Goal: Task Accomplishment & Management: Complete application form

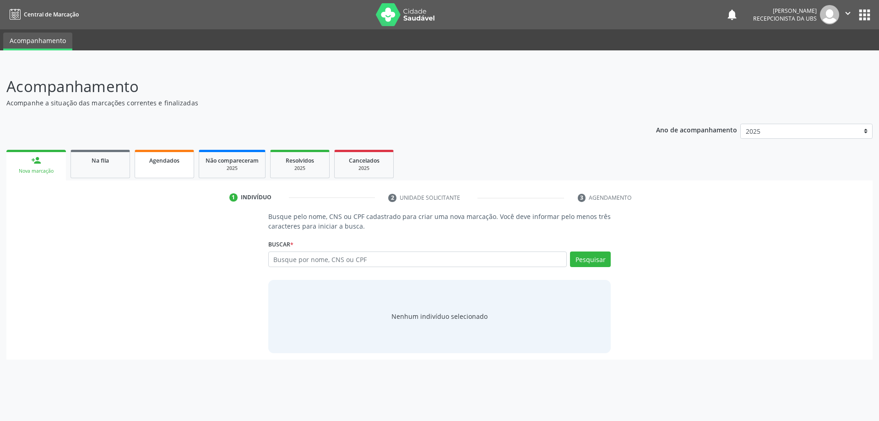
click at [150, 164] on div "Agendados" at bounding box center [165, 160] width 46 height 10
select select "9"
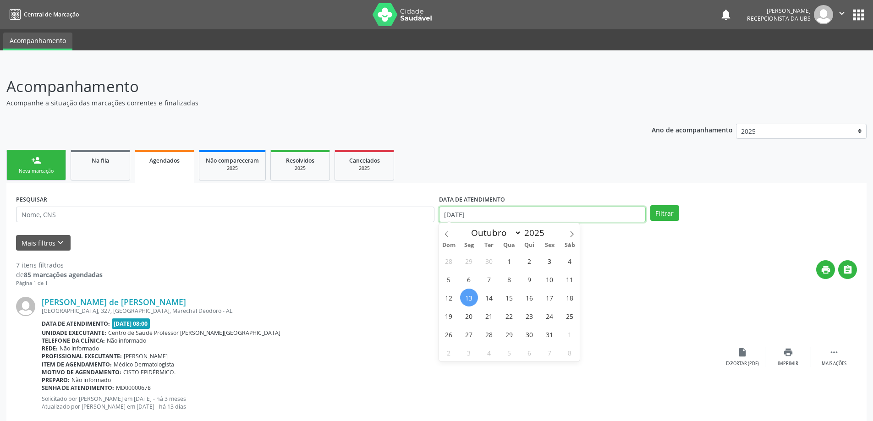
click at [534, 215] on input "[DATE]" at bounding box center [542, 215] width 207 height 16
click at [474, 257] on span "29" at bounding box center [469, 261] width 18 height 18
type input "29/09/2025"
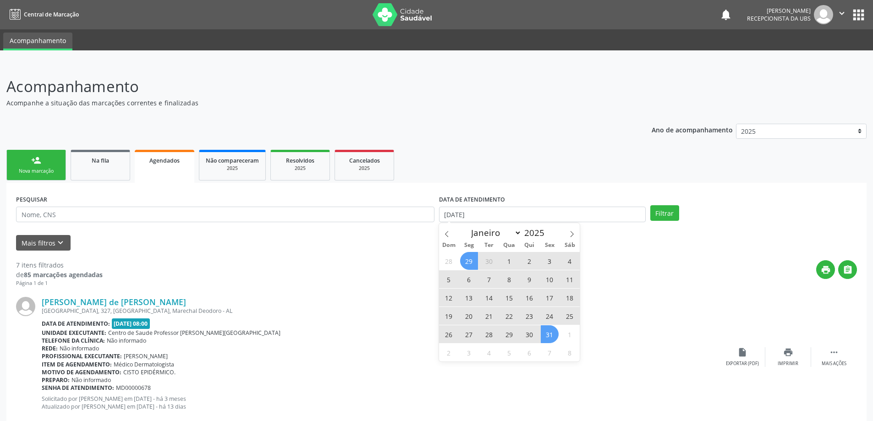
click at [555, 335] on span "31" at bounding box center [550, 334] width 18 height 18
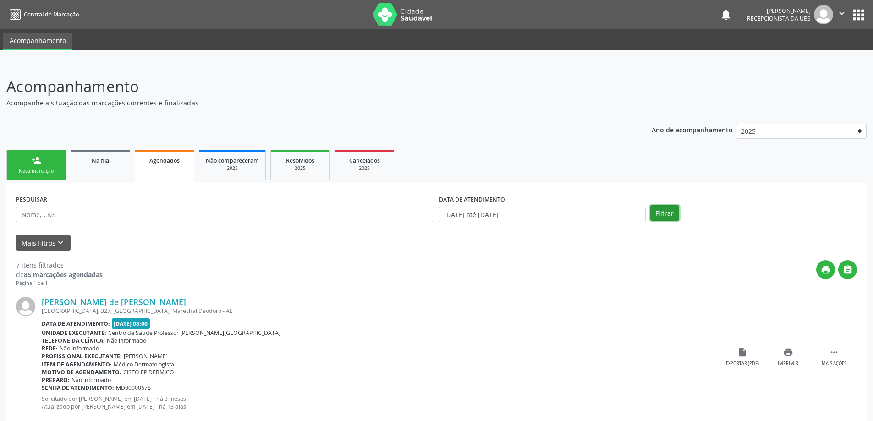
click at [654, 207] on button "Filtrar" at bounding box center [664, 213] width 29 height 16
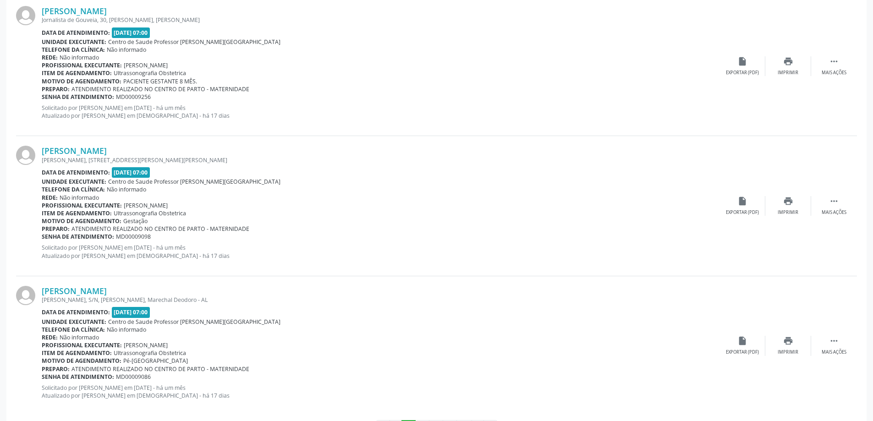
scroll to position [2007, 0]
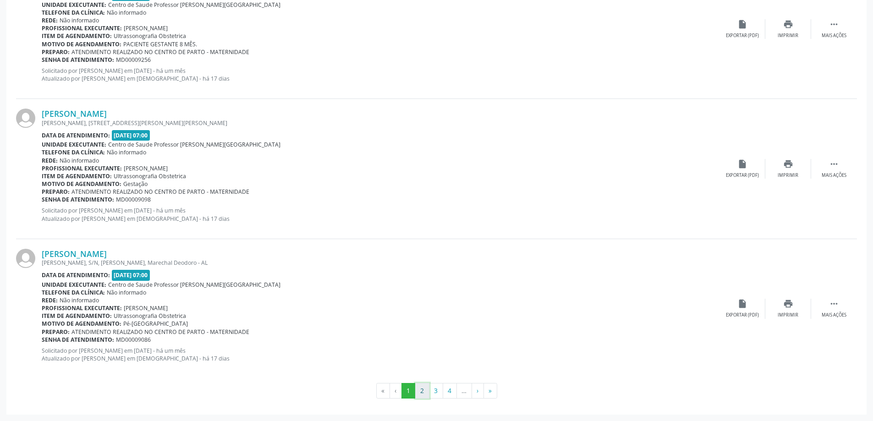
click at [421, 391] on button "2" at bounding box center [422, 391] width 14 height 16
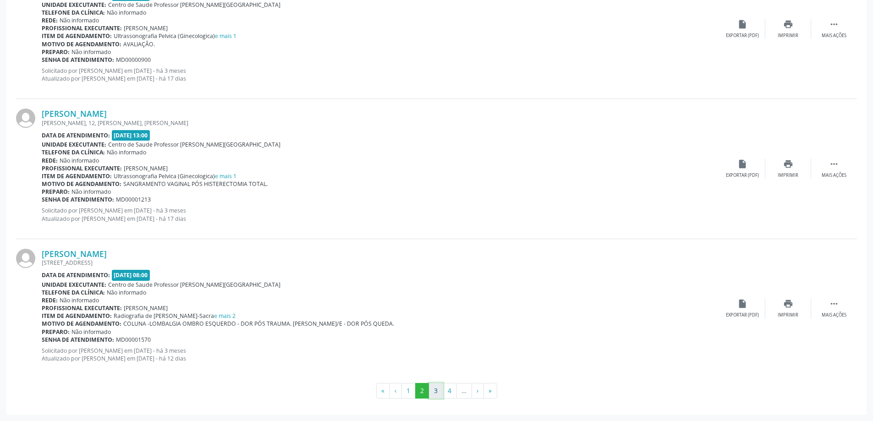
click at [440, 392] on button "3" at bounding box center [436, 391] width 14 height 16
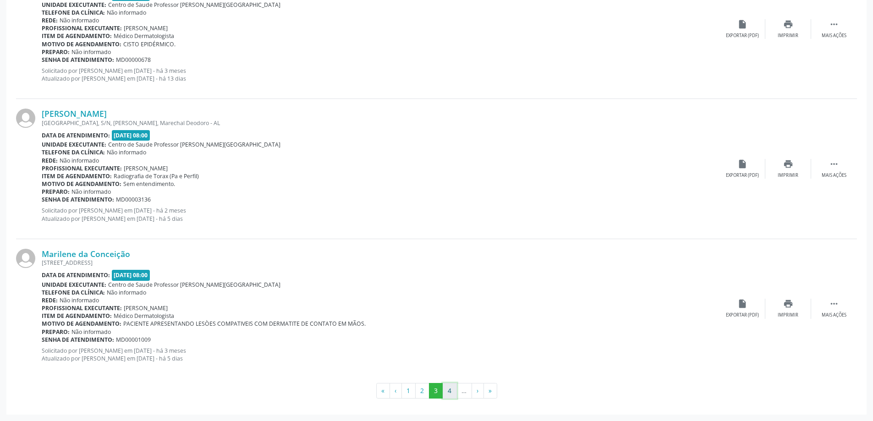
click at [448, 388] on button "4" at bounding box center [449, 391] width 14 height 16
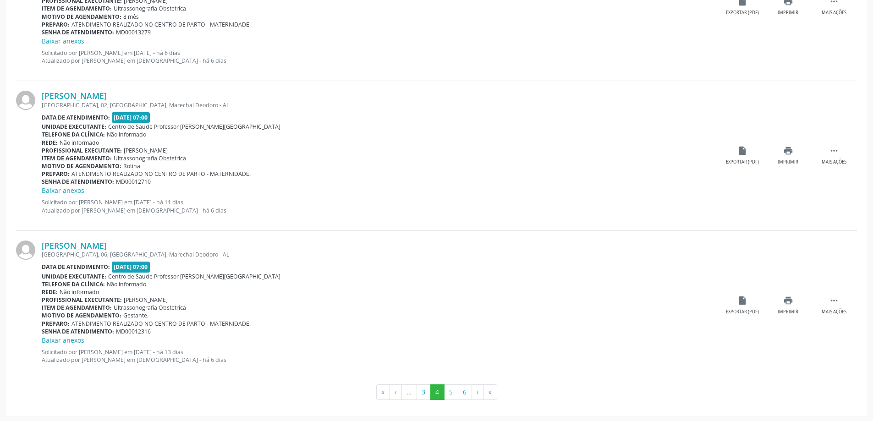
scroll to position [2055, 0]
click at [455, 393] on button "5" at bounding box center [451, 391] width 14 height 16
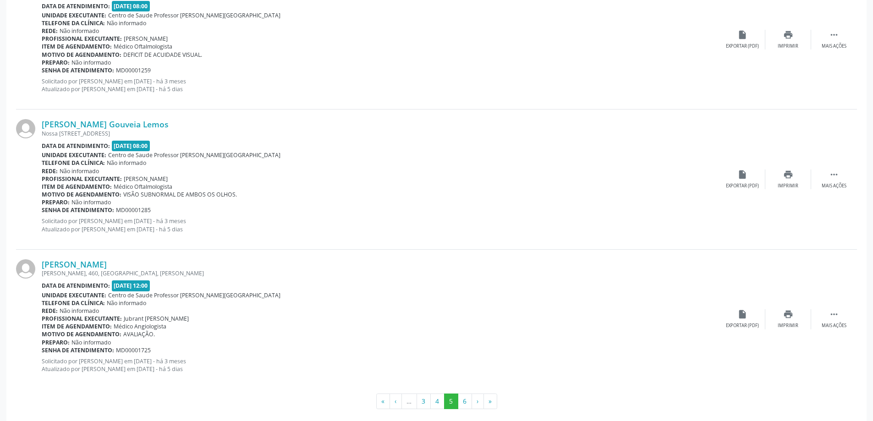
scroll to position [2026, 0]
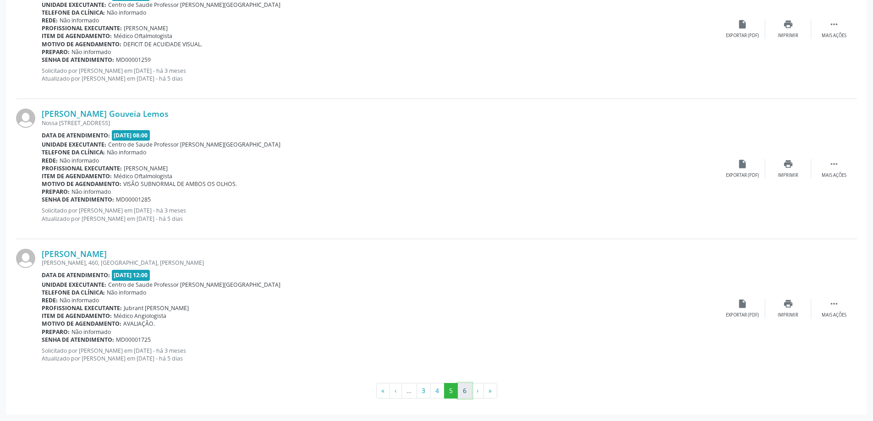
click at [462, 388] on button "6" at bounding box center [465, 391] width 14 height 16
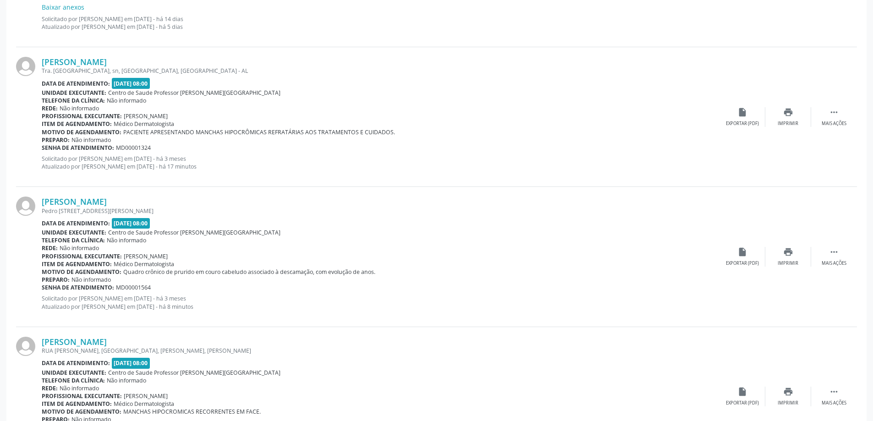
scroll to position [550, 0]
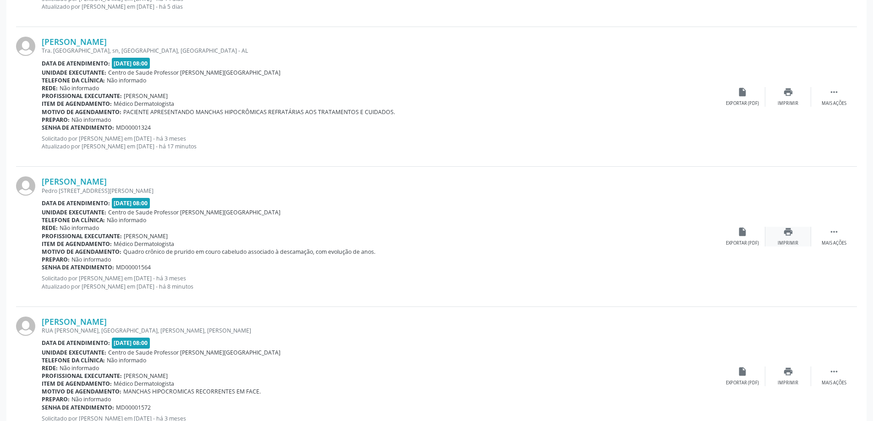
click at [780, 236] on div "print Imprimir" at bounding box center [788, 237] width 46 height 20
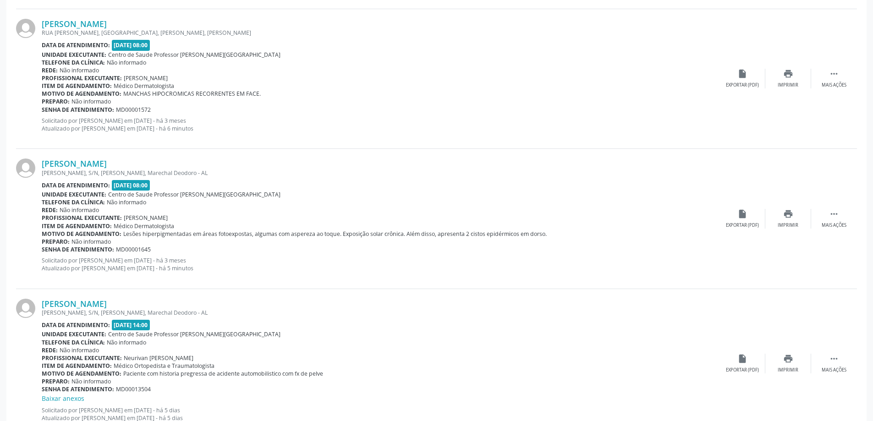
scroll to position [870, 0]
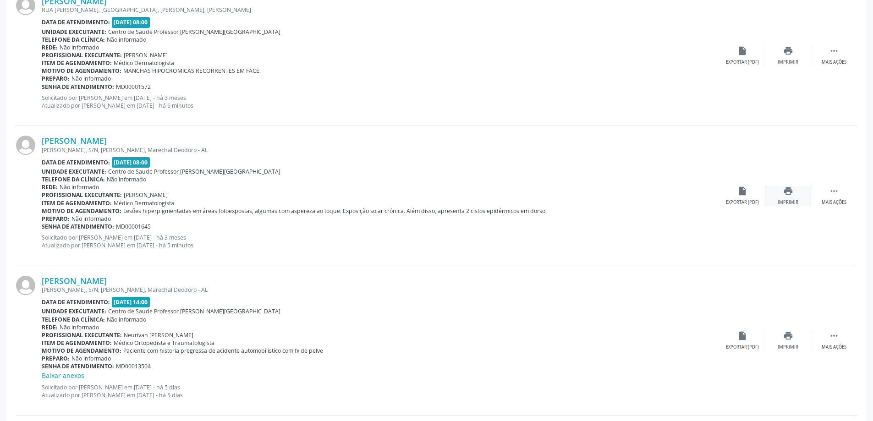
click at [782, 193] on div "print Imprimir" at bounding box center [788, 196] width 46 height 20
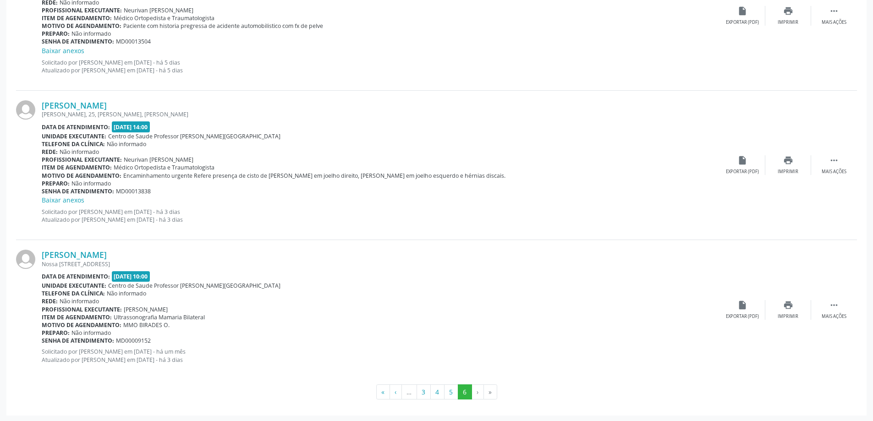
scroll to position [1196, 0]
click at [383, 396] on button "«" at bounding box center [383, 391] width 14 height 16
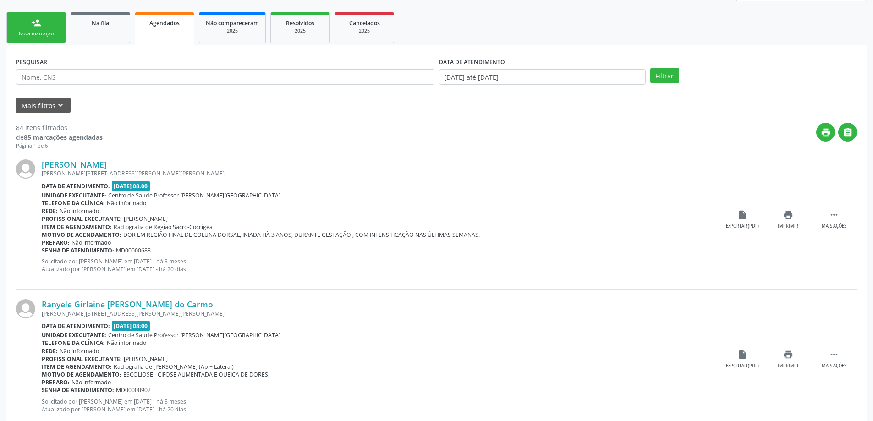
scroll to position [0, 0]
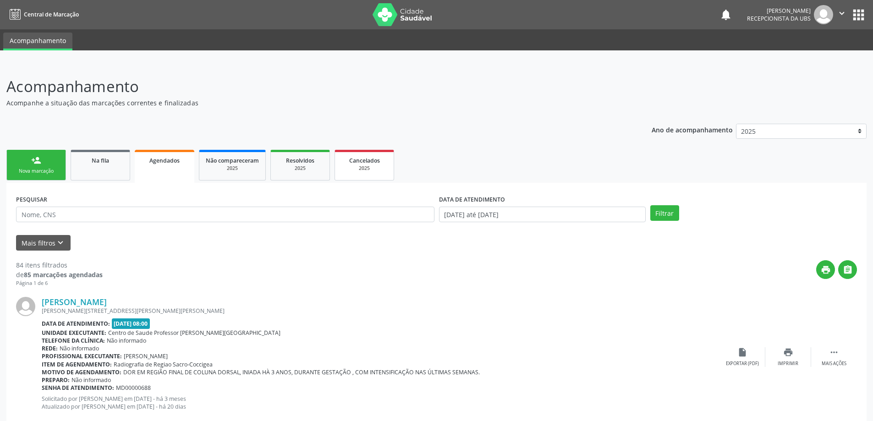
click at [356, 164] on div "Cancelados" at bounding box center [364, 160] width 46 height 10
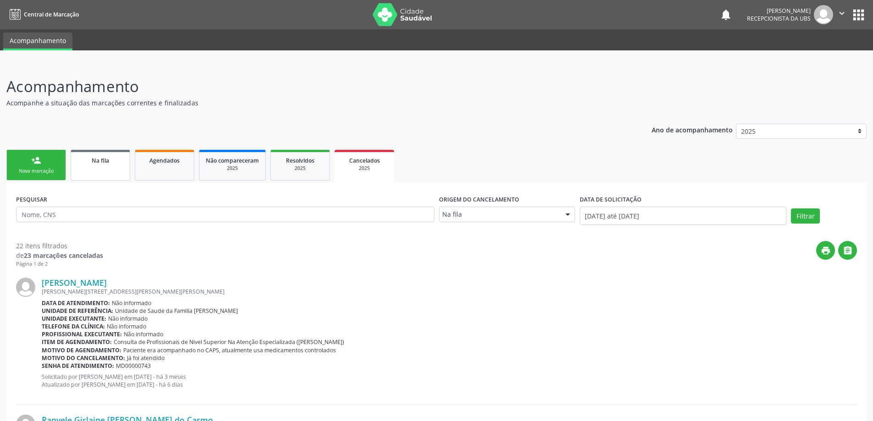
click at [107, 156] on div "Na fila" at bounding box center [100, 160] width 46 height 10
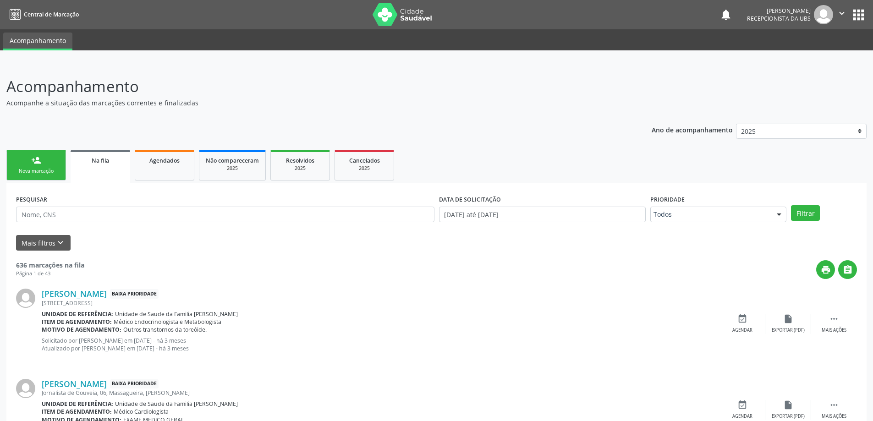
click at [49, 162] on link "person_add Nova marcação" at bounding box center [36, 165] width 60 height 31
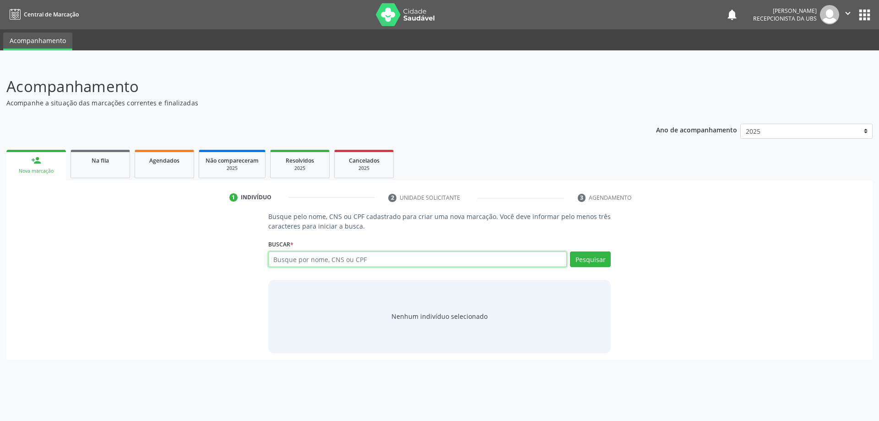
click at [293, 262] on input "text" at bounding box center [417, 259] width 299 height 16
type input "0"
type input "m"
type input "maria quiteria amancio leite"
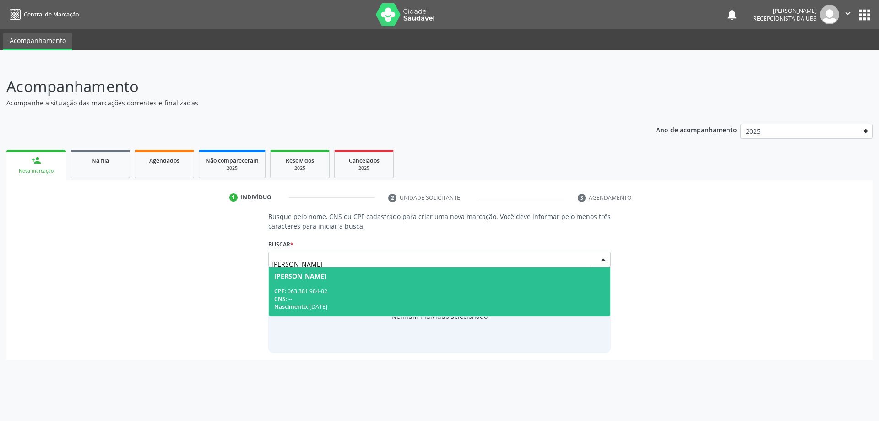
click at [410, 295] on div "CNS: --" at bounding box center [439, 299] width 331 height 8
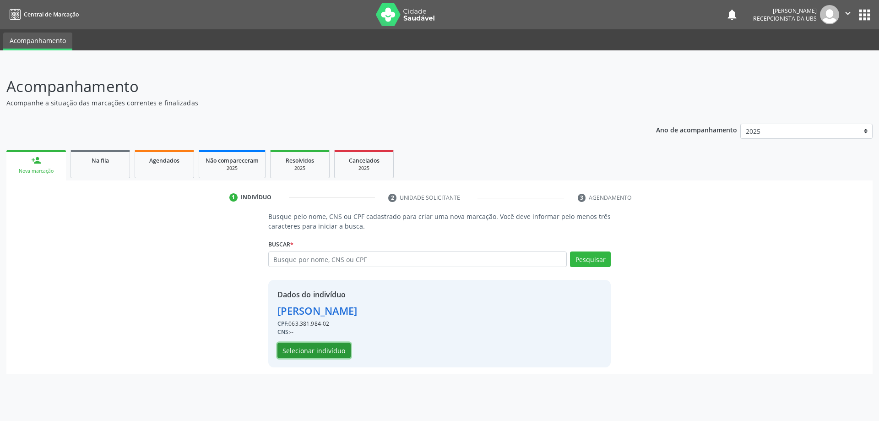
click at [300, 350] on button "Selecionar indivíduo" at bounding box center [314, 351] width 73 height 16
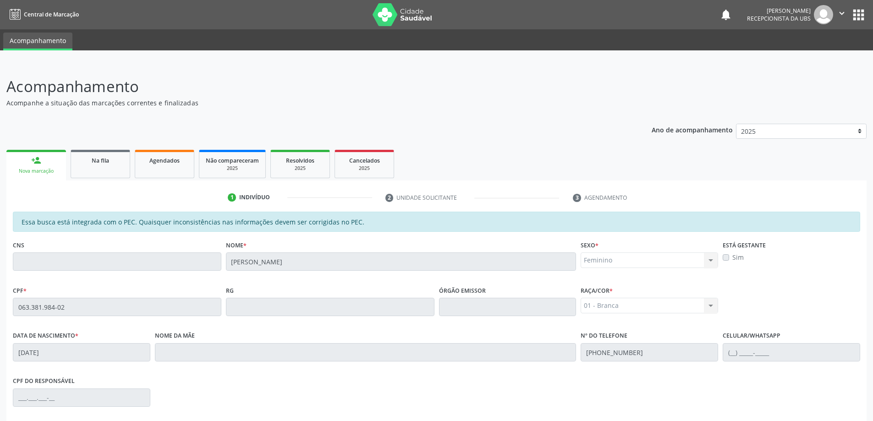
click at [94, 306] on div "Essa busca está integrada com o PEC. Quaisquer inconsistências nas informações …" at bounding box center [436, 371] width 860 height 318
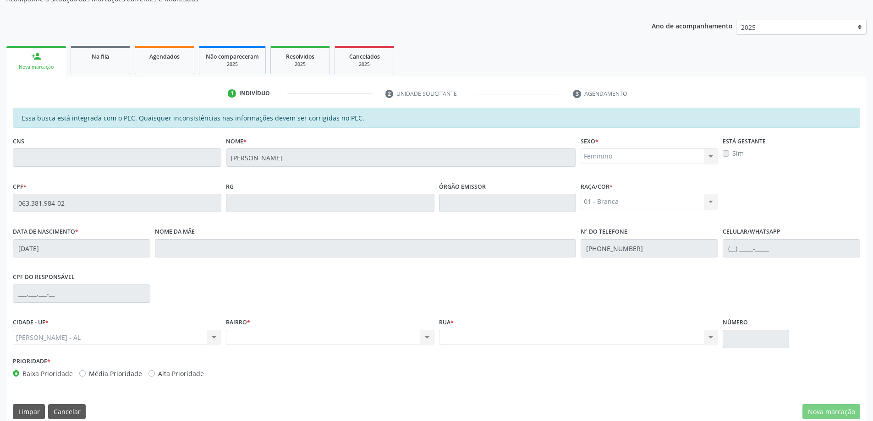
scroll to position [115, 0]
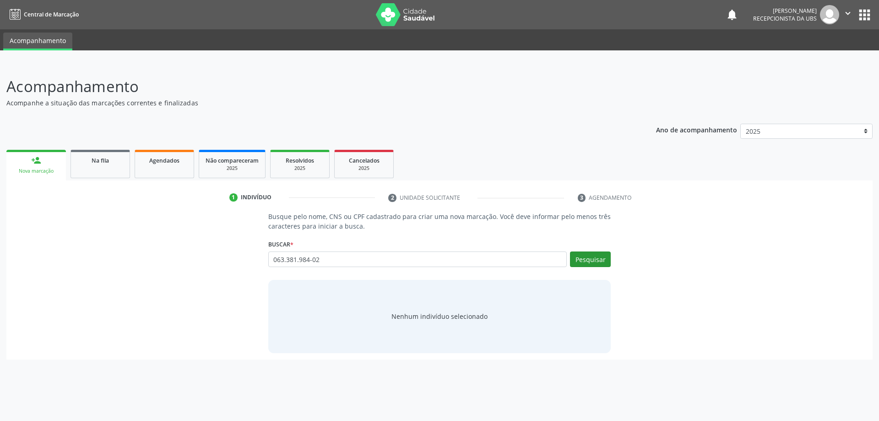
type input "063.381.984-02"
click at [595, 261] on button "Pesquisar" at bounding box center [590, 259] width 41 height 16
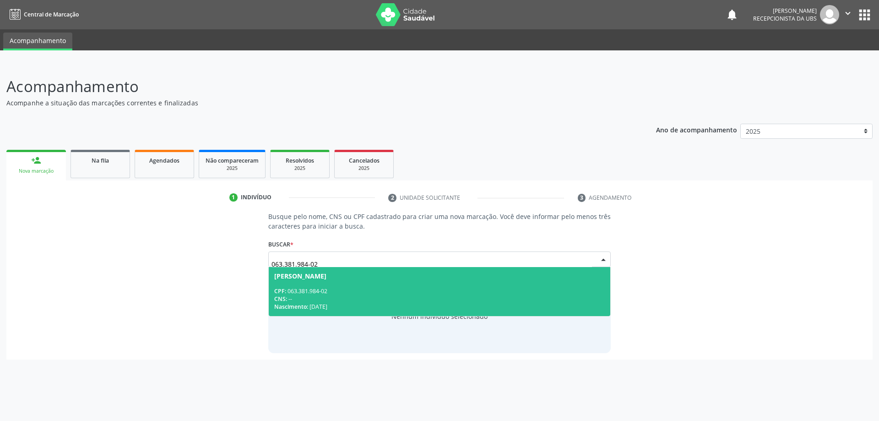
click at [355, 307] on div "Nascimento: [DATE]" at bounding box center [439, 307] width 331 height 8
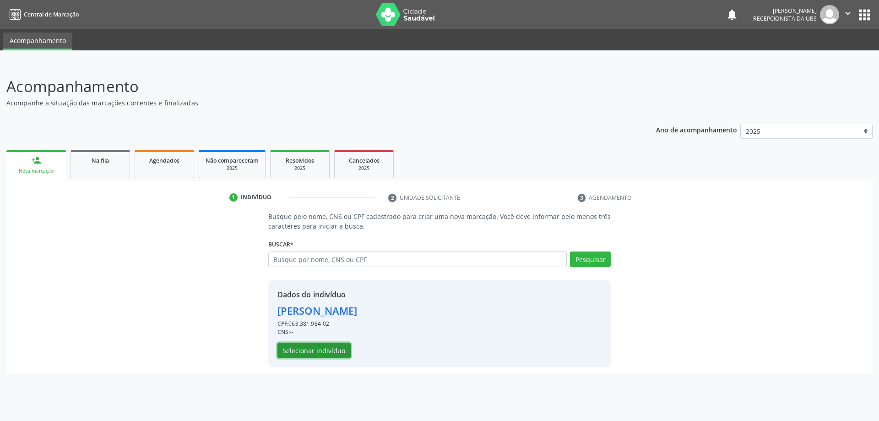
click at [328, 346] on button "Selecionar indivíduo" at bounding box center [314, 351] width 73 height 16
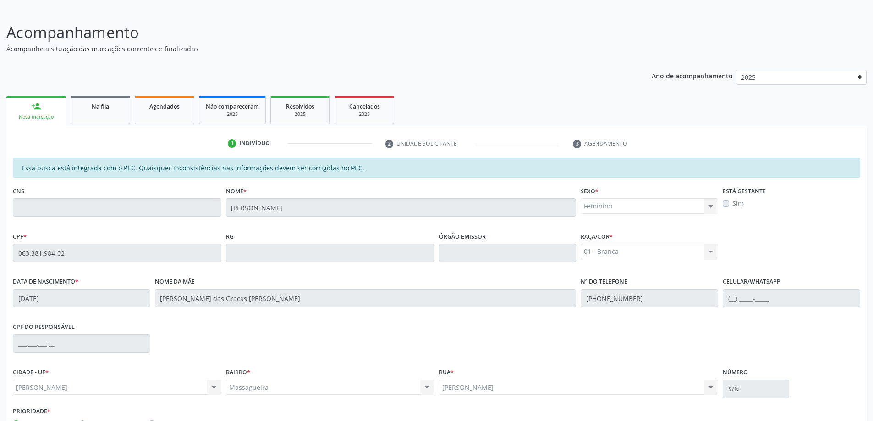
scroll to position [115, 0]
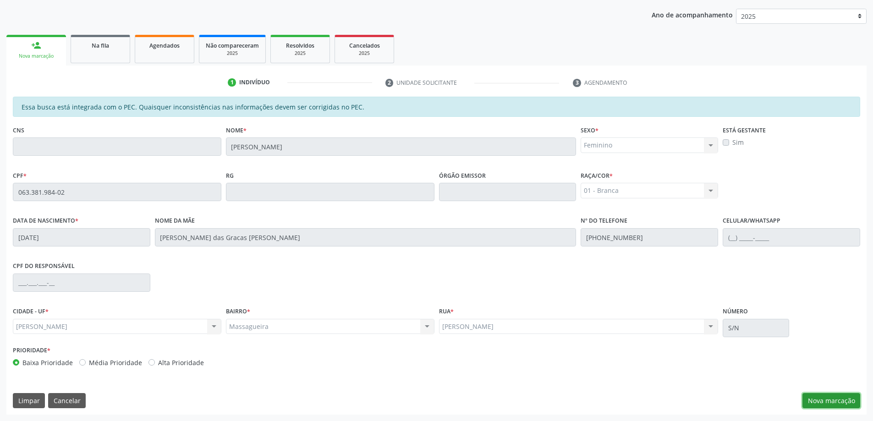
click at [828, 395] on button "Nova marcação" at bounding box center [831, 401] width 58 height 16
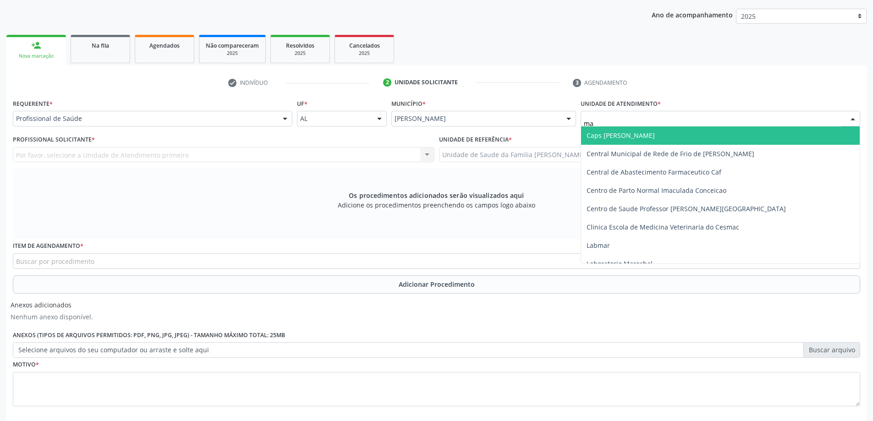
type input "mas"
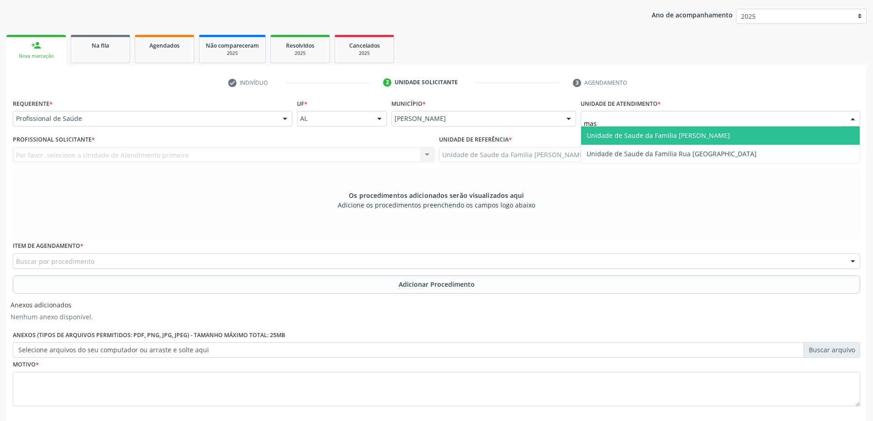
click at [621, 137] on span "Unidade de Saude da Familia [PERSON_NAME]" at bounding box center [657, 135] width 143 height 9
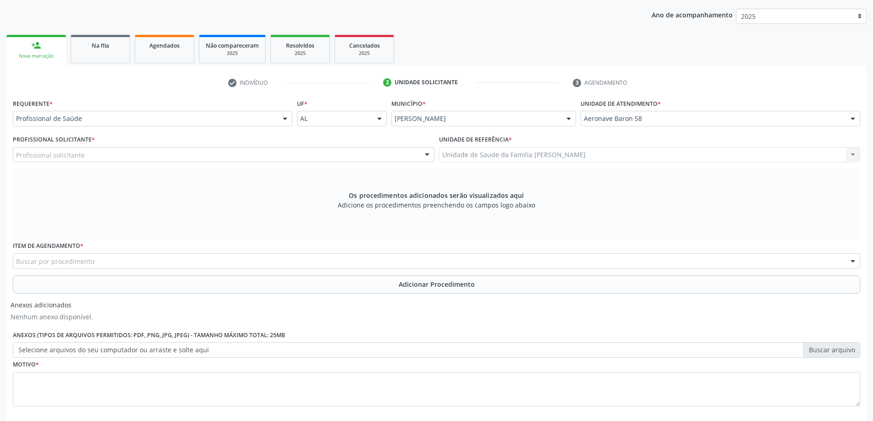
click at [217, 151] on div "Profissional solicitante" at bounding box center [223, 155] width 421 height 16
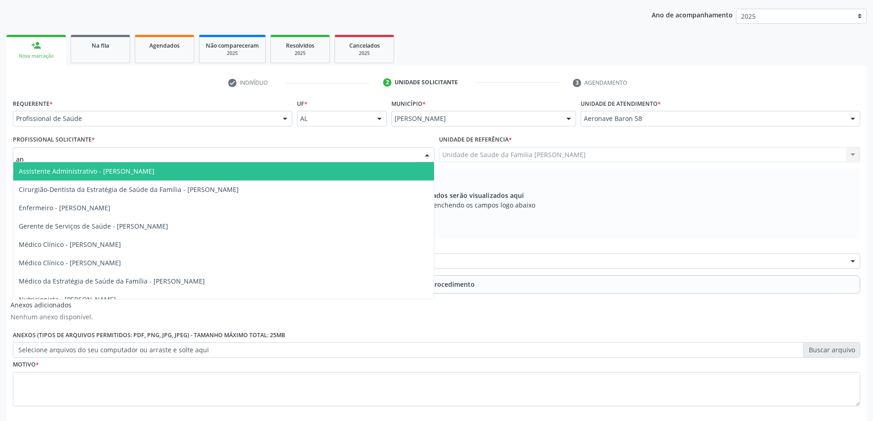
type input "ana"
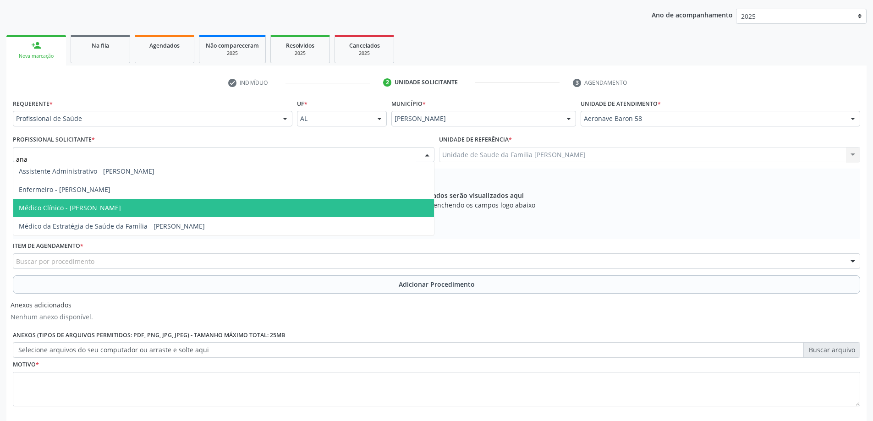
click at [101, 206] on span "Médico Clínico - [PERSON_NAME]" at bounding box center [70, 207] width 102 height 9
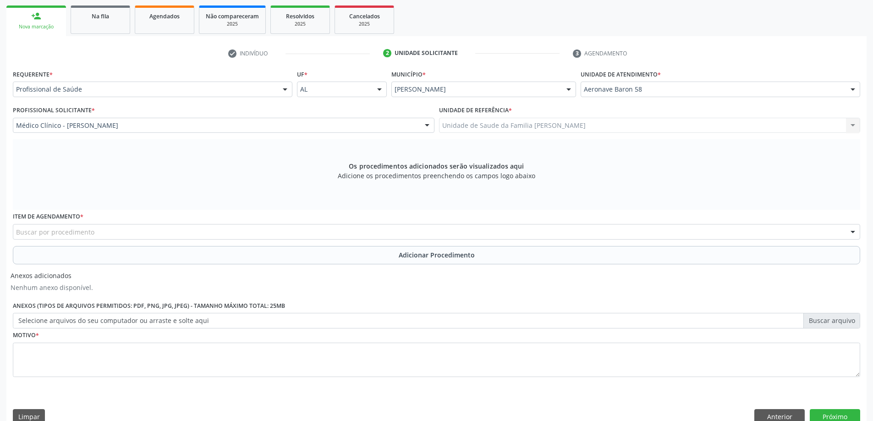
scroll to position [161, 0]
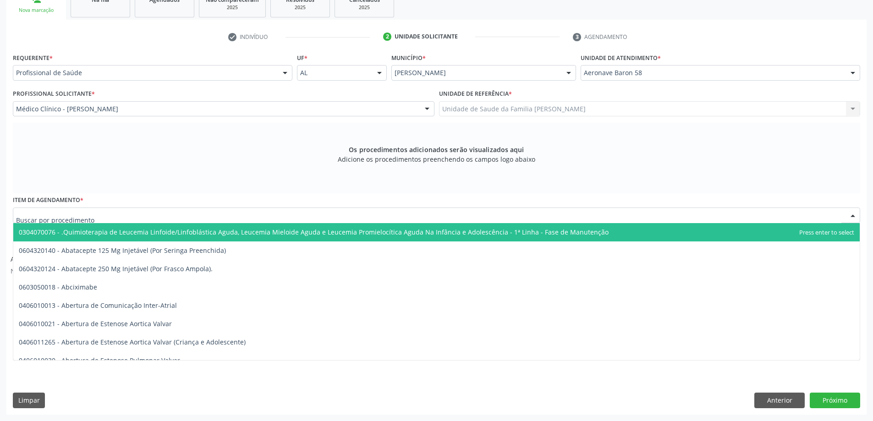
click at [106, 216] on div at bounding box center [436, 215] width 847 height 16
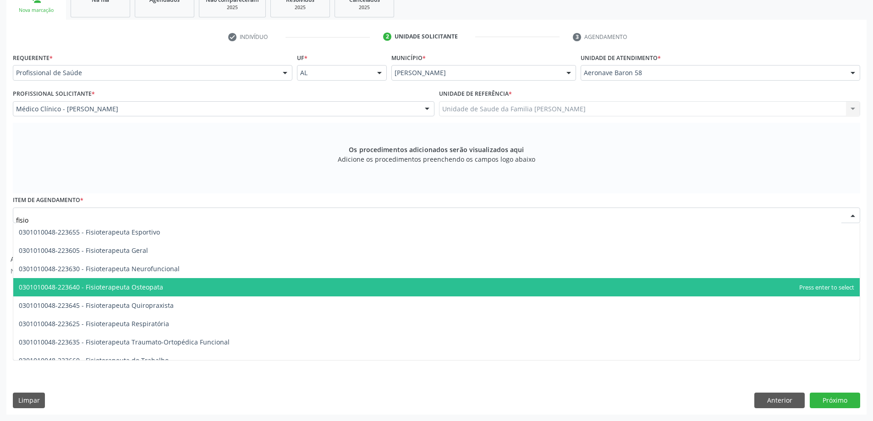
scroll to position [779, 0]
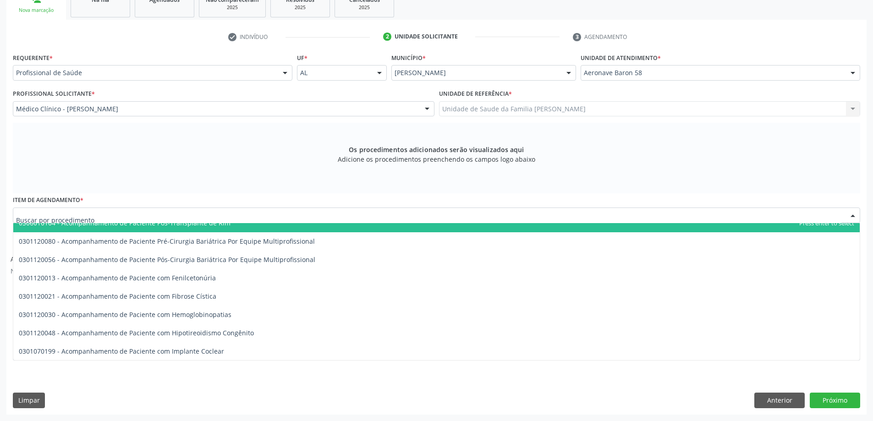
click at [279, 211] on div at bounding box center [436, 215] width 847 height 16
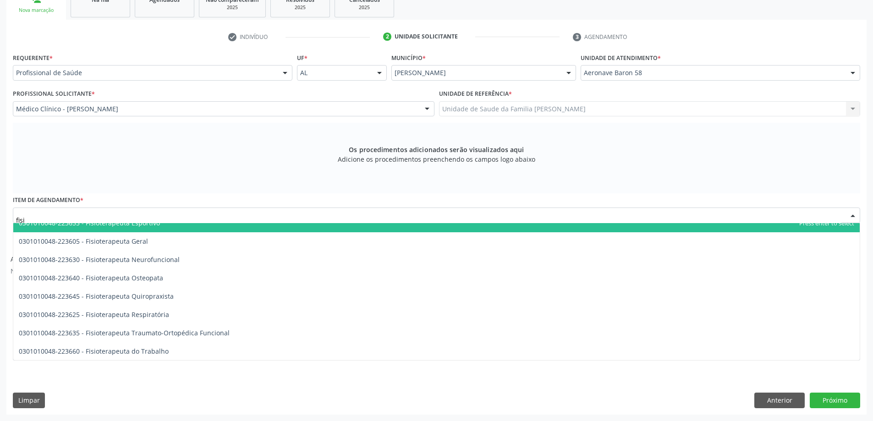
type input "fisio"
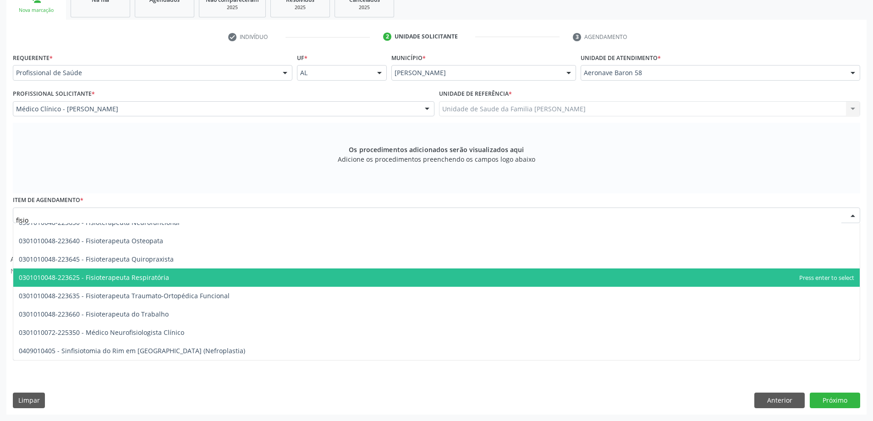
scroll to position [733, 0]
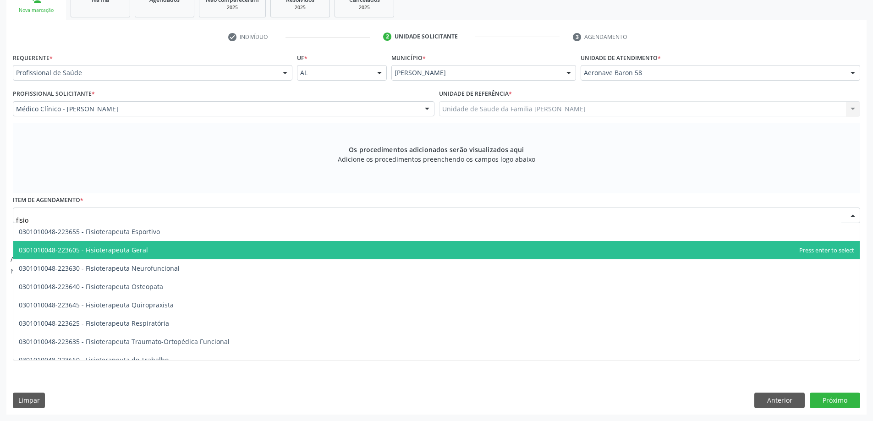
click at [137, 258] on span "0301010048-223605 - Fisioterapeuta Geral" at bounding box center [436, 250] width 846 height 18
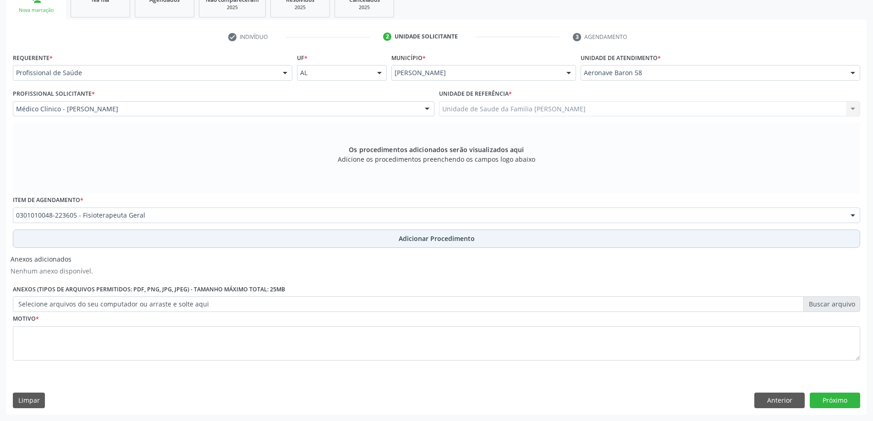
click at [142, 242] on button "Adicionar Procedimento" at bounding box center [436, 238] width 847 height 18
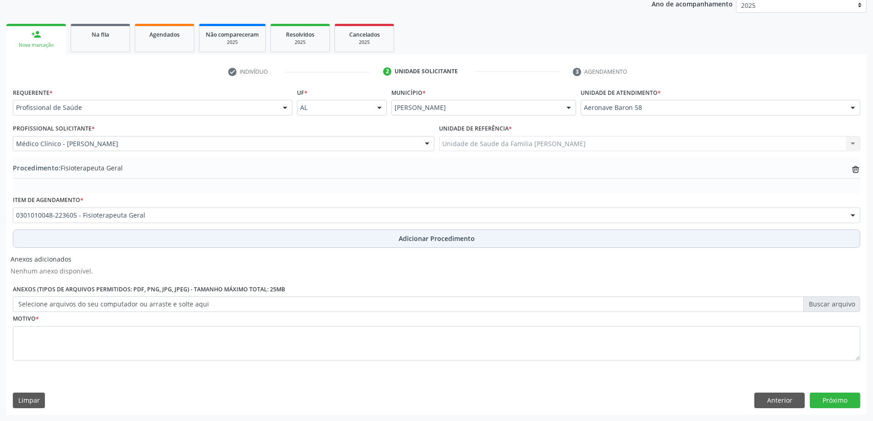
scroll to position [126, 0]
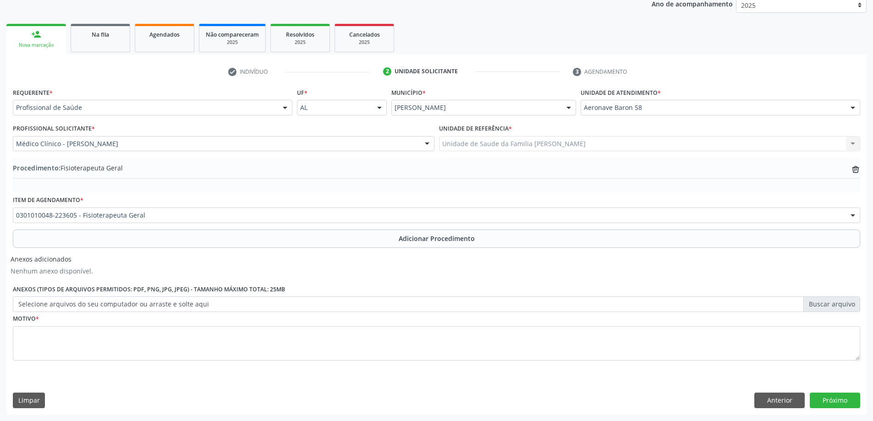
click at [49, 307] on label "Selecione arquivos do seu computador ou arraste e solte aqui" at bounding box center [436, 304] width 847 height 16
click at [49, 307] on input "Selecione arquivos do seu computador ou arraste e solte aqui" at bounding box center [436, 304] width 847 height 16
type input "C:\fakepath\WhatsApp Image [DATE] 08.53.53.jpeg"
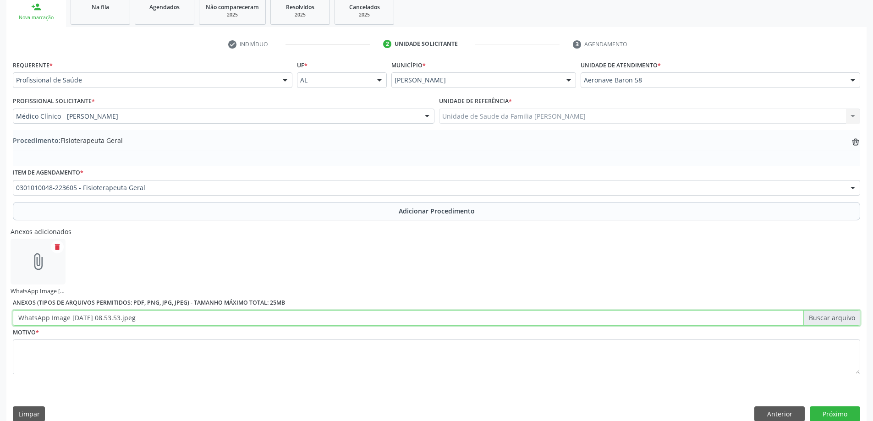
scroll to position [167, 0]
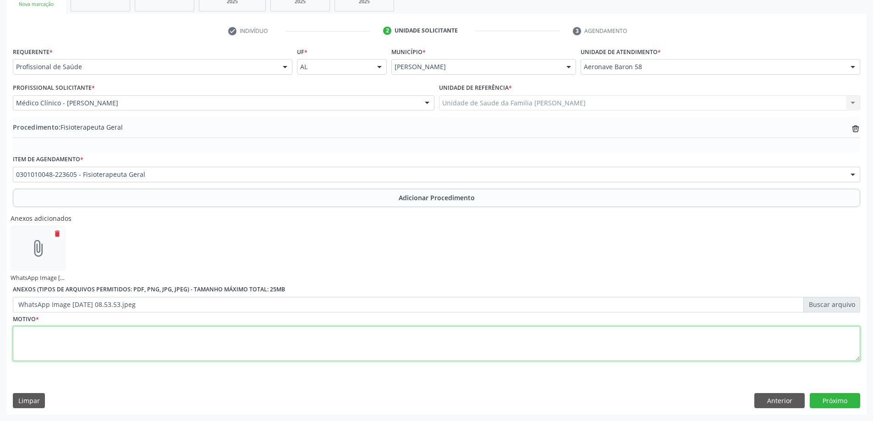
click at [43, 348] on textarea at bounding box center [436, 343] width 847 height 35
type textarea "Paciente portadora de fibromialgia e linfedema, com dor crônica agudizada frequ…"
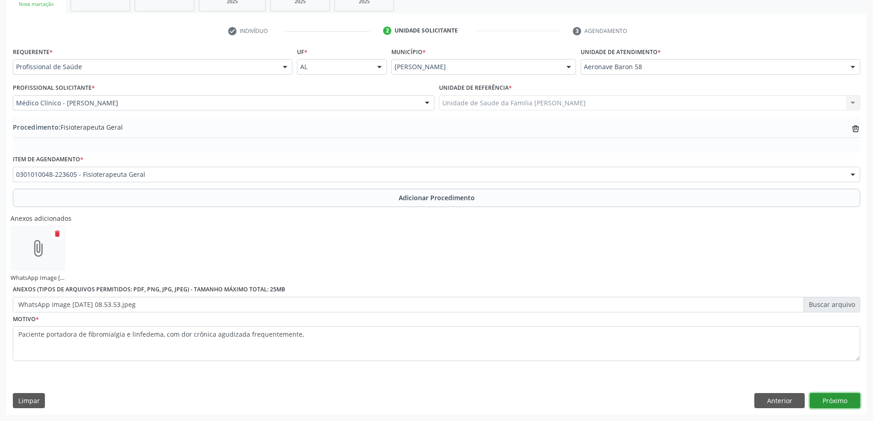
click at [838, 400] on button "Próximo" at bounding box center [834, 401] width 50 height 16
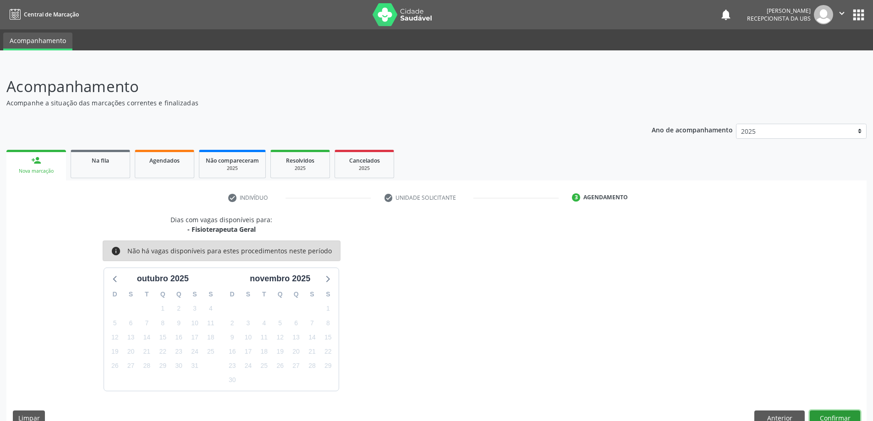
click at [824, 416] on button "Confirmar" at bounding box center [834, 418] width 50 height 16
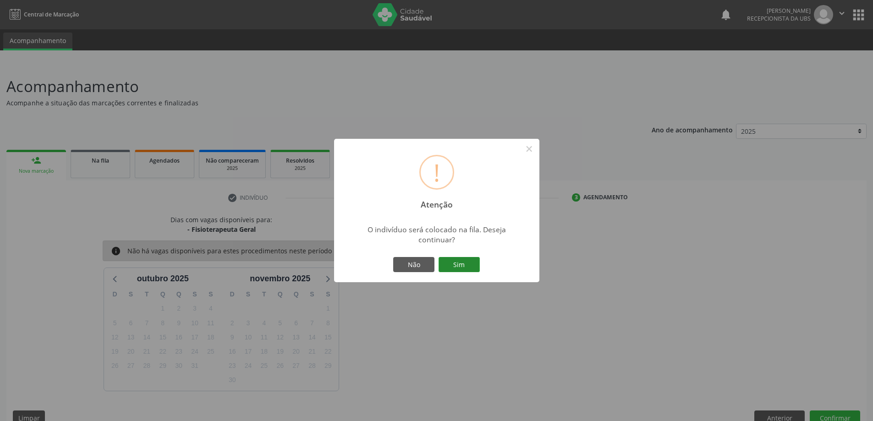
click at [454, 267] on button "Sim" at bounding box center [458, 265] width 41 height 16
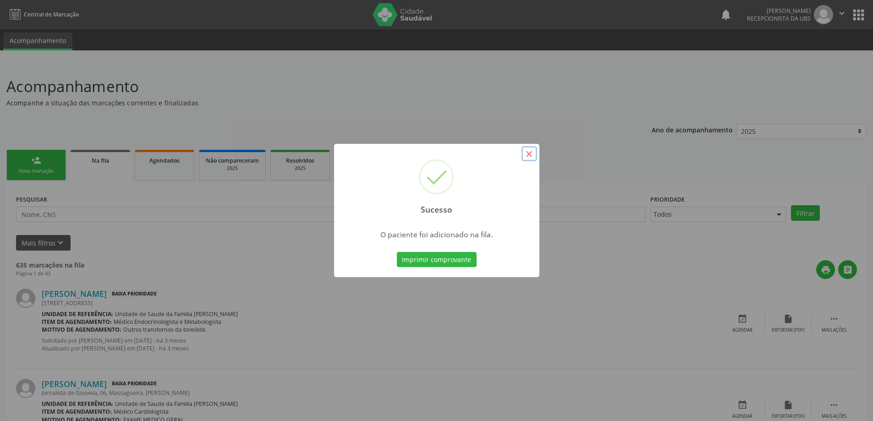
click at [534, 149] on button "×" at bounding box center [529, 154] width 16 height 16
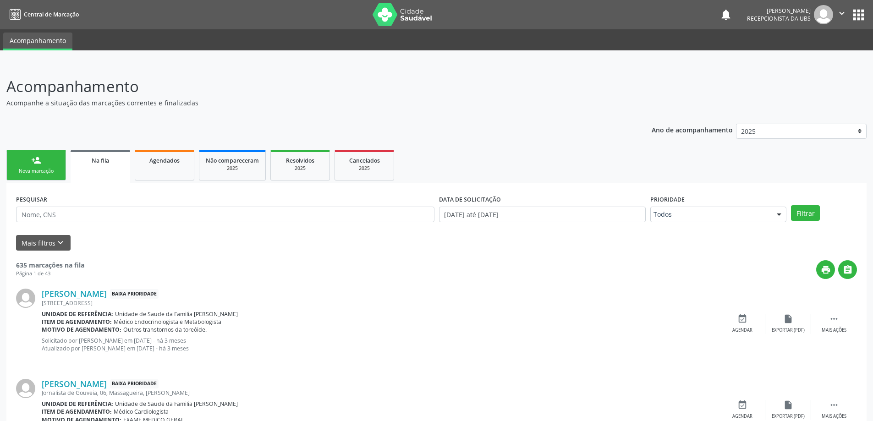
click at [24, 164] on link "person_add Nova marcação" at bounding box center [36, 165] width 60 height 31
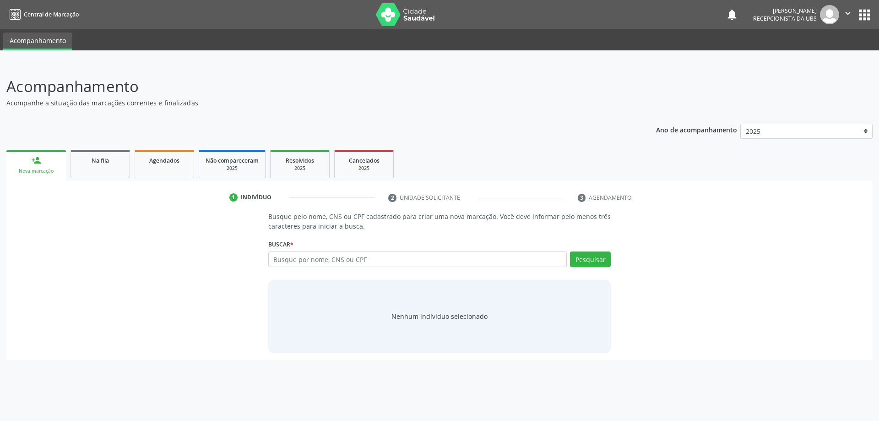
drag, startPoint x: 80, startPoint y: 175, endPoint x: 70, endPoint y: 175, distance: 10.1
click at [78, 175] on link "Na fila" at bounding box center [101, 164] width 60 height 28
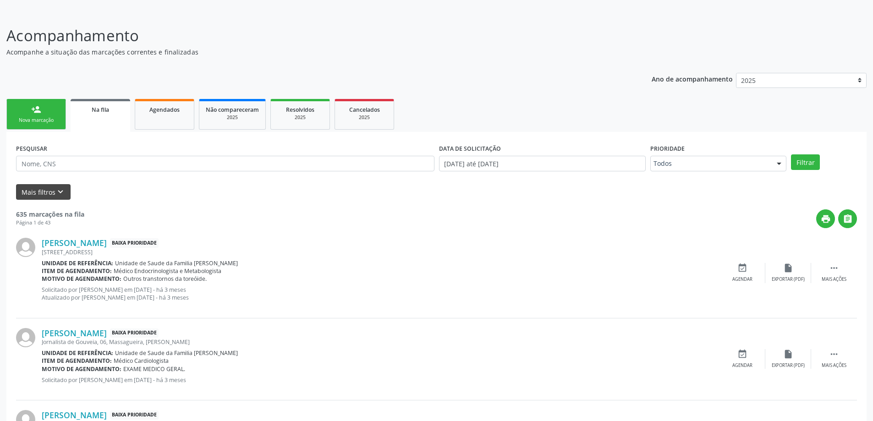
scroll to position [46, 0]
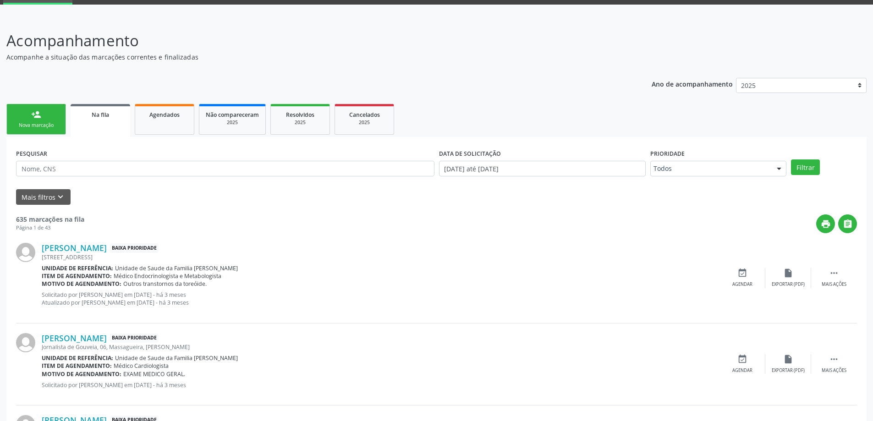
click at [88, 115] on div "Na fila" at bounding box center [100, 114] width 47 height 10
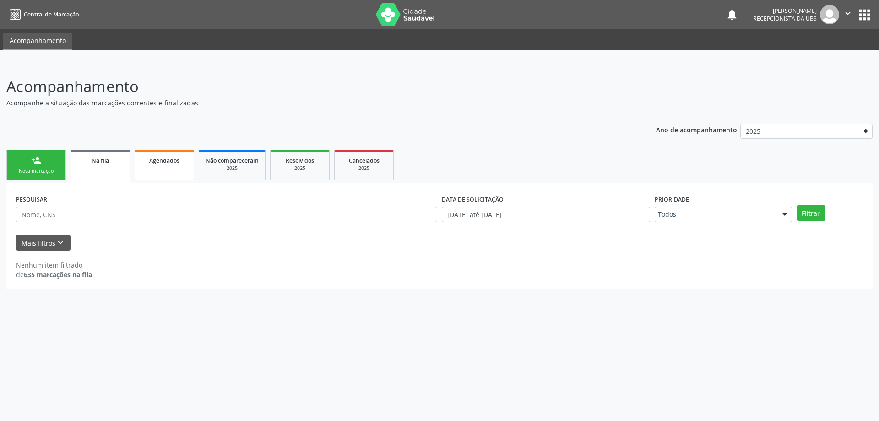
click at [148, 161] on div "Agendados" at bounding box center [165, 160] width 46 height 10
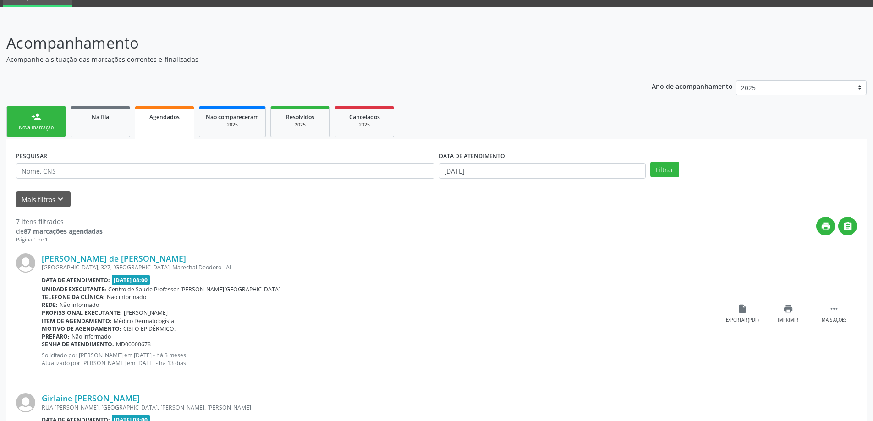
scroll to position [46, 0]
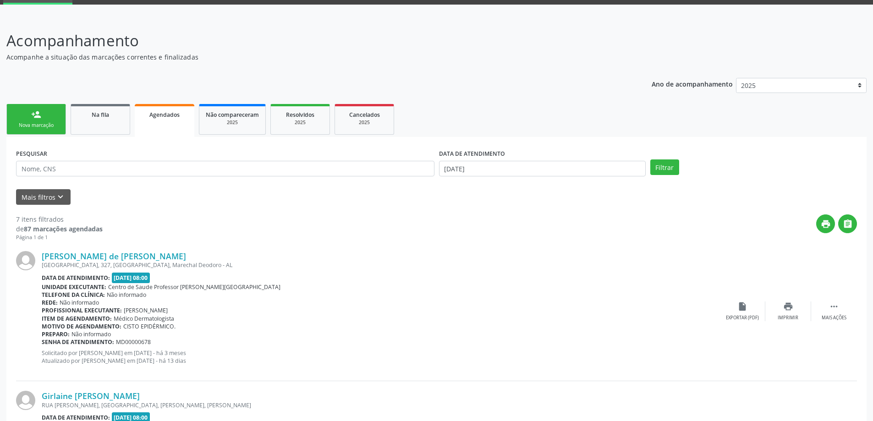
click at [48, 120] on link "person_add Nova marcação" at bounding box center [36, 119] width 60 height 31
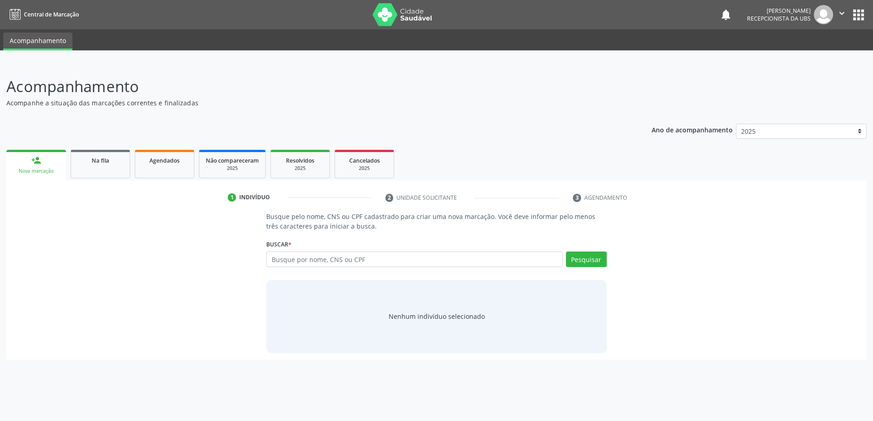
scroll to position [0, 0]
click at [322, 260] on input "text" at bounding box center [417, 259] width 299 height 16
click at [80, 159] on div "Na fila" at bounding box center [100, 160] width 46 height 10
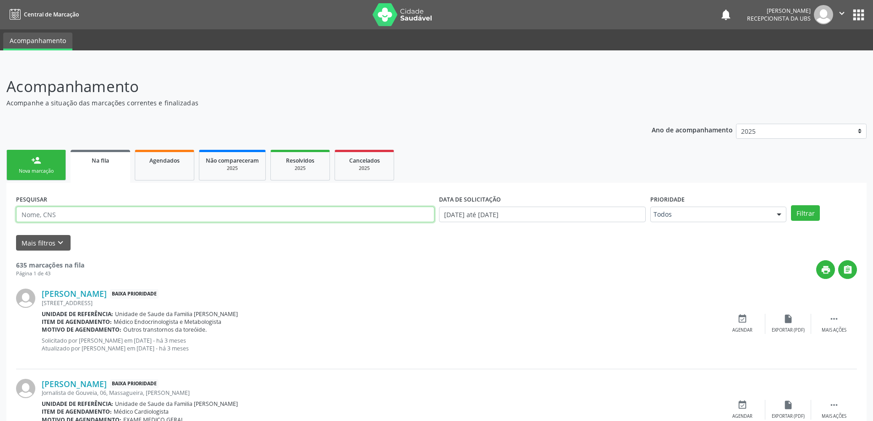
click at [96, 215] on input "text" at bounding box center [225, 215] width 418 height 16
paste input "709009832153318"
click at [791, 205] on button "Filtrar" at bounding box center [805, 213] width 29 height 16
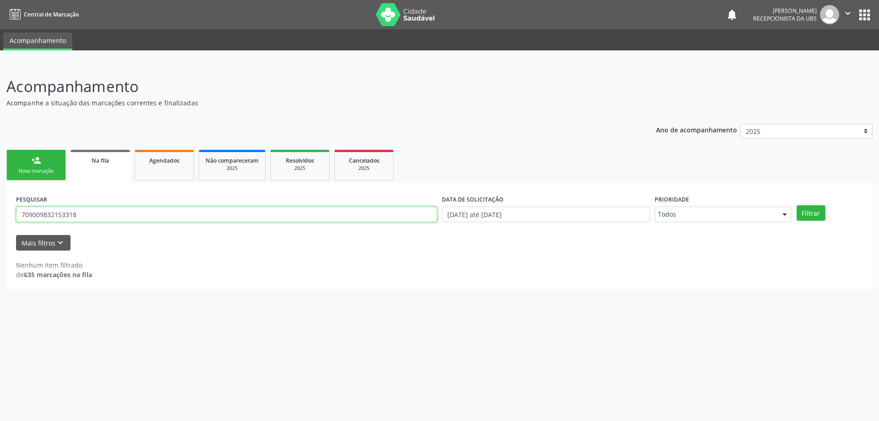
click at [147, 214] on input "709009832153318" at bounding box center [226, 215] width 421 height 16
type input "7"
click at [46, 154] on link "person_add Nova marcação" at bounding box center [36, 165] width 60 height 31
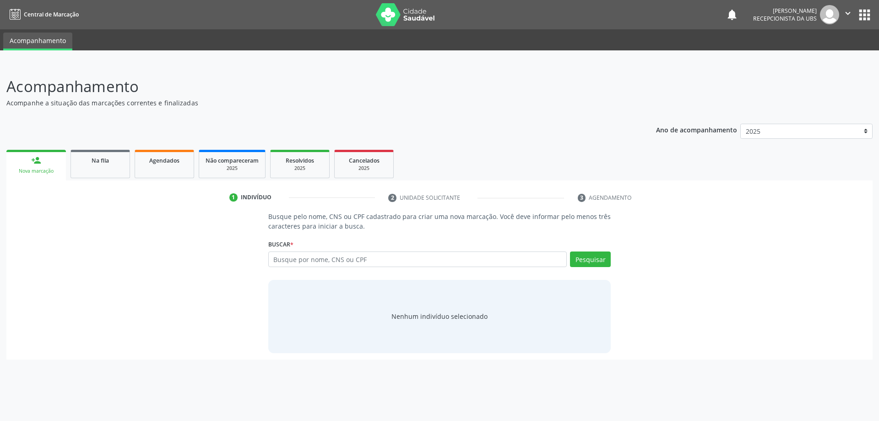
drag, startPoint x: 305, startPoint y: 251, endPoint x: 306, endPoint y: 257, distance: 6.5
click at [305, 251] on div "Buscar * Busque por nome, CNS ou CPF Nenhum resultado encontrado para: " " Digi…" at bounding box center [439, 255] width 343 height 36
click at [306, 257] on input "text" at bounding box center [417, 259] width 299 height 16
paste input "709009832153318"
type input "709009832153318"
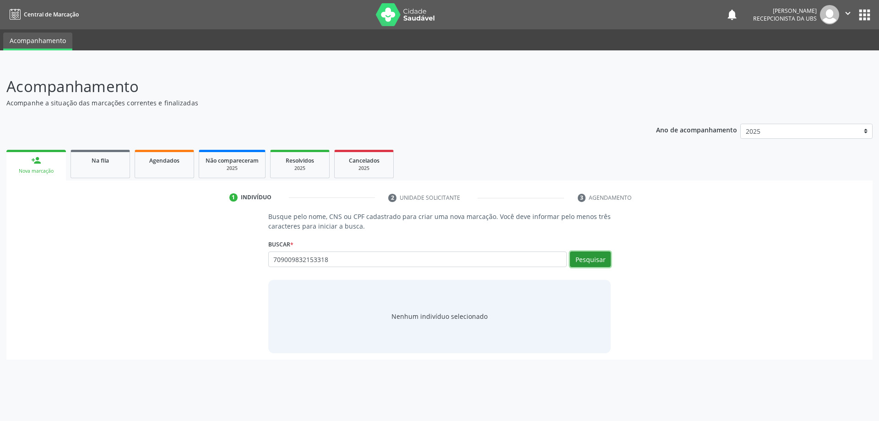
click at [582, 258] on button "Pesquisar" at bounding box center [590, 259] width 41 height 16
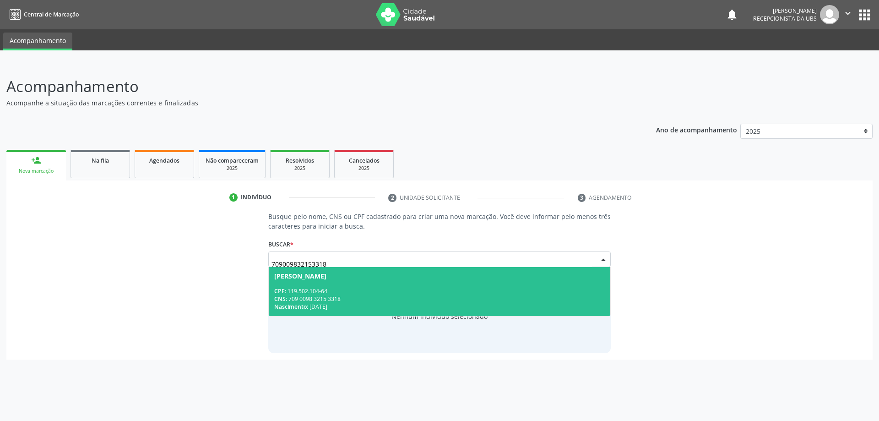
click at [505, 299] on div "CNS: 709 0098 3215 3318" at bounding box center [439, 299] width 331 height 8
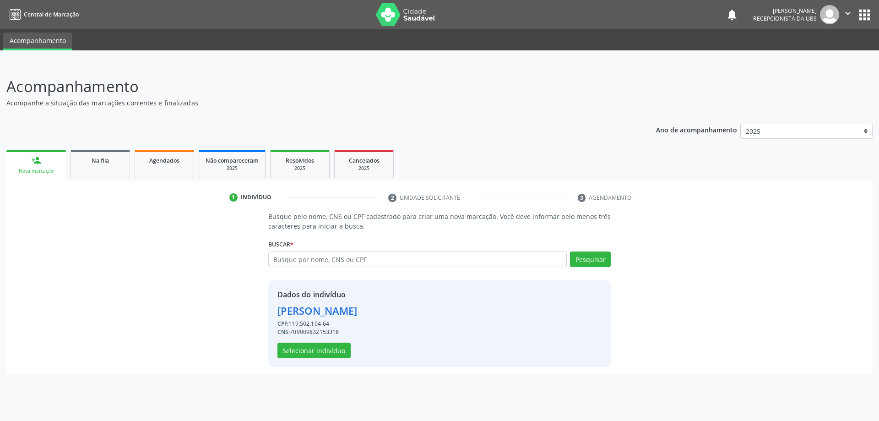
click at [285, 342] on div "Dados do indivíduo Maria Minervina de Barros Rozendo da Silva CPF: 119.502.104-…" at bounding box center [318, 323] width 80 height 69
click at [290, 352] on button "Selecionar indivíduo" at bounding box center [314, 351] width 73 height 16
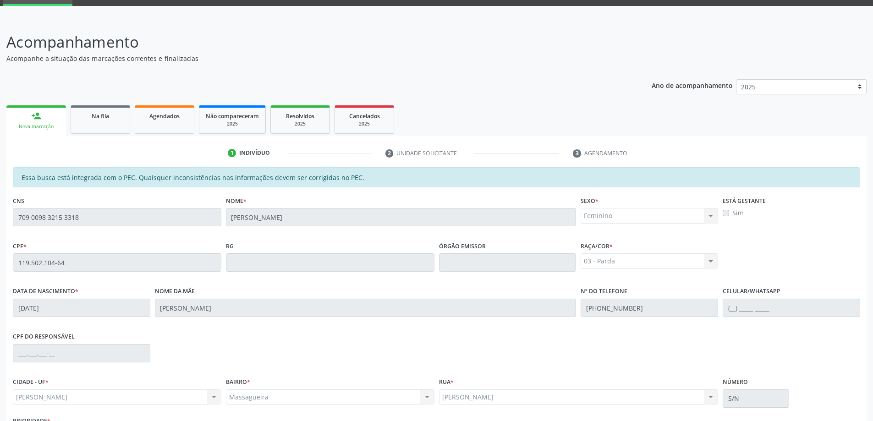
scroll to position [115, 0]
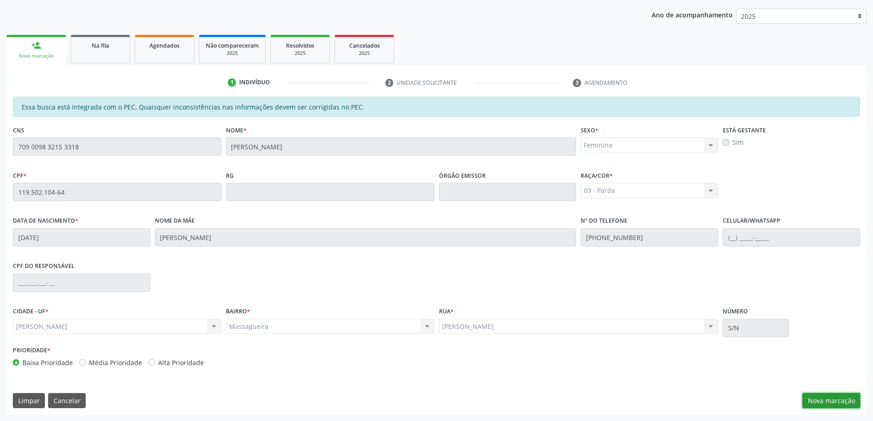
click at [839, 396] on button "Nova marcação" at bounding box center [831, 401] width 58 height 16
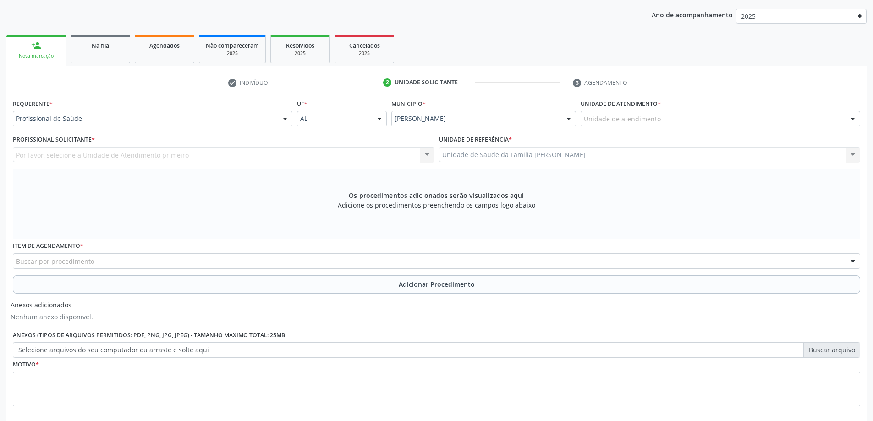
click at [756, 114] on div "Unidade de atendimento" at bounding box center [719, 119] width 279 height 16
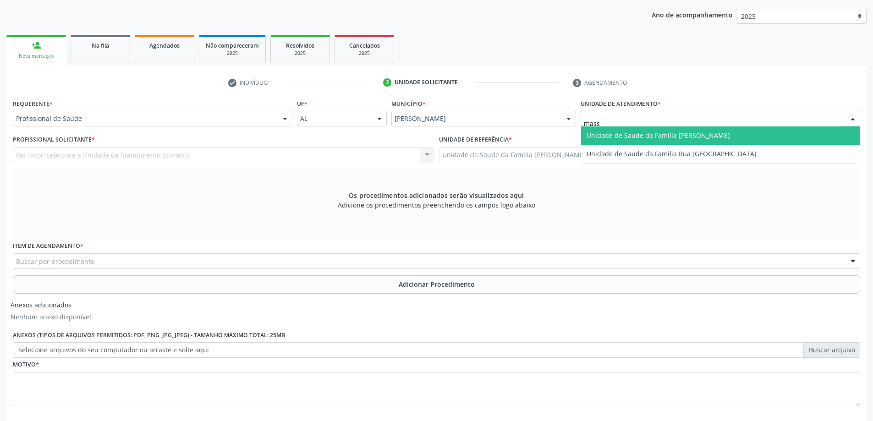
type input "massa"
click at [739, 136] on span "Unidade de Saude da Familia [PERSON_NAME]" at bounding box center [720, 135] width 278 height 18
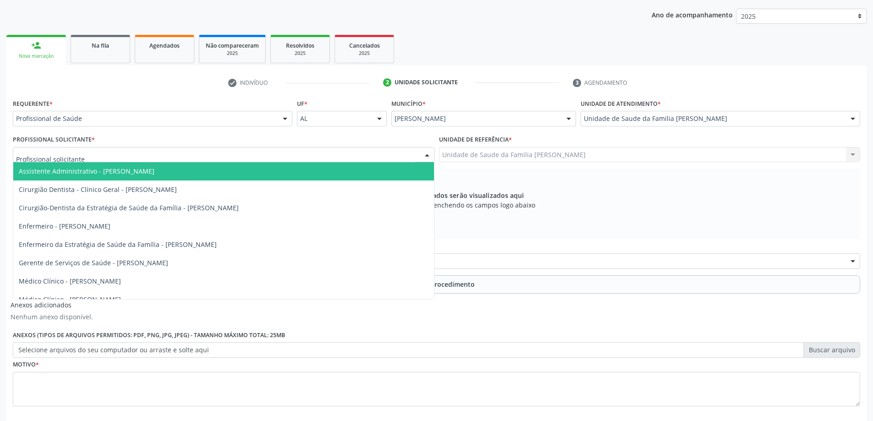
click at [191, 156] on div at bounding box center [223, 155] width 421 height 16
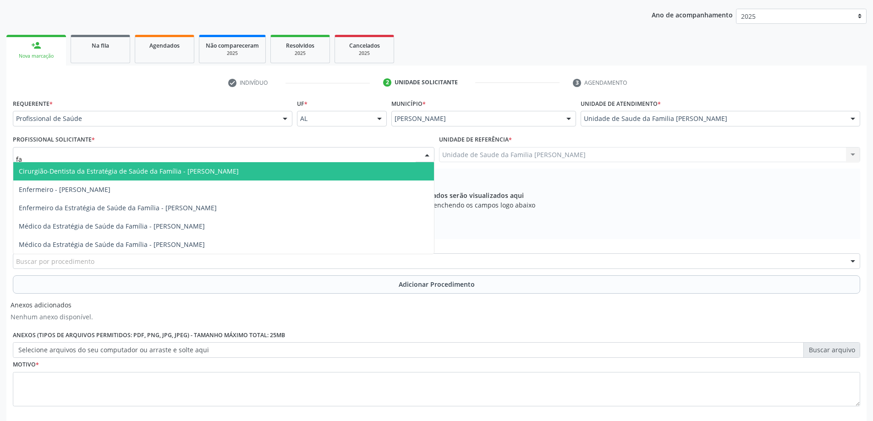
type input "fab"
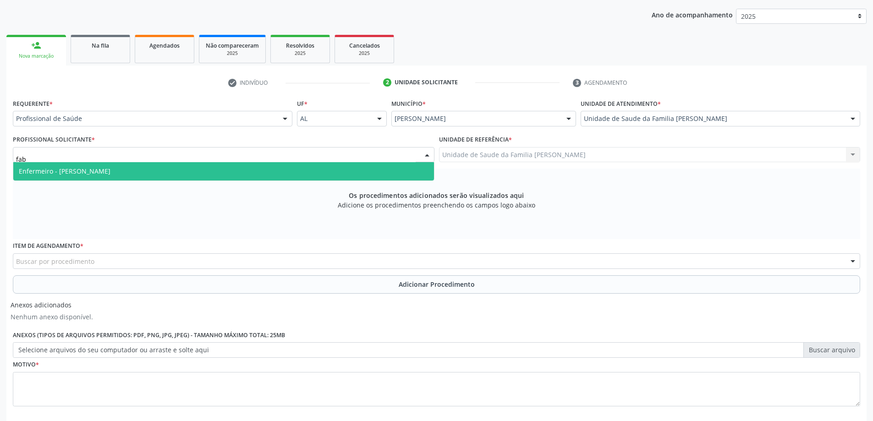
click at [172, 168] on span "Enfermeiro - Fabiana Carla Silva de Melo Alves" at bounding box center [223, 171] width 420 height 18
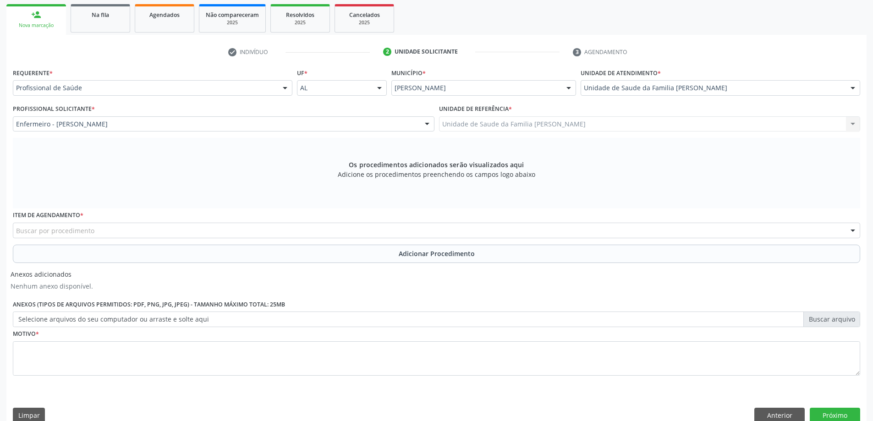
scroll to position [161, 0]
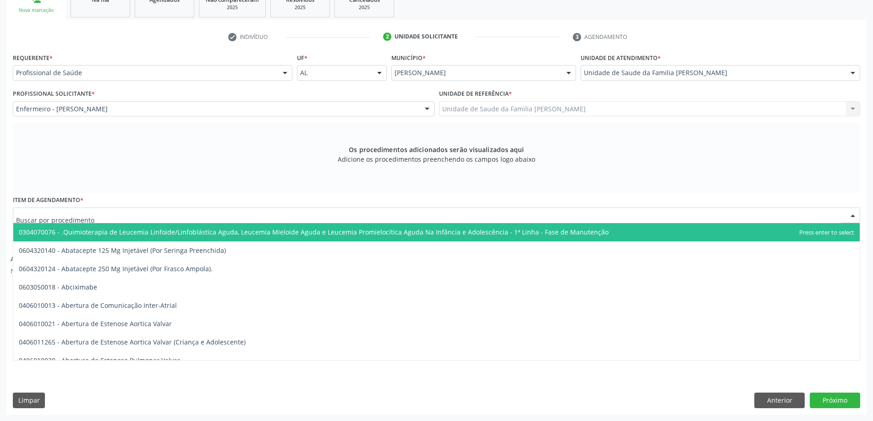
click at [154, 217] on div at bounding box center [436, 215] width 847 height 16
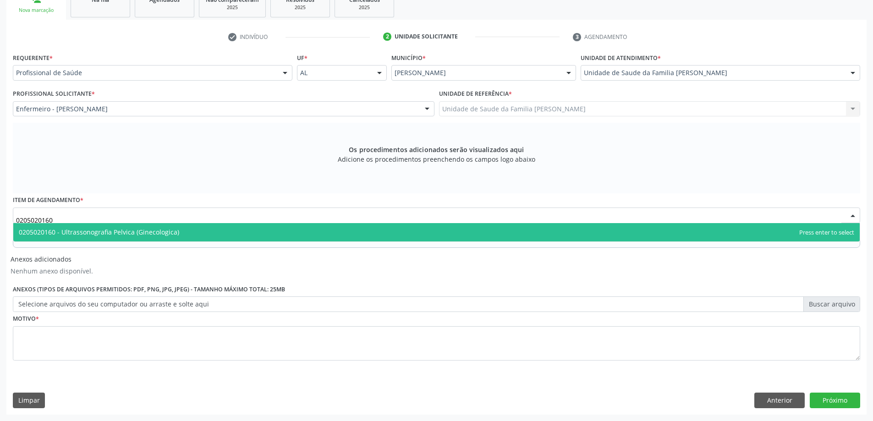
click at [147, 237] on span "0205020160 - Ultrassonografia Pelvica (Ginecologica)" at bounding box center [436, 232] width 846 height 18
type input "0205020160"
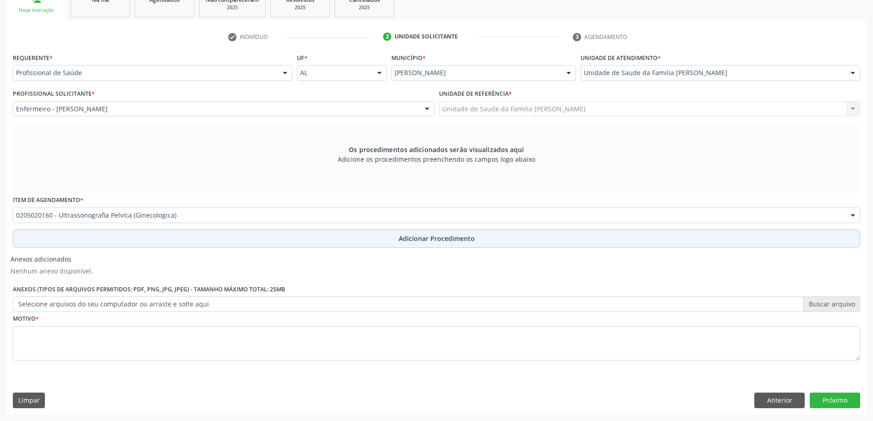
click at [132, 237] on button "Adicionar Procedimento" at bounding box center [436, 238] width 847 height 18
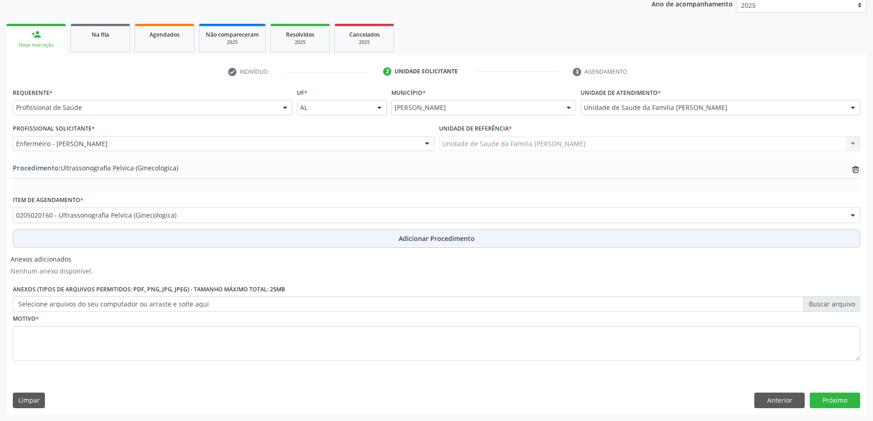
click at [161, 239] on button "Adicionar Procedimento" at bounding box center [436, 238] width 847 height 18
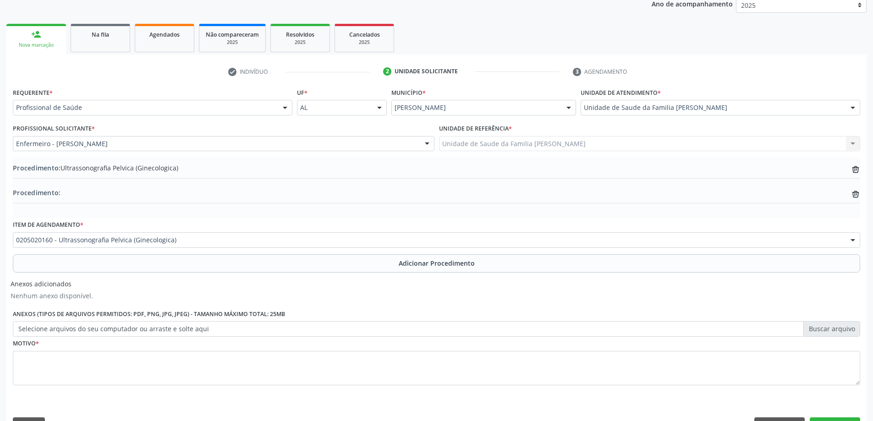
click at [179, 192] on div "Procedimento: trash-outline icon" at bounding box center [436, 193] width 847 height 11
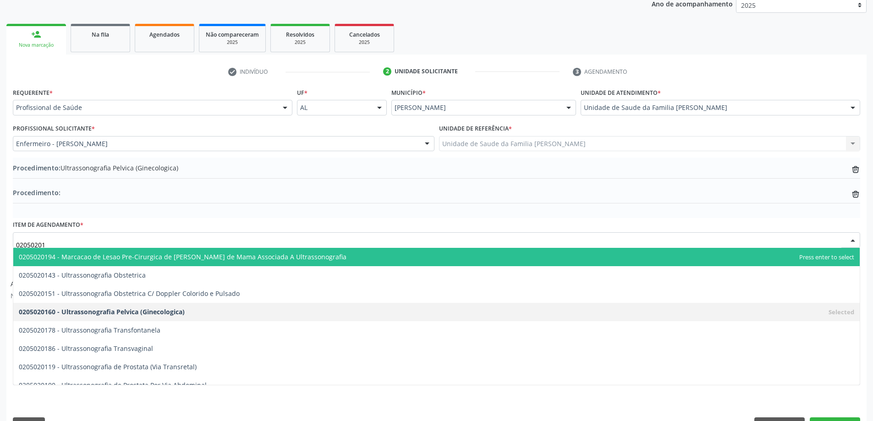
type input "020502018"
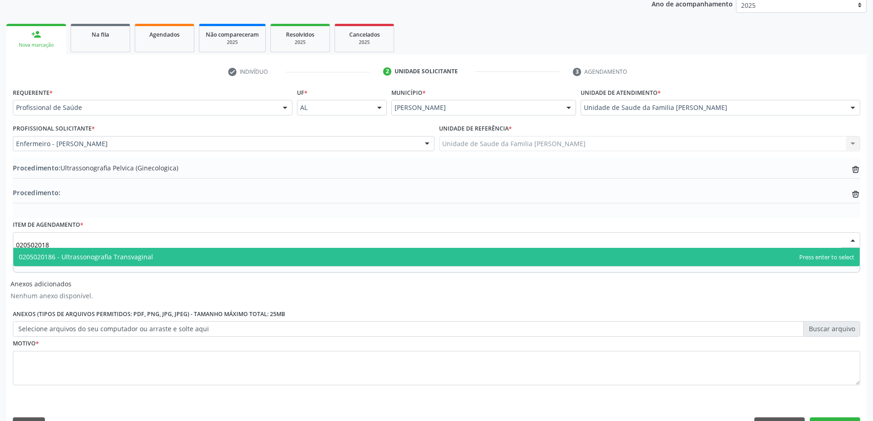
click at [185, 262] on span "0205020186 - Ultrassonografia Transvaginal" at bounding box center [436, 257] width 846 height 18
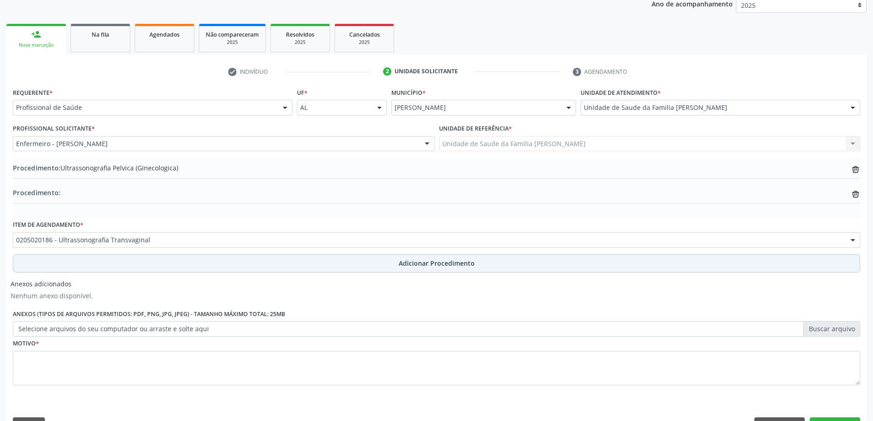
click at [234, 267] on button "Adicionar Procedimento" at bounding box center [436, 263] width 847 height 18
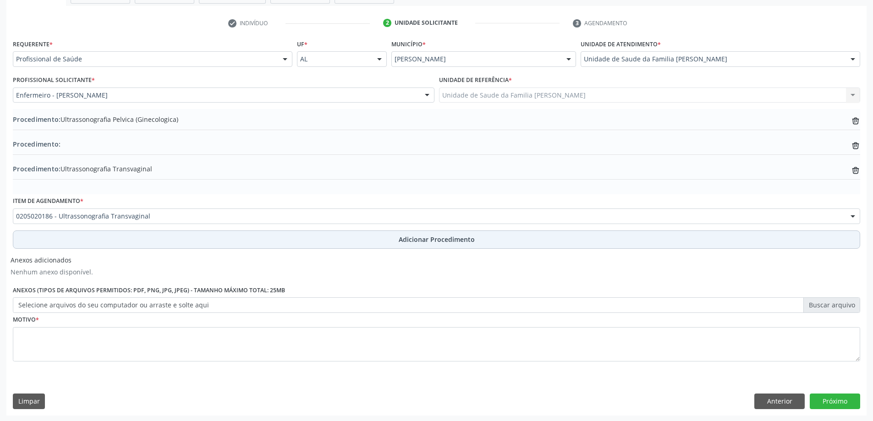
scroll to position [175, 0]
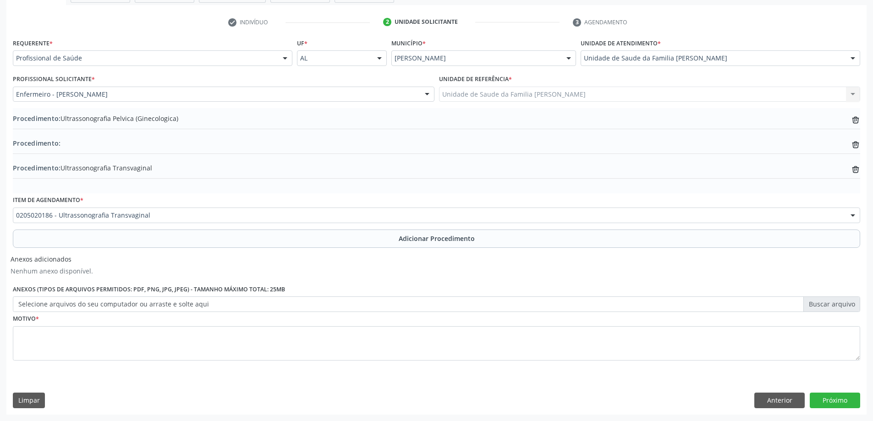
click at [92, 305] on label "Selecione arquivos do seu computador ou arraste e solte aqui" at bounding box center [436, 304] width 847 height 16
click at [92, 305] on input "Selecione arquivos do seu computador ou arraste e solte aqui" at bounding box center [436, 304] width 847 height 16
type input "C:\fakepath\WhatsApp Image 2025-10-13 at 09.02.08.jpeg"
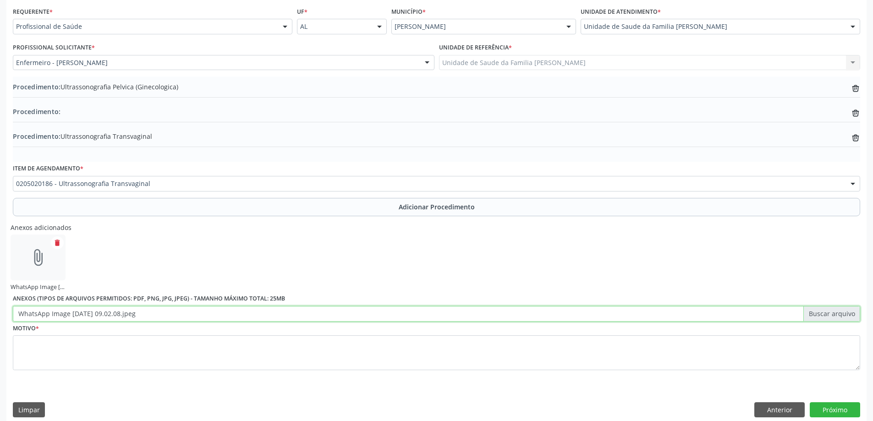
scroll to position [216, 0]
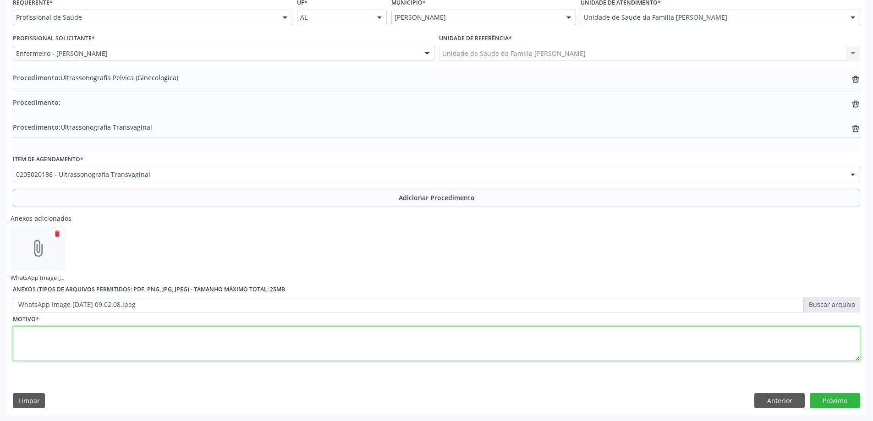
click at [46, 355] on textarea at bounding box center [436, 343] width 847 height 35
type textarea "r"
type textarea "Rotina"
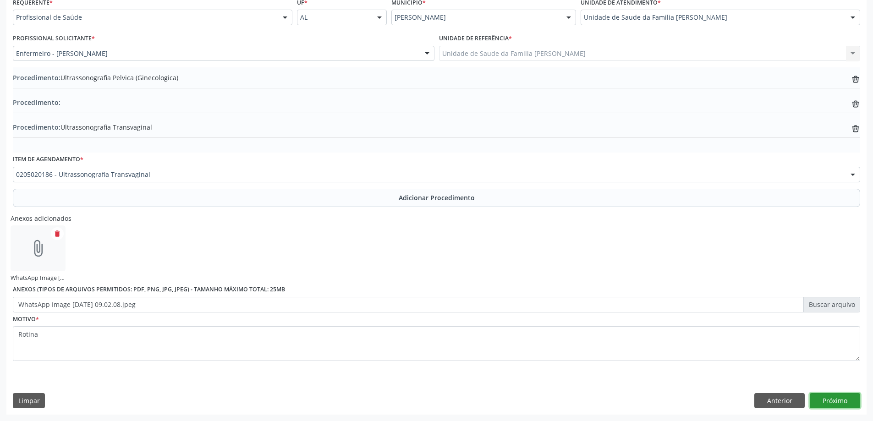
click at [846, 404] on button "Próximo" at bounding box center [834, 401] width 50 height 16
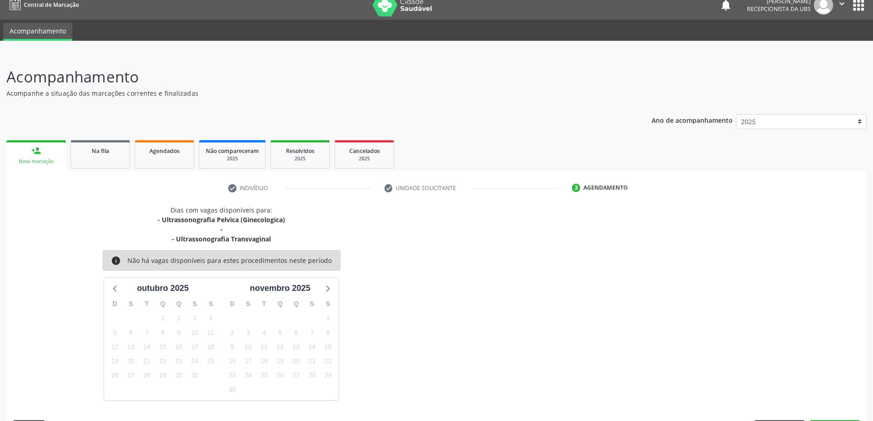
scroll to position [37, 0]
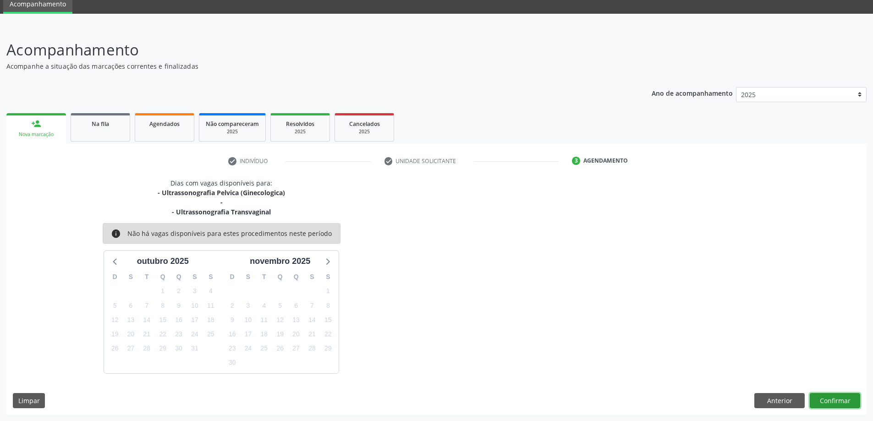
click at [835, 407] on button "Confirmar" at bounding box center [834, 401] width 50 height 16
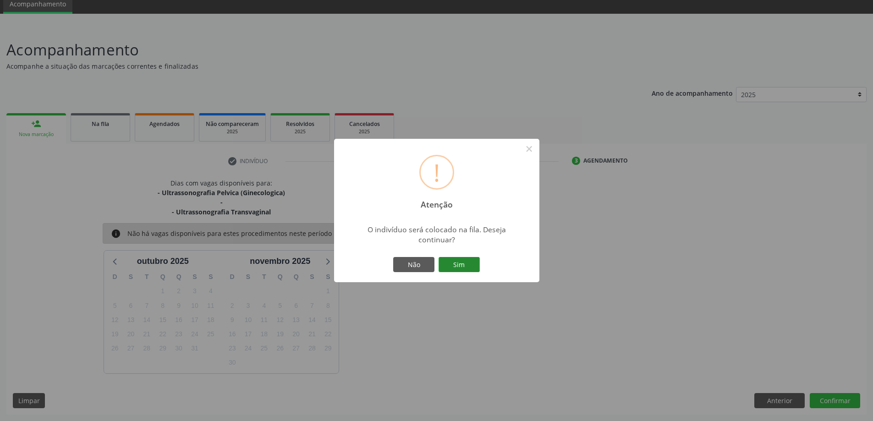
click at [457, 268] on button "Sim" at bounding box center [458, 265] width 41 height 16
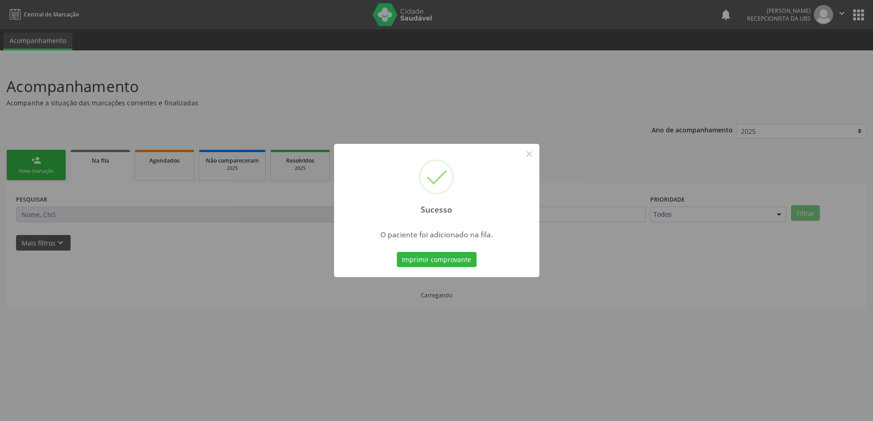
scroll to position [0, 0]
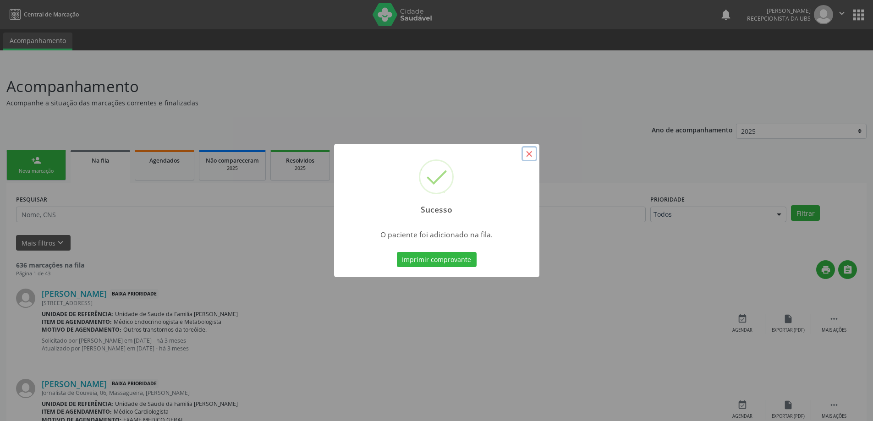
click at [522, 155] on button "×" at bounding box center [529, 154] width 16 height 16
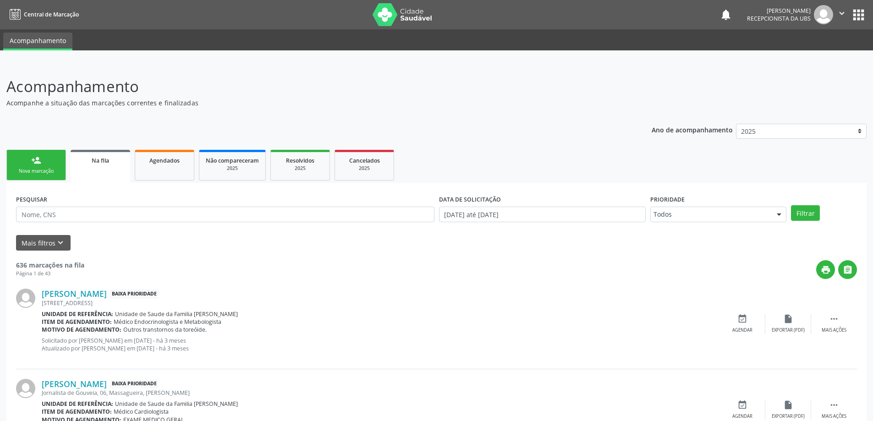
click at [42, 154] on link "person_add Nova marcação" at bounding box center [36, 165] width 60 height 31
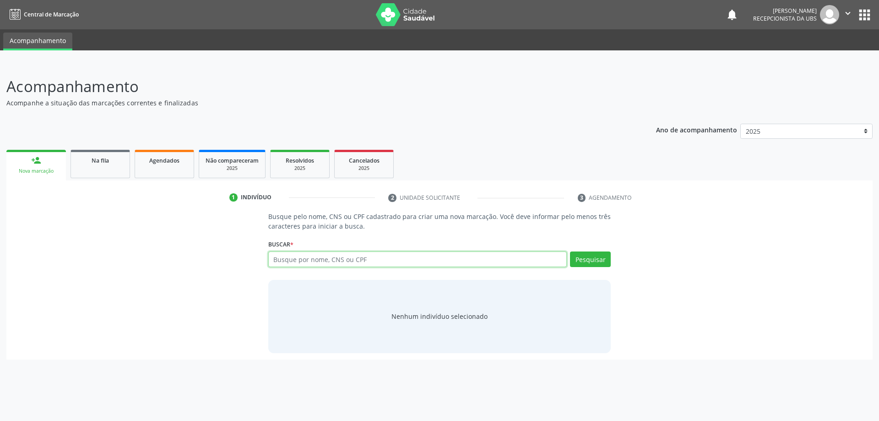
click at [390, 262] on input "text" at bounding box center [417, 259] width 299 height 16
paste input "708609528488581"
type input "708609528488581"
click at [577, 258] on button "Pesquisar" at bounding box center [590, 259] width 41 height 16
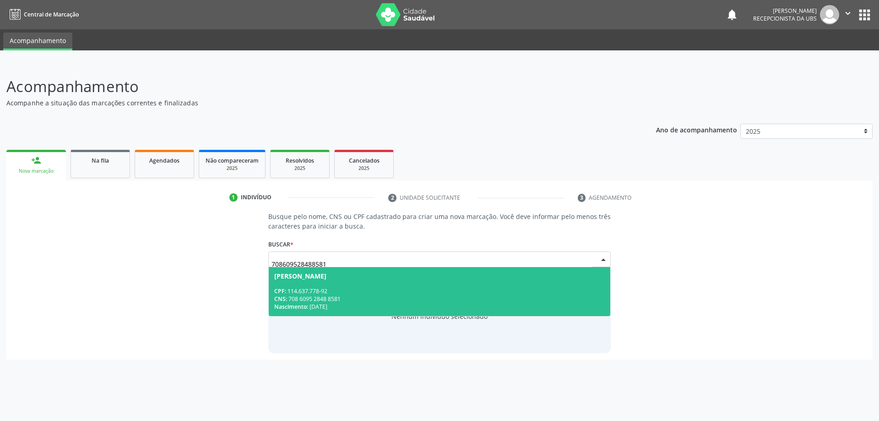
click at [336, 288] on div "CPF: 114.637.778-92" at bounding box center [439, 291] width 331 height 8
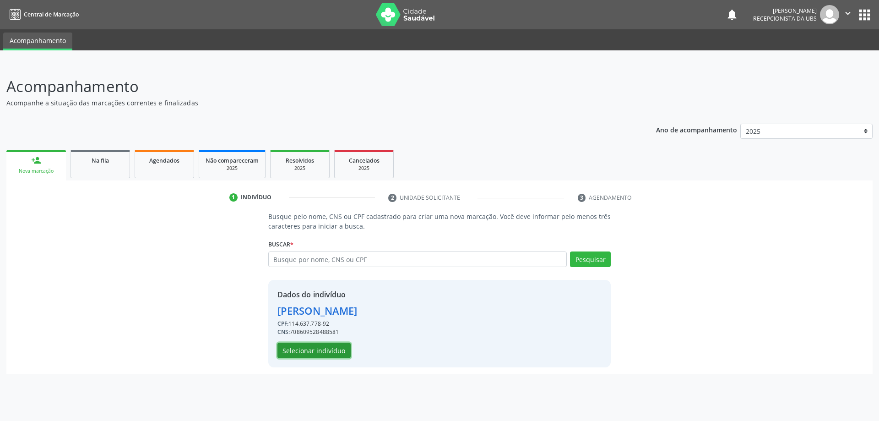
click at [317, 352] on button "Selecionar indivíduo" at bounding box center [314, 351] width 73 height 16
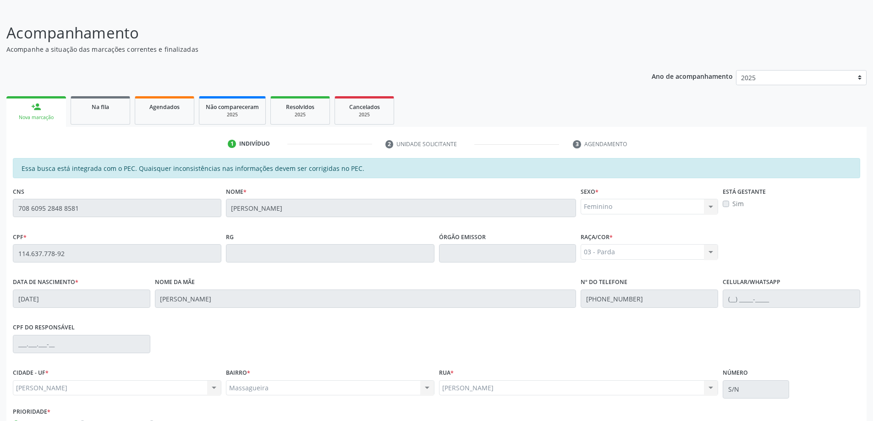
scroll to position [115, 0]
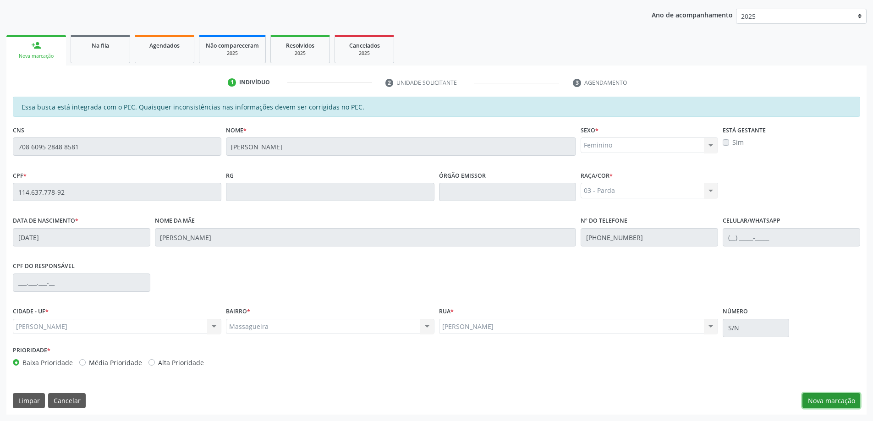
click at [842, 405] on button "Nova marcação" at bounding box center [831, 401] width 58 height 16
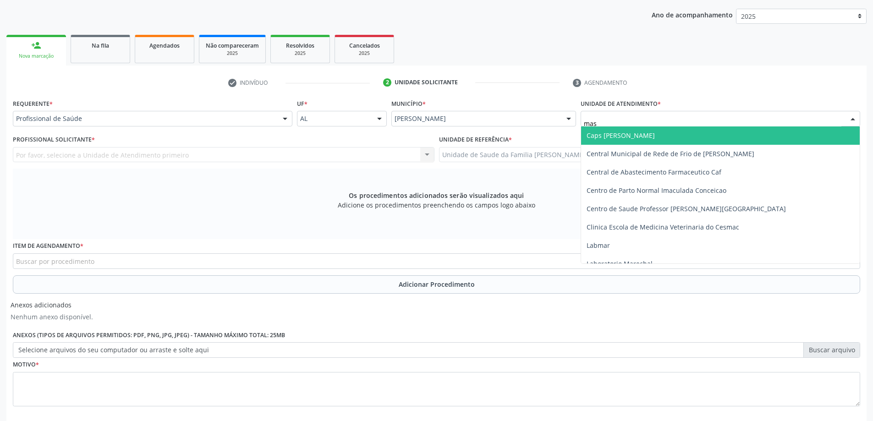
type input "mass"
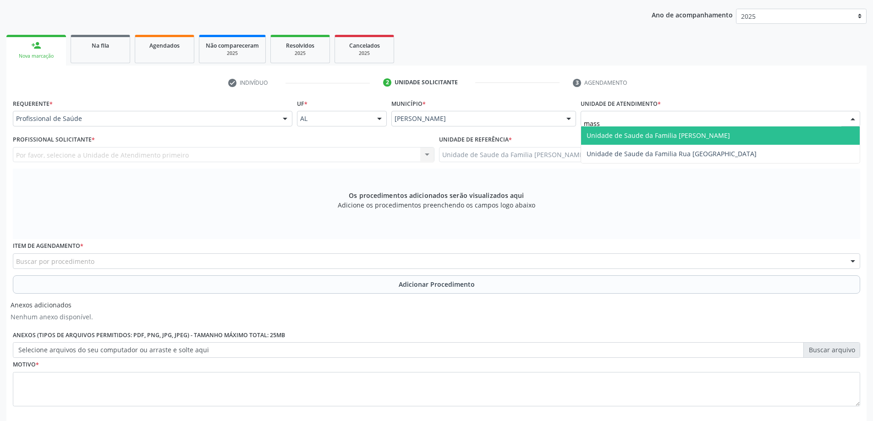
click at [630, 129] on span "Unidade de Saude da Familia [PERSON_NAME]" at bounding box center [720, 135] width 278 height 18
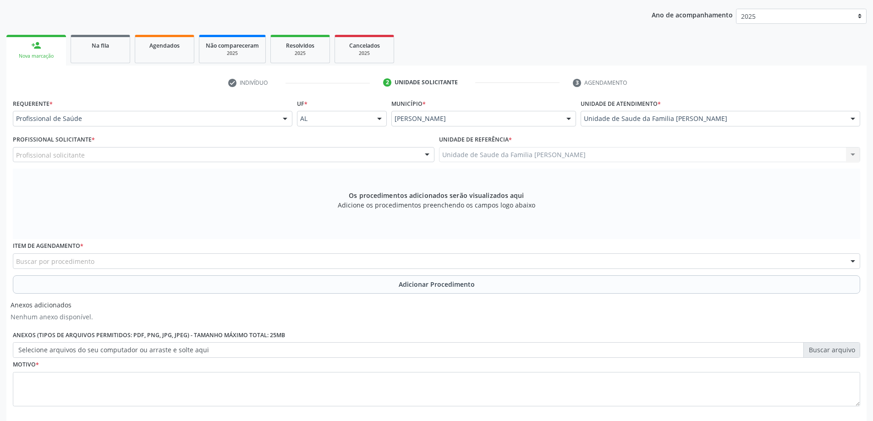
click at [246, 153] on div "Profissional solicitante" at bounding box center [223, 155] width 421 height 16
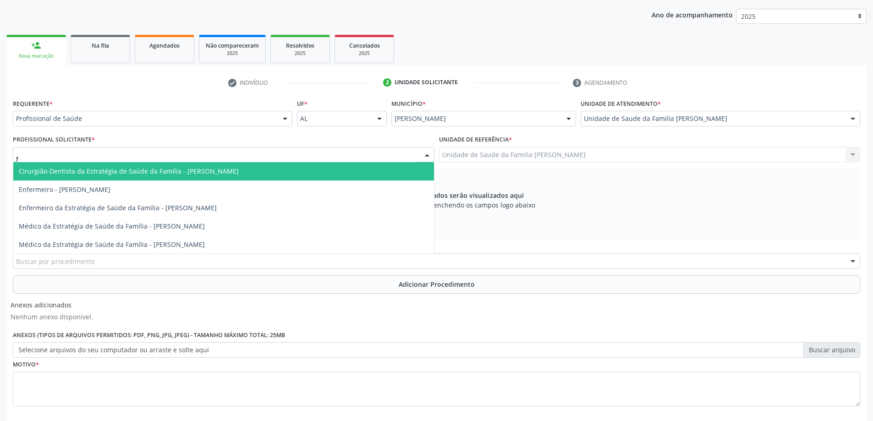
type input "fa"
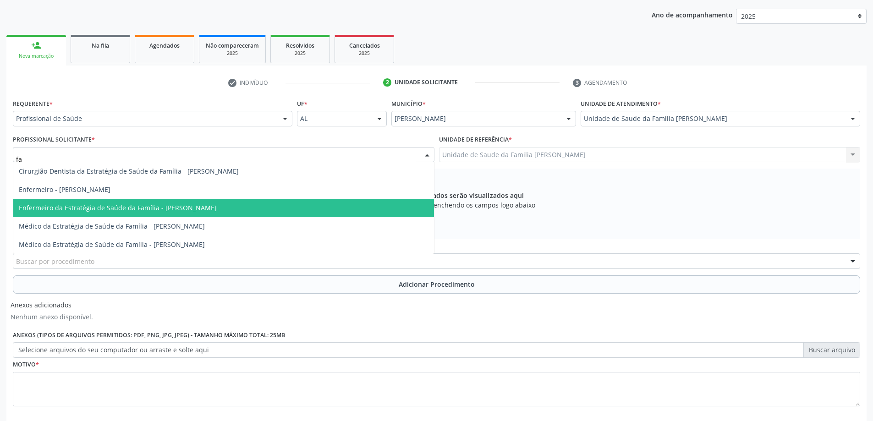
click at [241, 204] on ul "Cirurgião-Dentista da Estratégia de Saúde da Família - Manoel Messias da Silva …" at bounding box center [223, 208] width 420 height 92
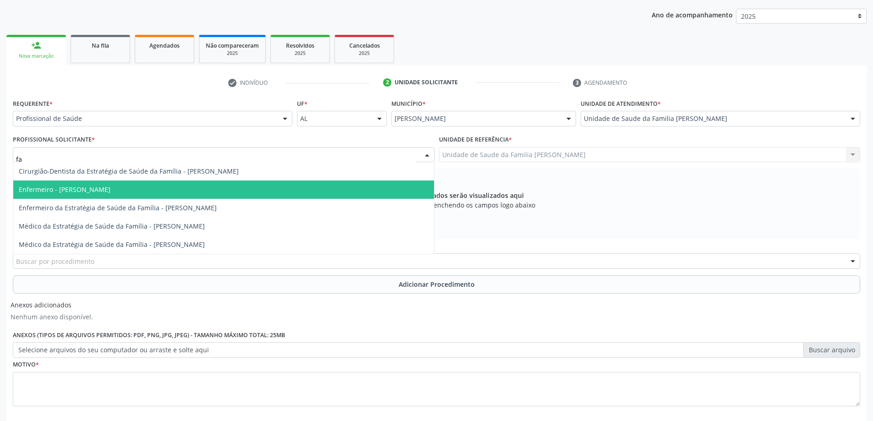
click at [241, 186] on span "Enfermeiro - Fabiana Carla Silva de Melo Alves" at bounding box center [223, 189] width 420 height 18
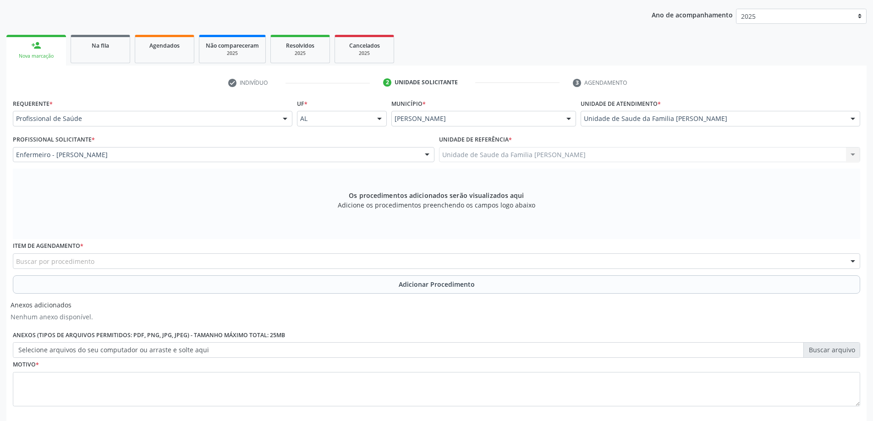
click at [158, 272] on div "Item de agendamento * Buscar por procedimento 0304070076 - .Quimioterapia de Le…" at bounding box center [437, 257] width 852 height 36
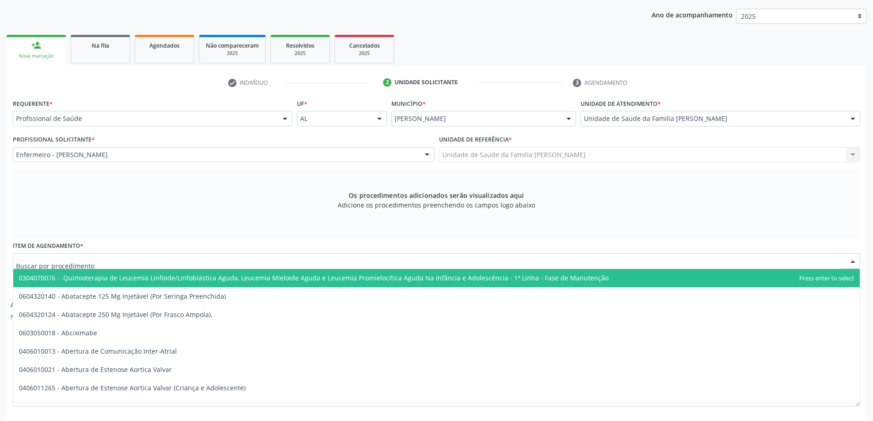
click at [158, 258] on div at bounding box center [436, 261] width 847 height 16
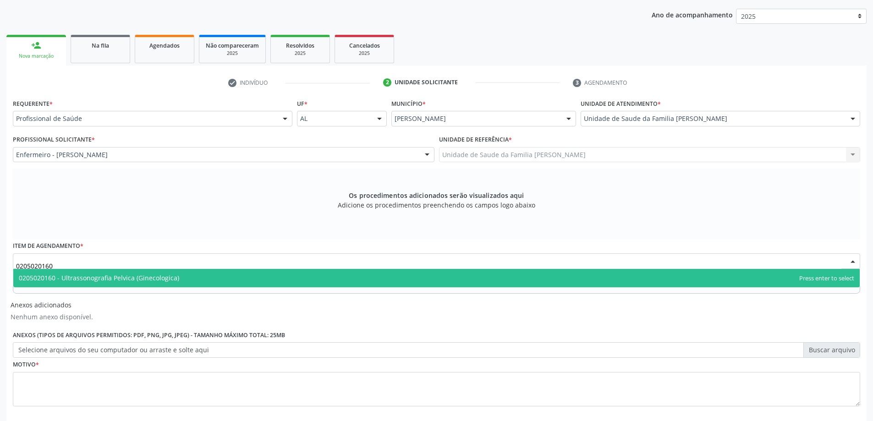
click at [117, 281] on span "0205020160 - Ultrassonografia Pelvica (Ginecologica)" at bounding box center [99, 277] width 160 height 9
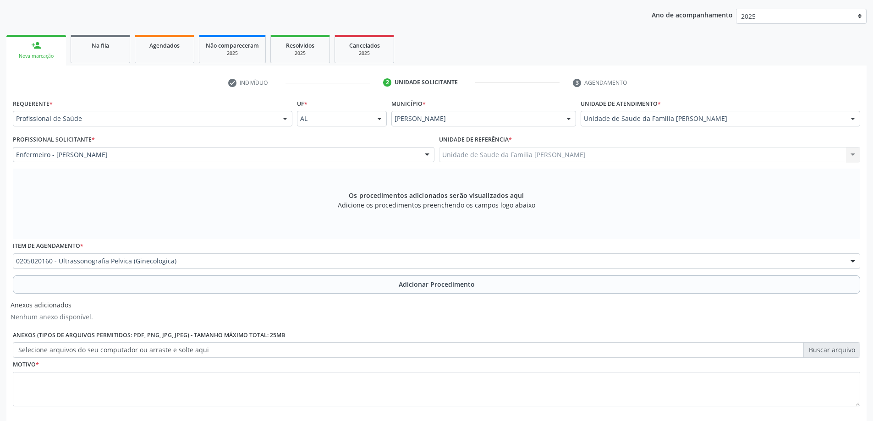
click at [125, 303] on div "Requerente * Profissional de Saúde Profissional de Saúde Paciente Nenhum result…" at bounding box center [436, 258] width 847 height 322
click at [123, 281] on button "Adicionar Procedimento" at bounding box center [436, 284] width 847 height 18
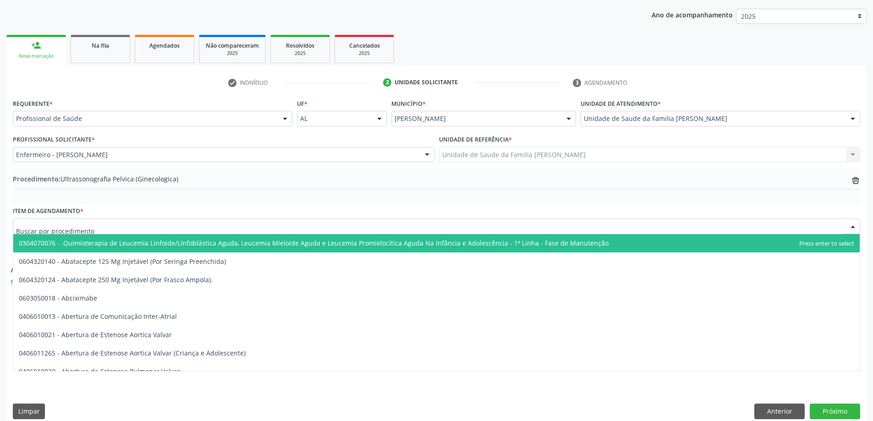
click at [142, 220] on div at bounding box center [436, 226] width 847 height 16
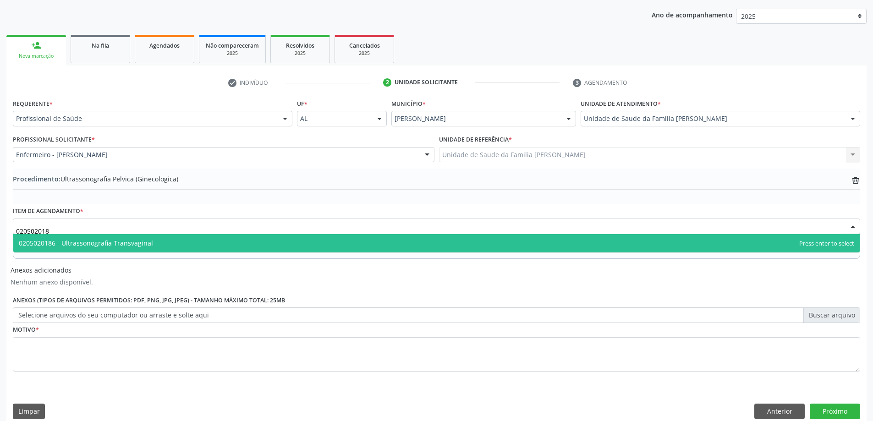
type input "0205020186"
click at [188, 237] on span "0205020186 - Ultrassonografia Transvaginal" at bounding box center [436, 243] width 846 height 18
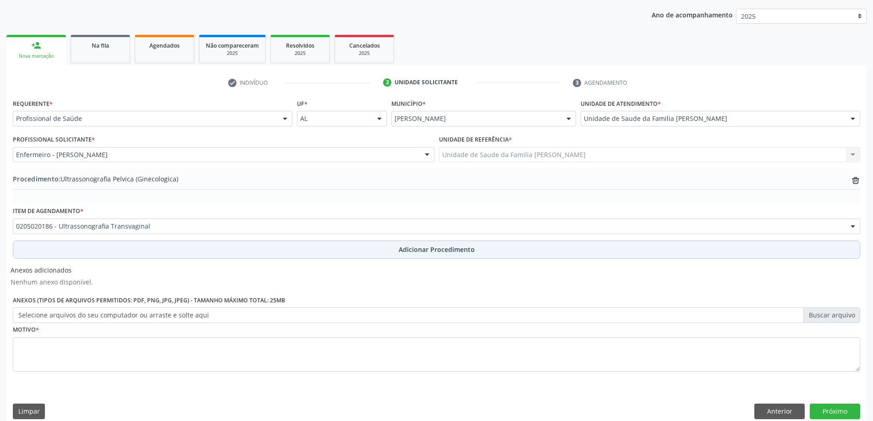
click at [189, 243] on button "Adicionar Procedimento" at bounding box center [436, 249] width 847 height 18
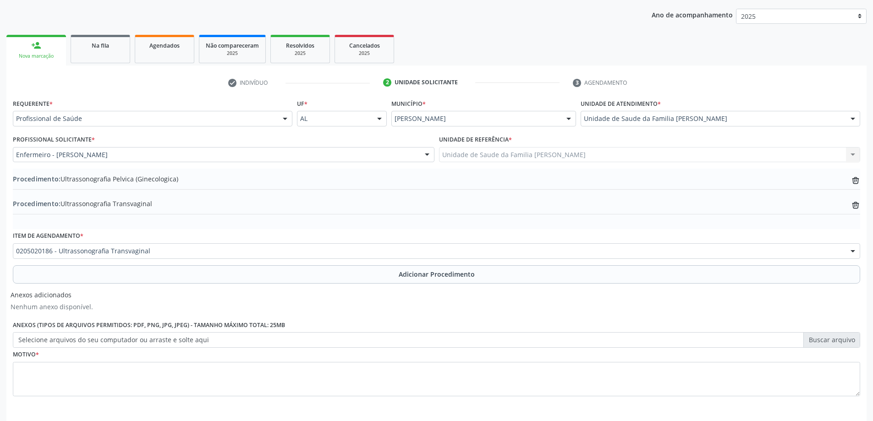
click at [82, 338] on label "Selecione arquivos do seu computador ou arraste e solte aqui" at bounding box center [436, 340] width 847 height 16
click at [82, 338] on input "Selecione arquivos do seu computador ou arraste e solte aqui" at bounding box center [436, 340] width 847 height 16
type input "C:\fakepath\WhatsApp Image 2025-10-13 at 09.26.05.jpeg"
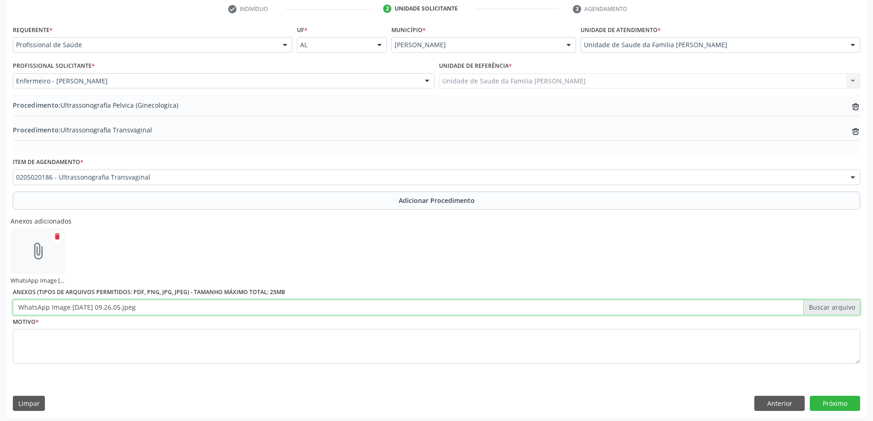
scroll to position [191, 0]
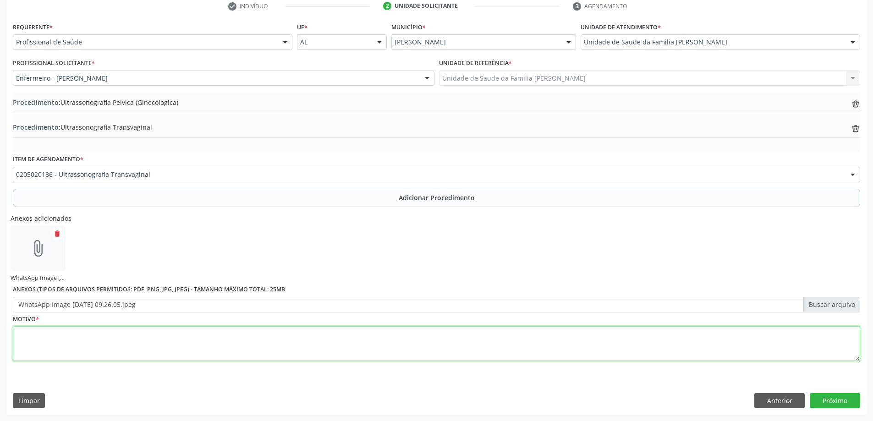
click at [138, 333] on textarea at bounding box center [436, 343] width 847 height 35
type textarea "Rotina"
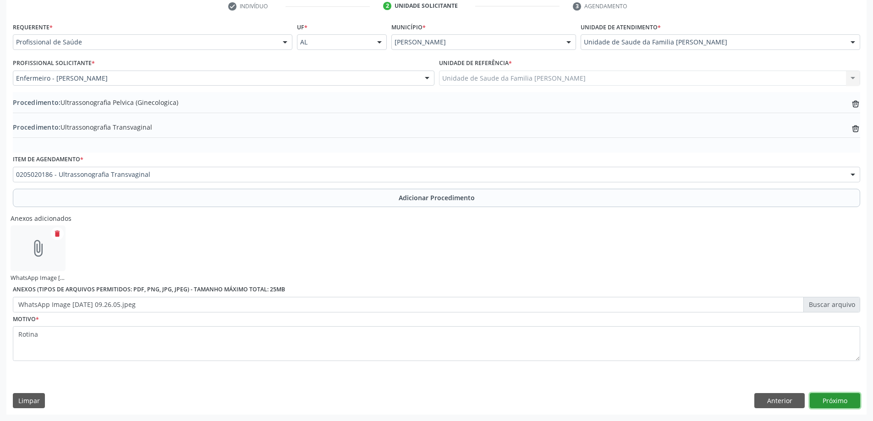
click at [837, 397] on button "Próximo" at bounding box center [834, 401] width 50 height 16
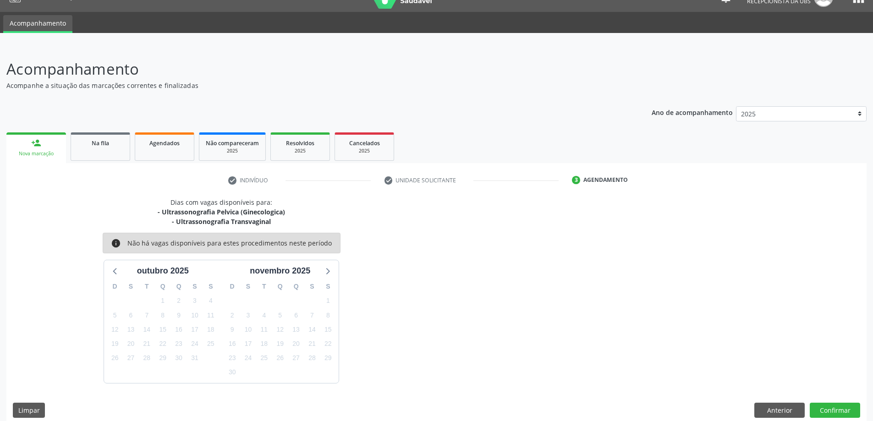
scroll to position [27, 0]
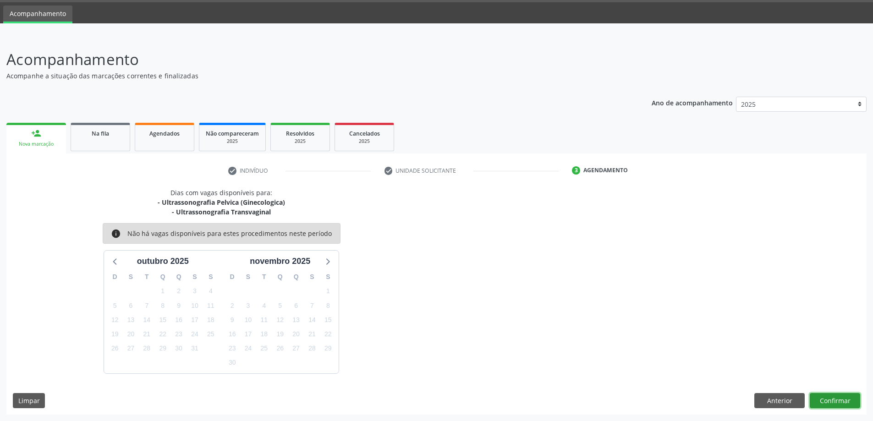
click at [847, 407] on button "Confirmar" at bounding box center [834, 401] width 50 height 16
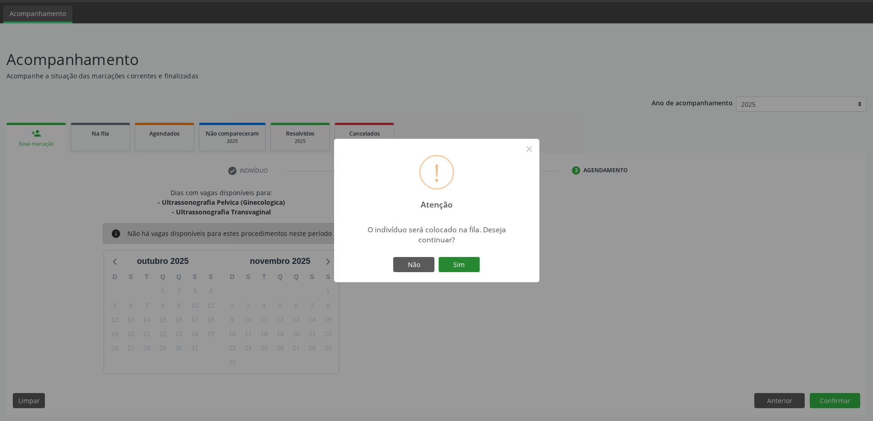
click at [474, 263] on button "Sim" at bounding box center [458, 265] width 41 height 16
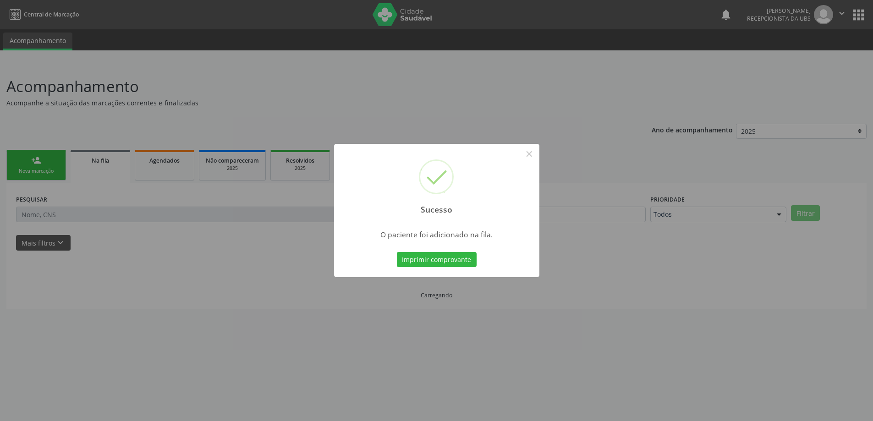
scroll to position [0, 0]
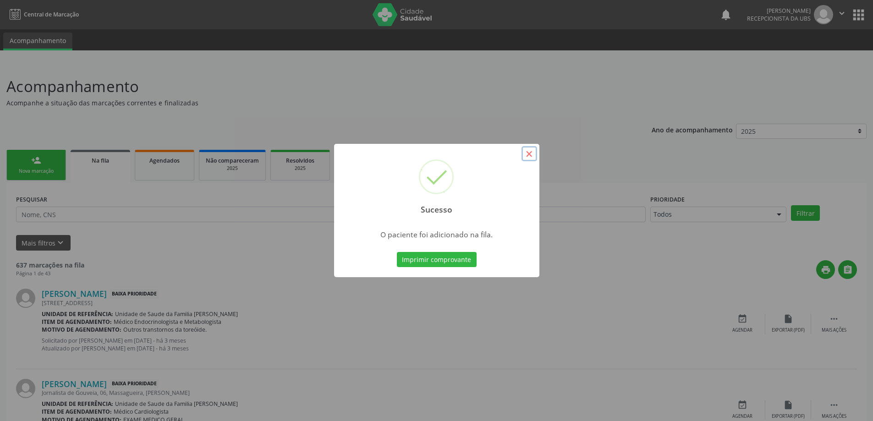
click at [532, 154] on button "×" at bounding box center [529, 154] width 16 height 16
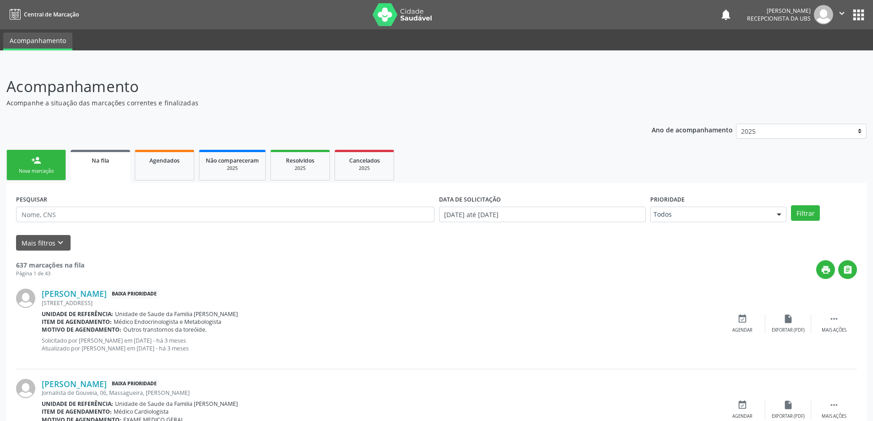
click at [57, 173] on div "Nova marcação" at bounding box center [36, 171] width 46 height 7
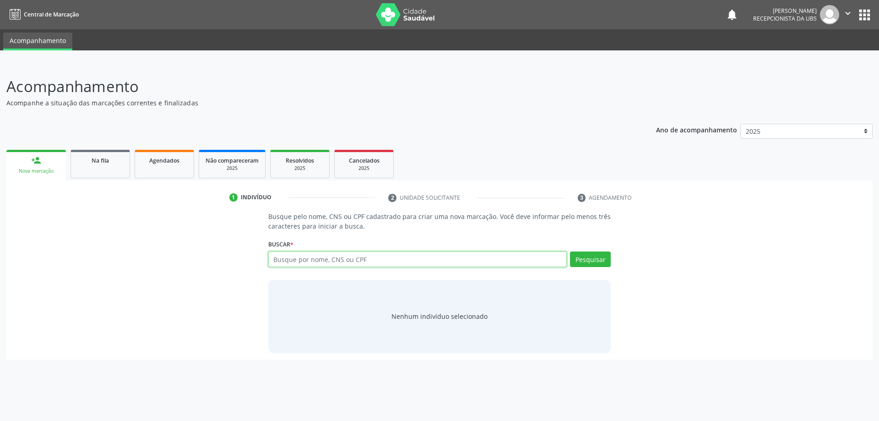
click at [343, 258] on input "text" at bounding box center [417, 259] width 299 height 16
type input "sandra cezario"
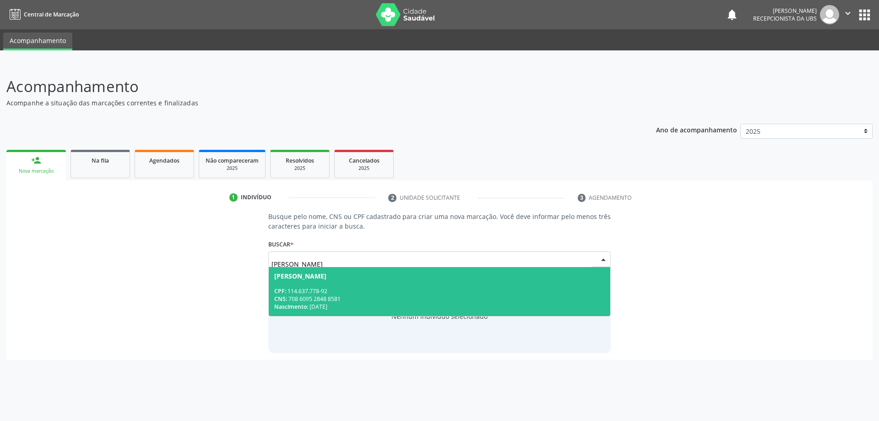
click at [66, 211] on div "1 Indivíduo 2 Unidade solicitante 3 Agendamento Busque pelo nome, CNS ou CPF ca…" at bounding box center [439, 274] width 867 height 169
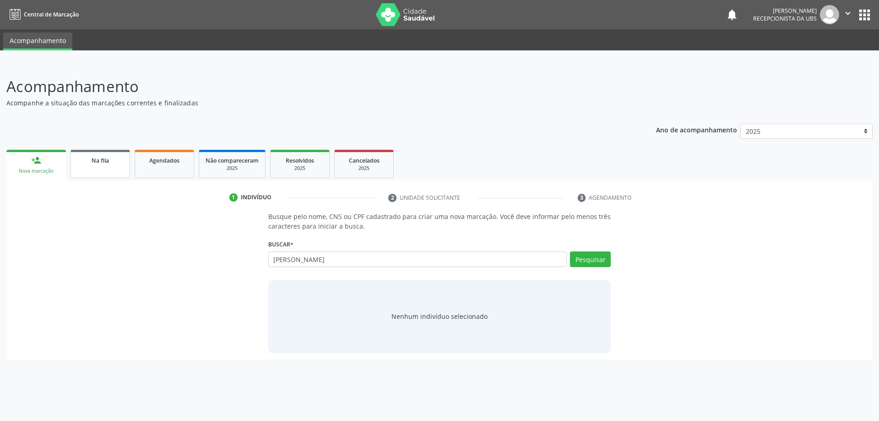
click at [102, 172] on link "Na fila" at bounding box center [101, 164] width 60 height 28
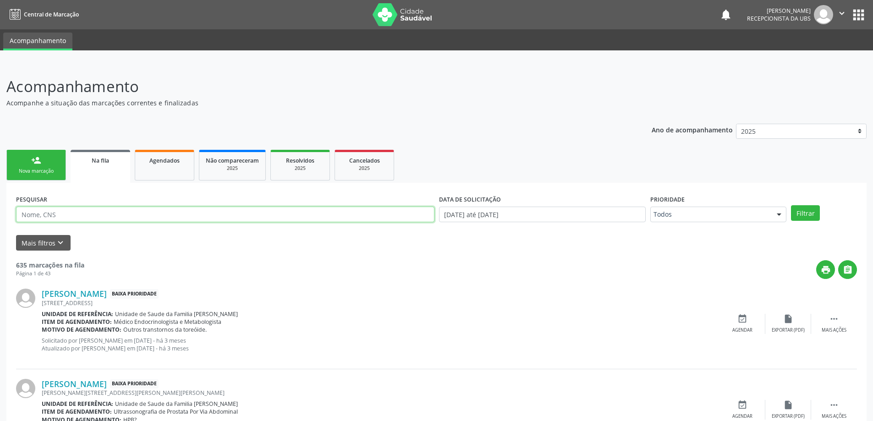
click at [98, 219] on input "text" at bounding box center [225, 215] width 418 height 16
click at [791, 205] on button "Filtrar" at bounding box center [805, 213] width 29 height 16
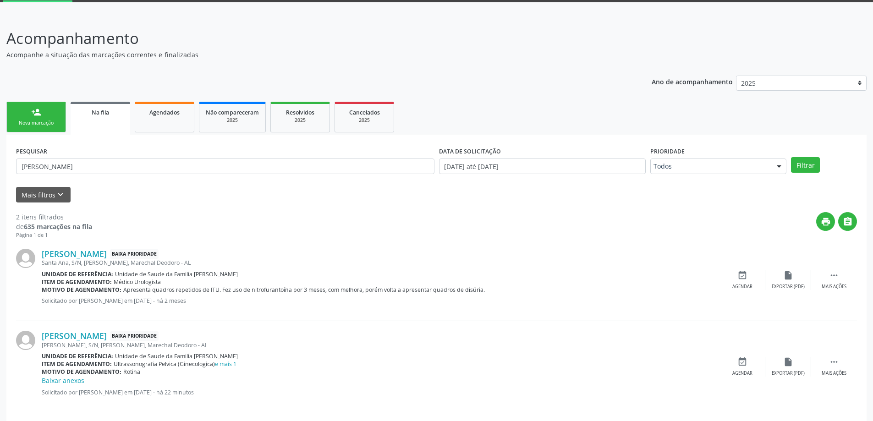
scroll to position [55, 0]
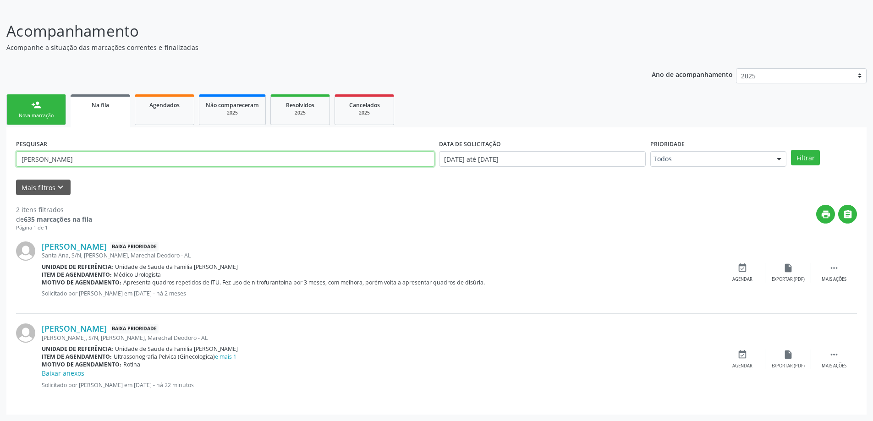
click at [207, 158] on input "sandra cezario" at bounding box center [225, 159] width 418 height 16
type input "s"
click at [44, 110] on link "person_add Nova marcação" at bounding box center [36, 109] width 60 height 31
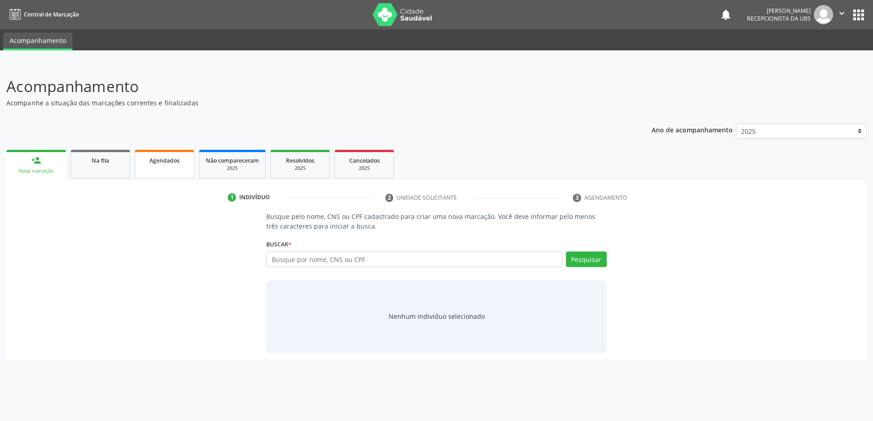
scroll to position [0, 0]
click at [297, 255] on input "text" at bounding box center [417, 259] width 299 height 16
type input "708208143419442"
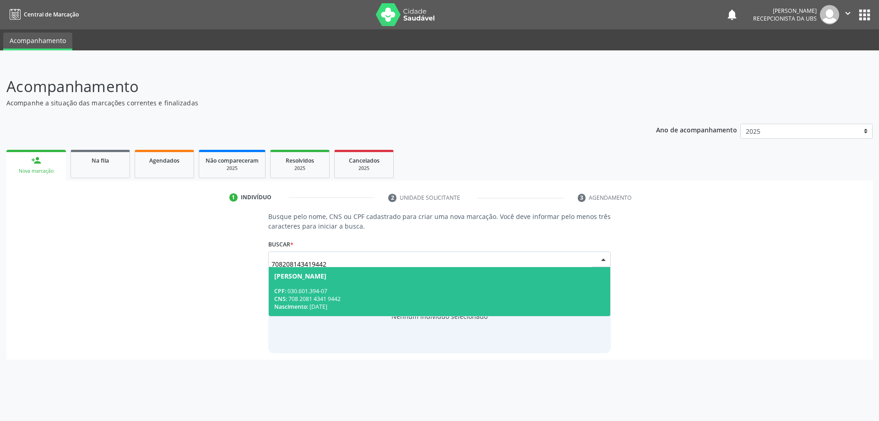
click at [510, 275] on div "Polyana Ferreira de Lima" at bounding box center [439, 276] width 331 height 7
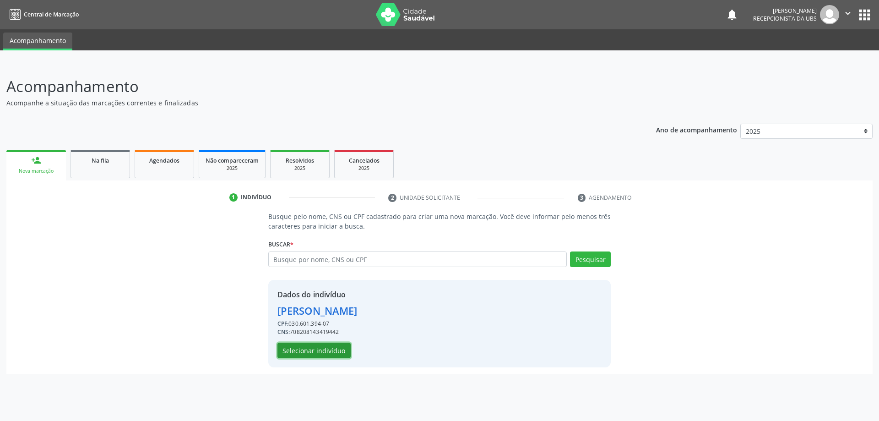
click at [330, 351] on button "Selecionar indivíduo" at bounding box center [314, 351] width 73 height 16
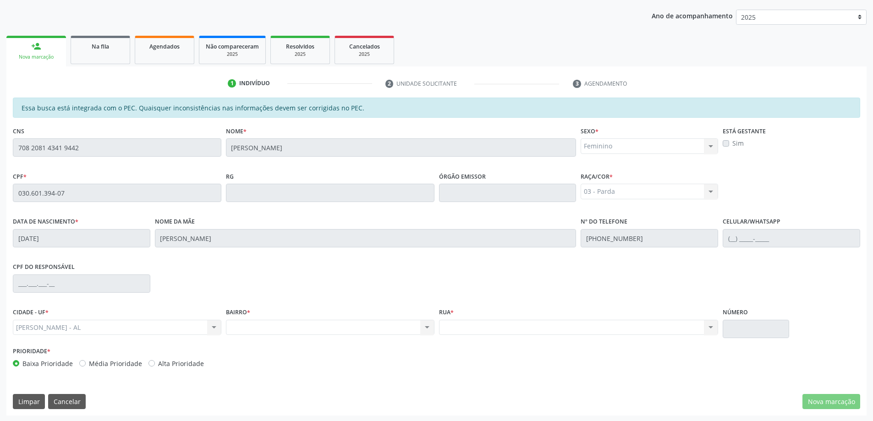
scroll to position [115, 0]
click at [278, 219] on div "Nome da mãe Josefa Goncalves de Lima" at bounding box center [365, 230] width 421 height 33
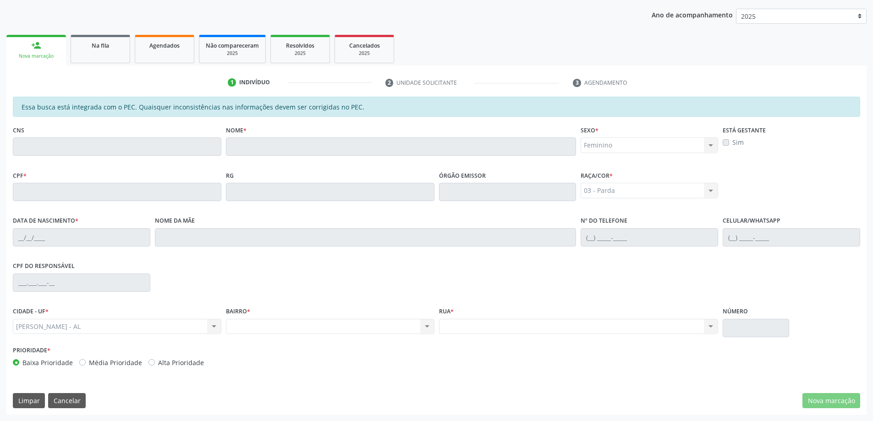
scroll to position [0, 0]
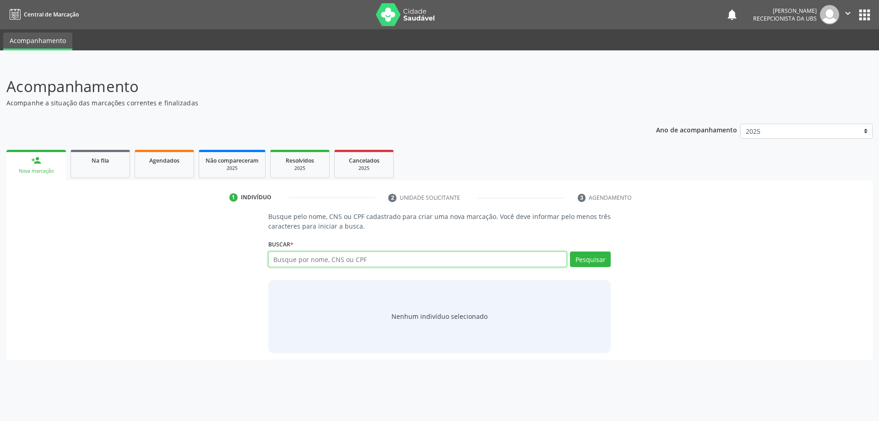
click at [331, 260] on input "text" at bounding box center [417, 259] width 299 height 16
type input "708208143419442"
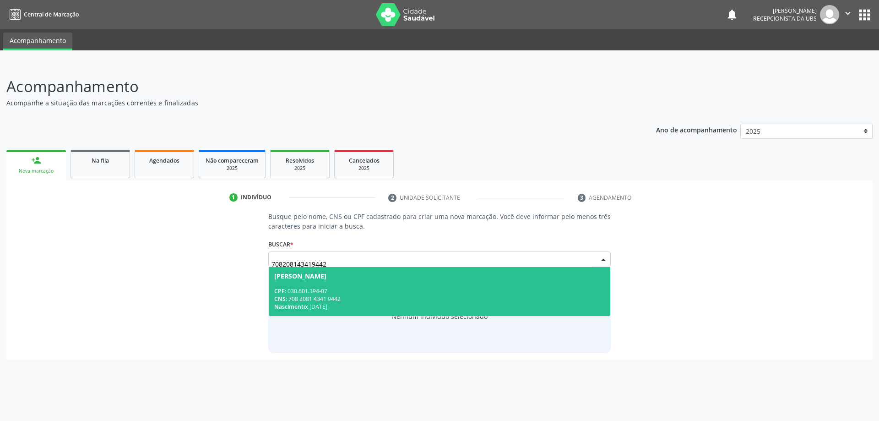
click at [328, 300] on div "CNS: 708 2081 4341 9442" at bounding box center [439, 299] width 331 height 8
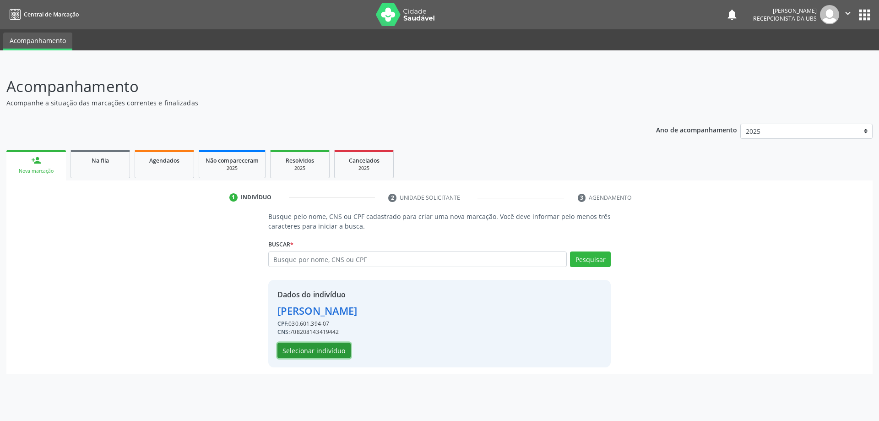
click at [317, 351] on button "Selecionar indivíduo" at bounding box center [314, 351] width 73 height 16
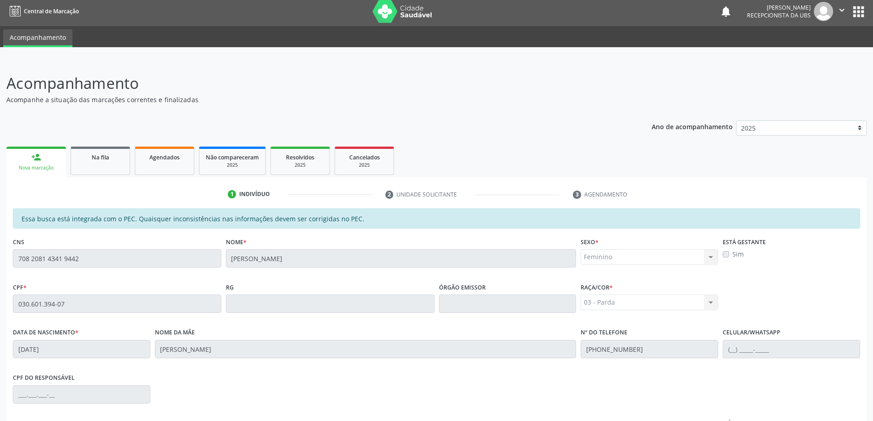
scroll to position [115, 0]
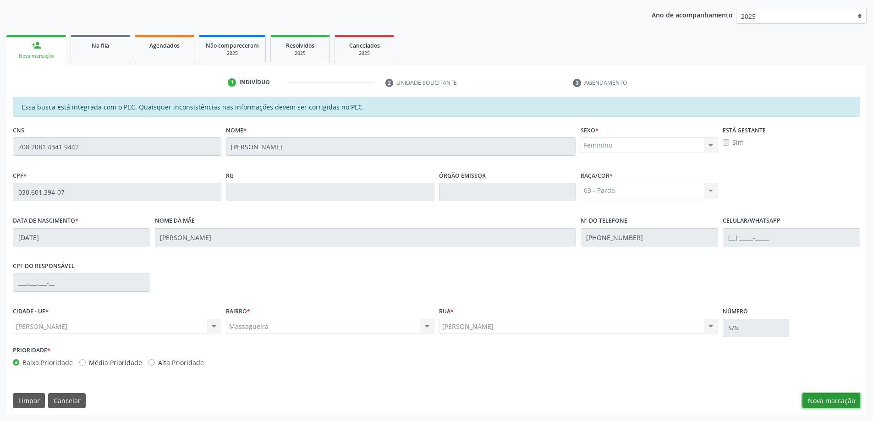
click at [826, 396] on button "Nova marcação" at bounding box center [831, 401] width 58 height 16
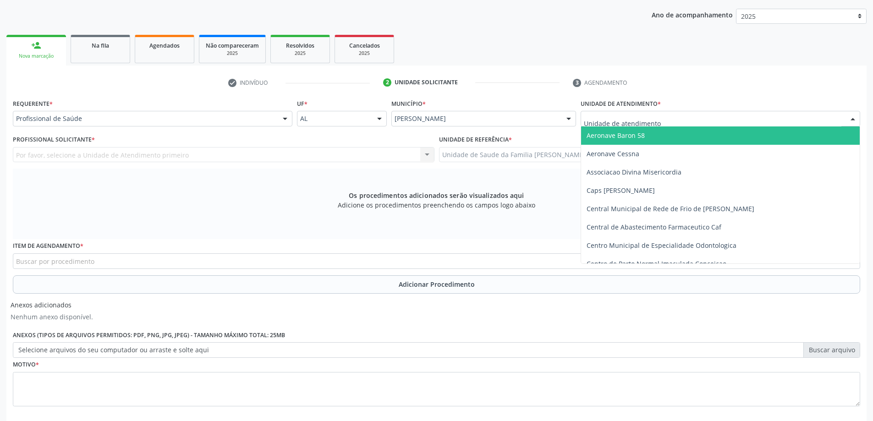
click at [781, 120] on div at bounding box center [719, 119] width 279 height 16
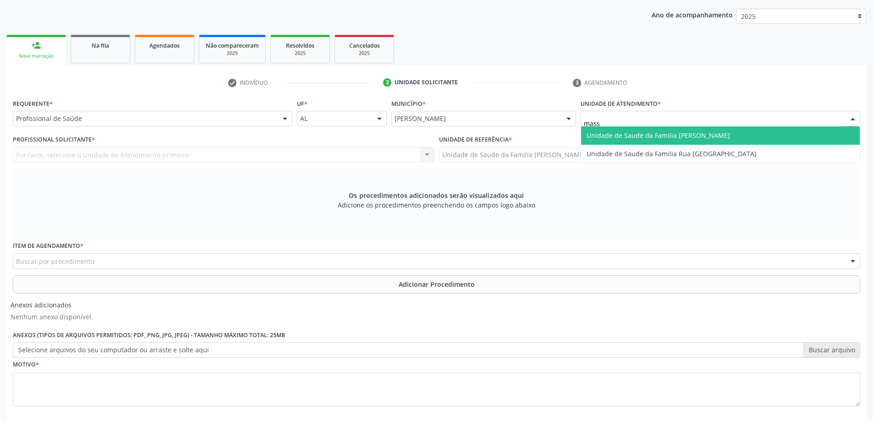
type input "massa"
click at [782, 140] on span "Unidade de Saude da Familia [PERSON_NAME]" at bounding box center [720, 135] width 278 height 18
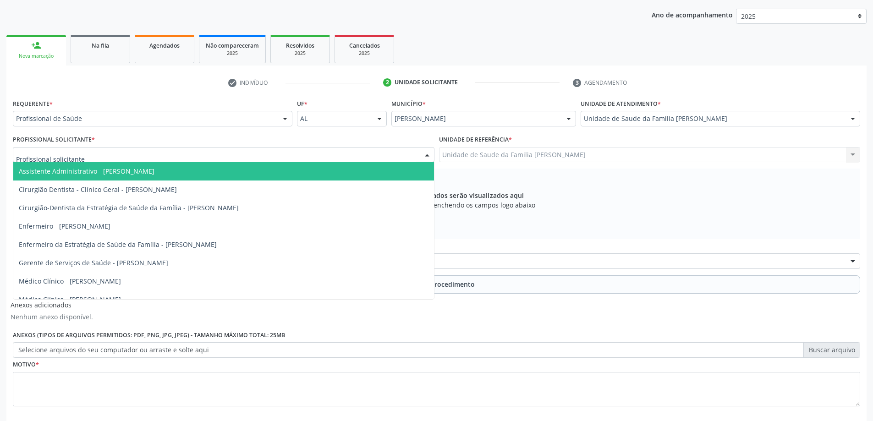
click at [142, 158] on div at bounding box center [223, 155] width 421 height 16
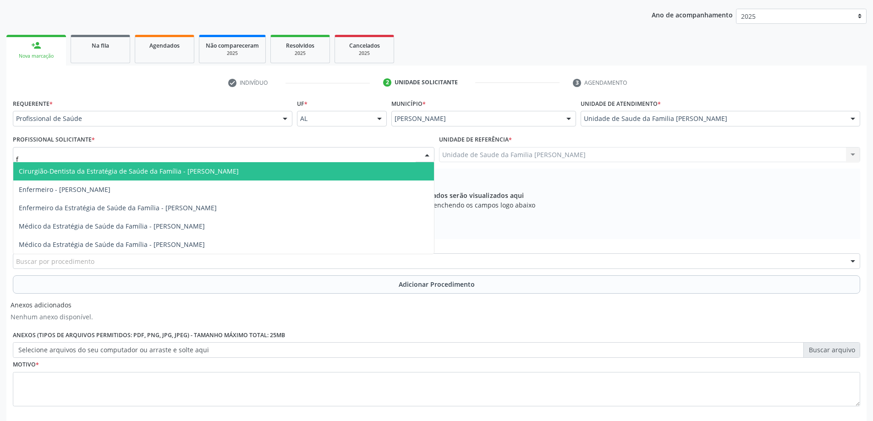
type input "fa"
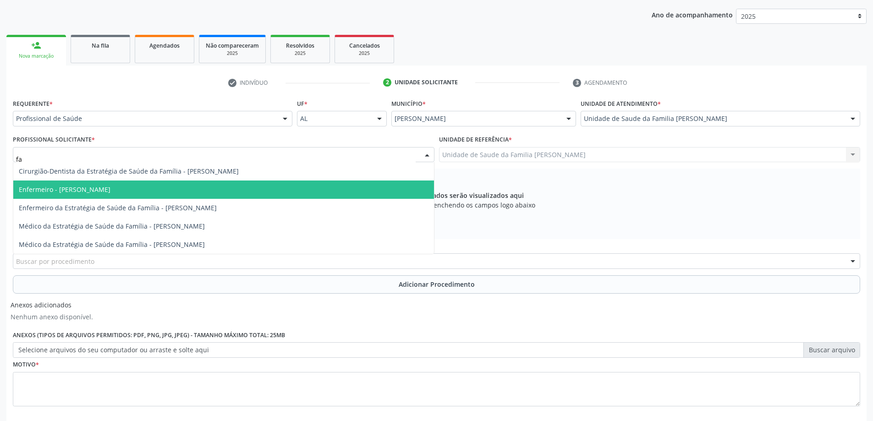
click at [142, 183] on span "Enfermeiro - [PERSON_NAME]" at bounding box center [223, 189] width 420 height 18
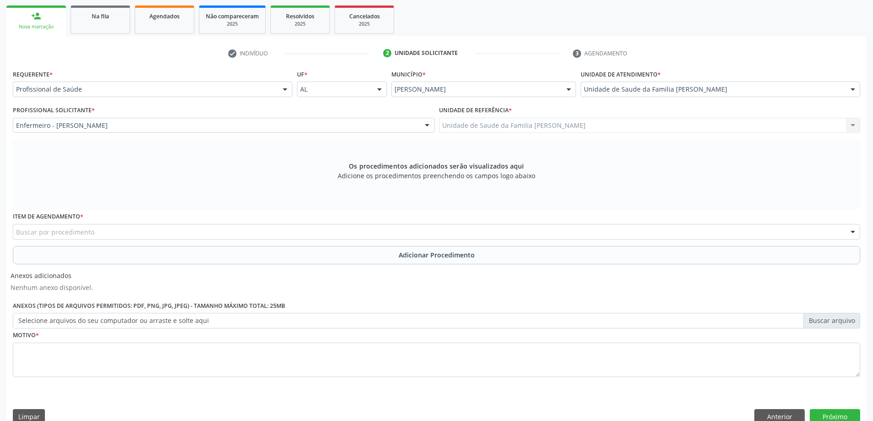
scroll to position [161, 0]
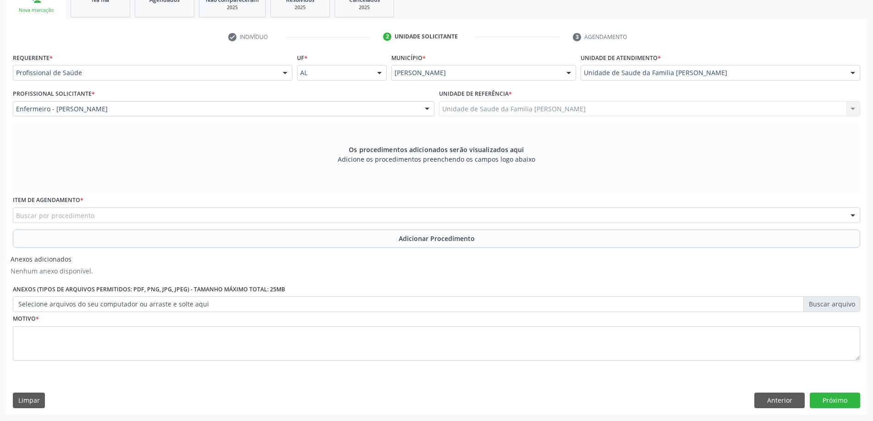
click at [182, 221] on div "Buscar por procedimento" at bounding box center [436, 215] width 847 height 16
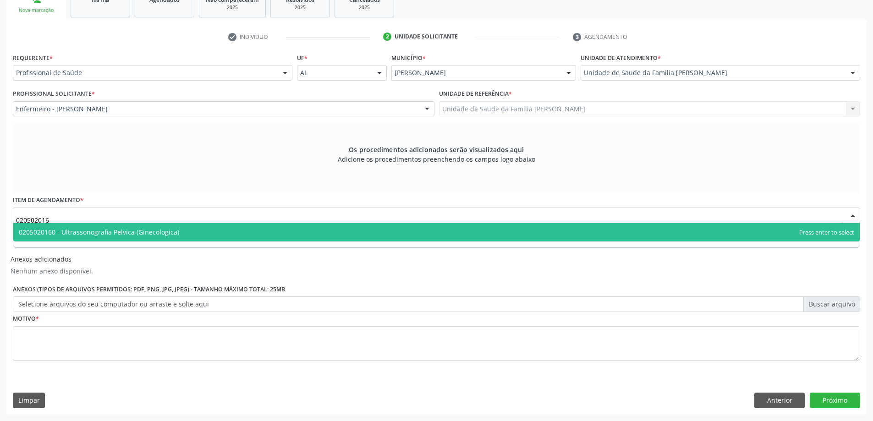
click at [136, 235] on span "0205020160 - Ultrassonografia Pelvica (Ginecologica)" at bounding box center [99, 232] width 160 height 9
type input "020502016"
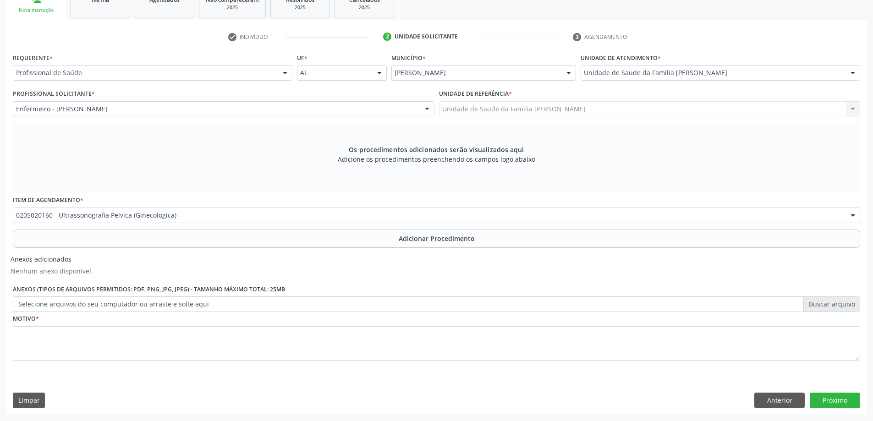
click at [136, 235] on button "Adicionar Procedimento" at bounding box center [436, 238] width 847 height 18
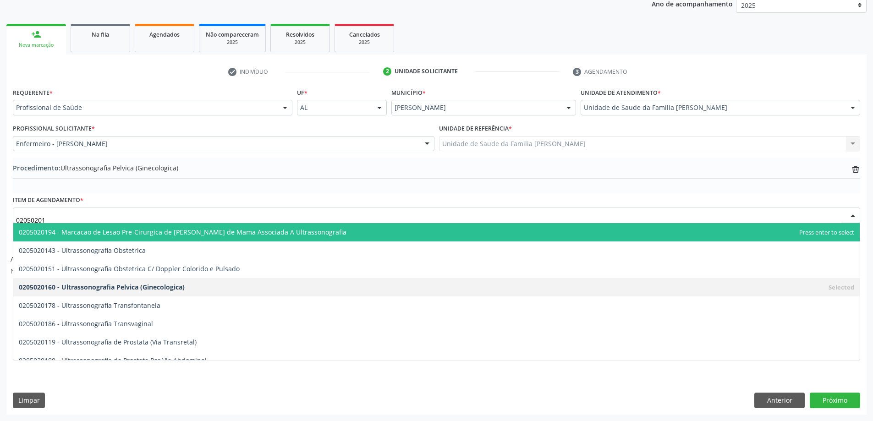
type input "020502018"
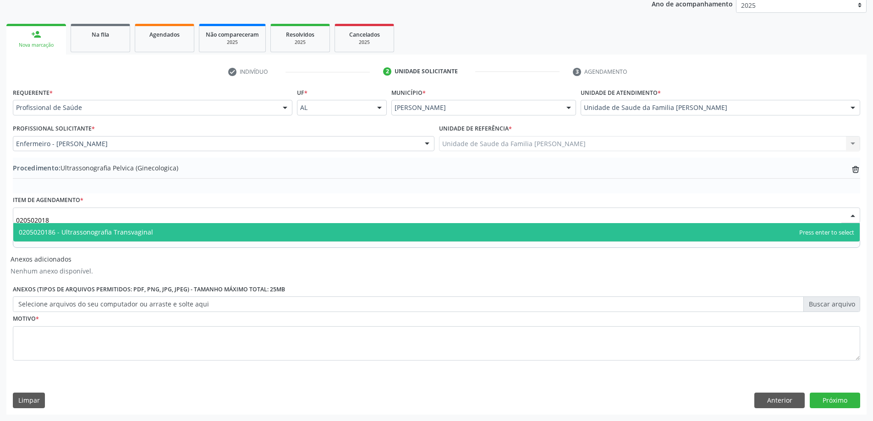
click at [180, 237] on span "0205020186 - Ultrassonografia Transvaginal" at bounding box center [436, 232] width 846 height 18
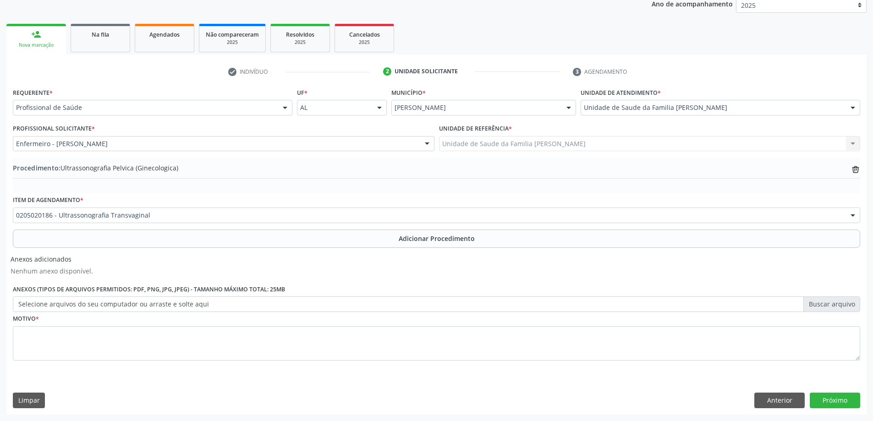
click at [180, 235] on button "Adicionar Procedimento" at bounding box center [436, 238] width 847 height 18
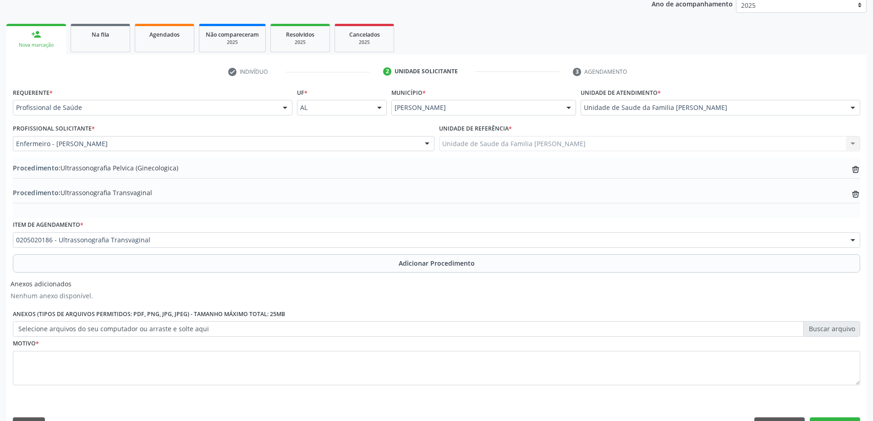
click at [131, 331] on label "Selecione arquivos do seu computador ou arraste e solte aqui" at bounding box center [436, 329] width 847 height 16
click at [131, 331] on input "Selecione arquivos do seu computador ou arraste e solte aqui" at bounding box center [436, 329] width 847 height 16
type input "C:\fakepath\WhatsApp Image 2025-10-13 at 10.12.11.jpeg"
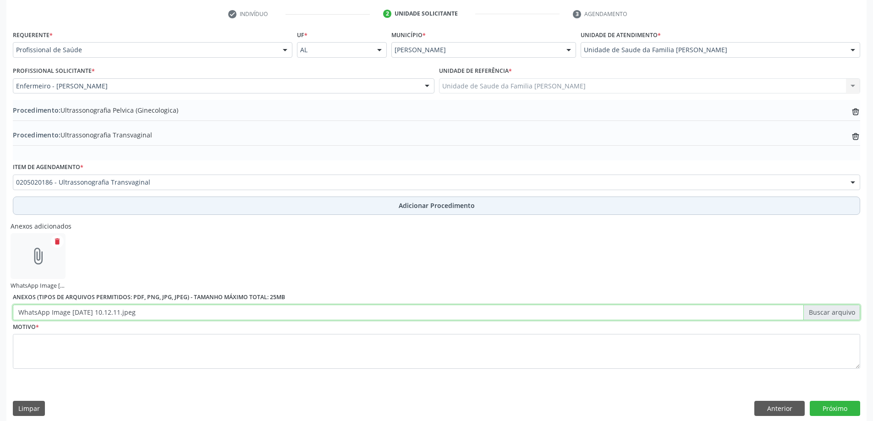
scroll to position [191, 0]
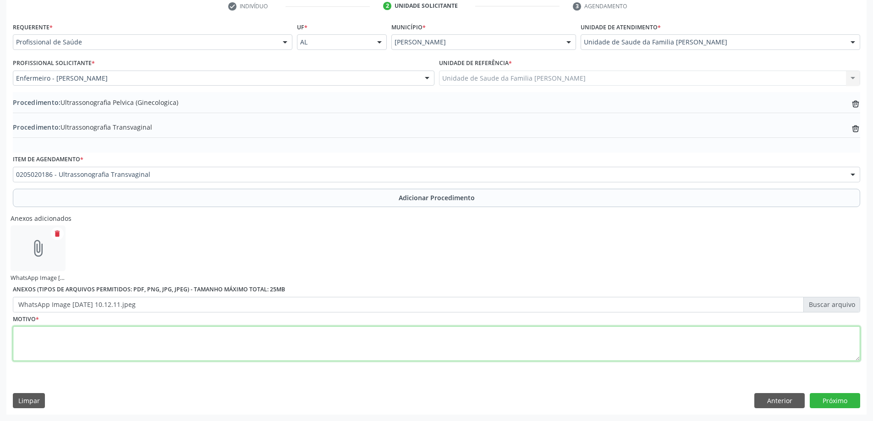
click at [35, 346] on textarea at bounding box center [436, 343] width 847 height 35
type textarea "Rotina"
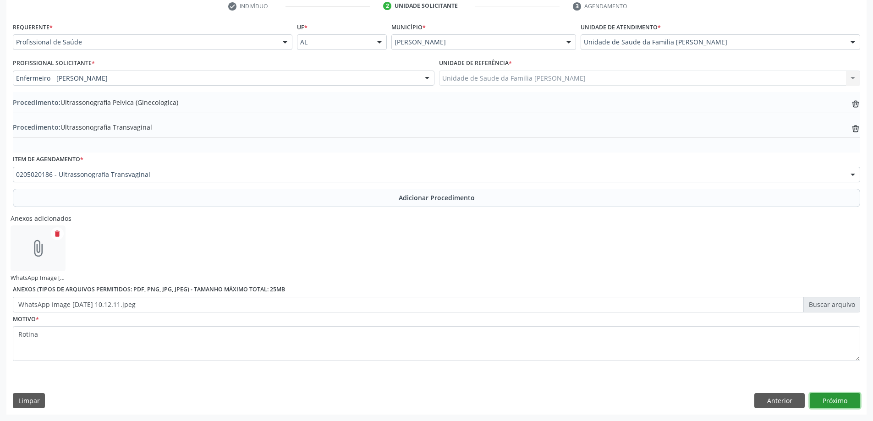
click at [830, 404] on button "Próximo" at bounding box center [834, 401] width 50 height 16
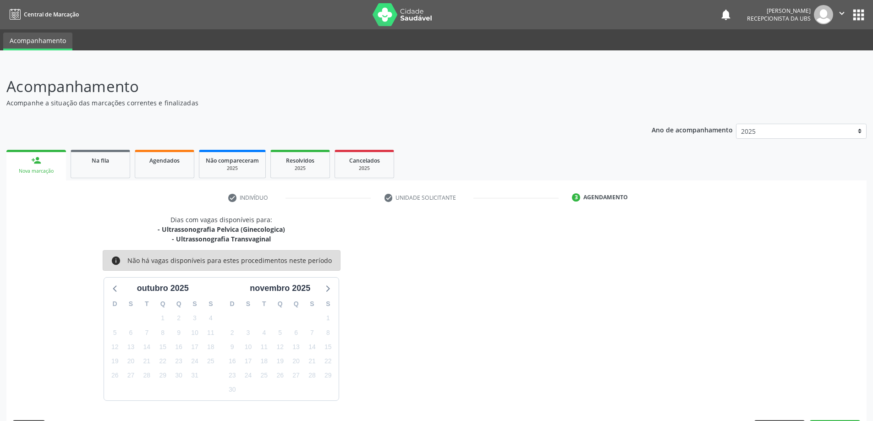
scroll to position [27, 0]
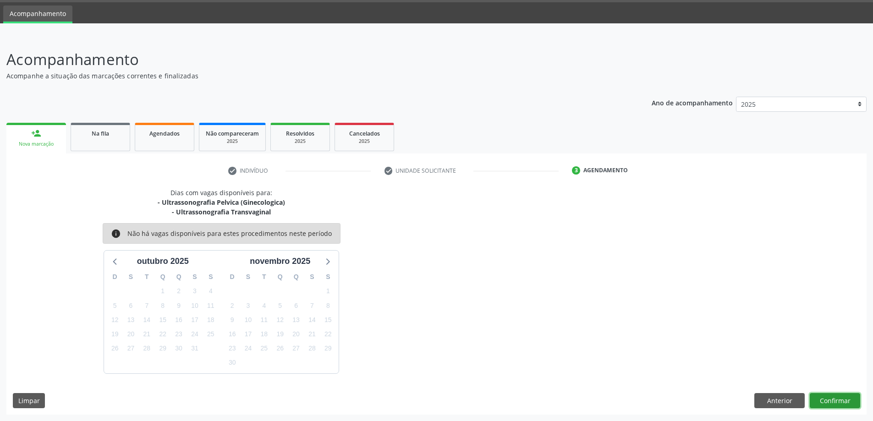
click at [815, 395] on button "Confirmar" at bounding box center [834, 401] width 50 height 16
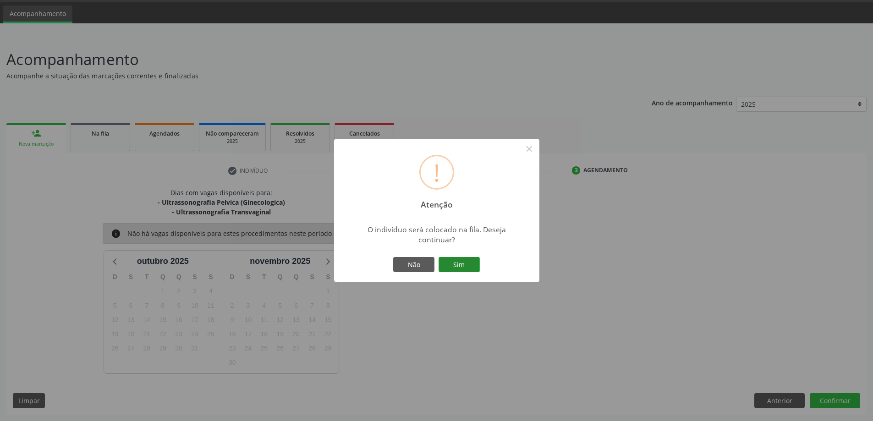
click at [466, 266] on button "Sim" at bounding box center [458, 265] width 41 height 16
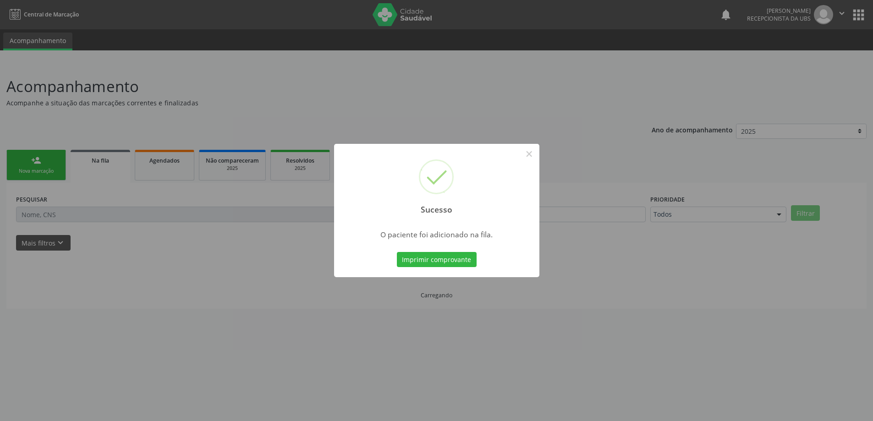
scroll to position [0, 0]
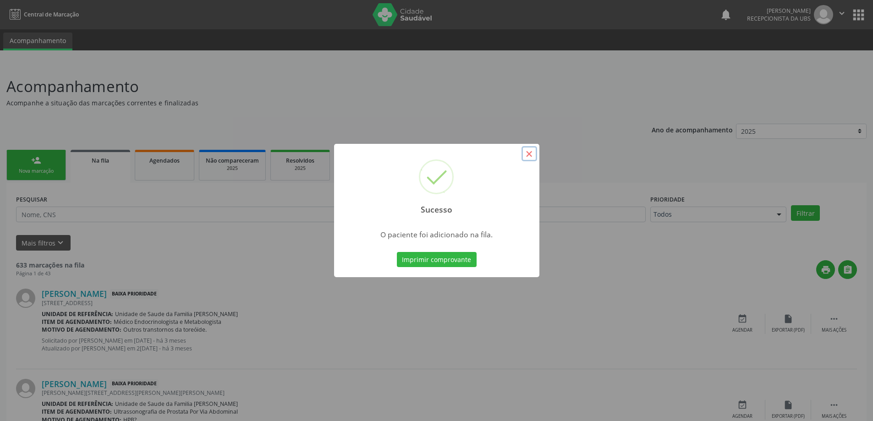
click at [532, 158] on button "×" at bounding box center [529, 154] width 16 height 16
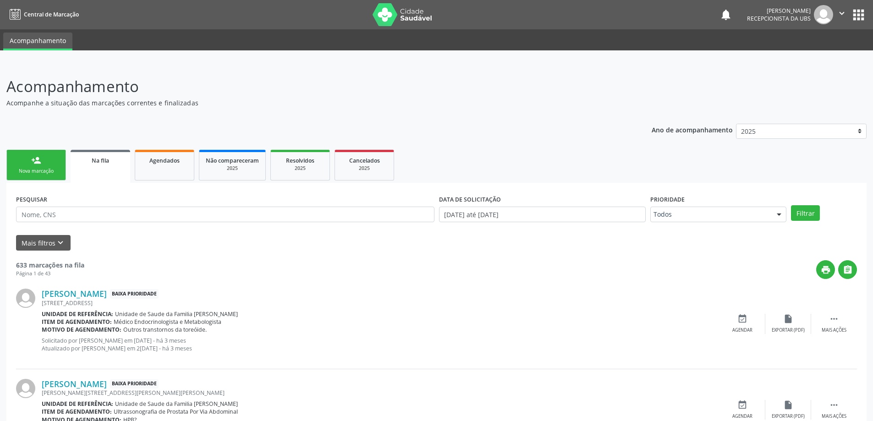
click at [15, 172] on div "Nova marcação" at bounding box center [36, 171] width 46 height 7
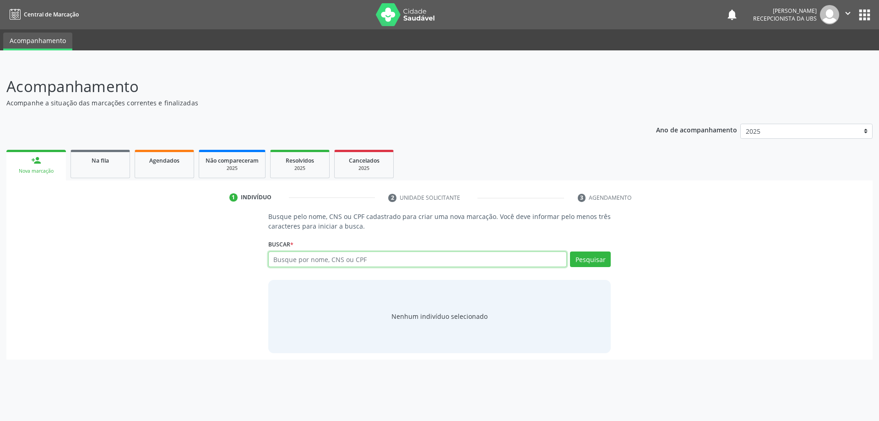
click at [284, 258] on input "text" at bounding box center [417, 259] width 299 height 16
paste input "708201109160443"
type input "708201109160443"
click at [584, 253] on button "Pesquisar" at bounding box center [590, 259] width 41 height 16
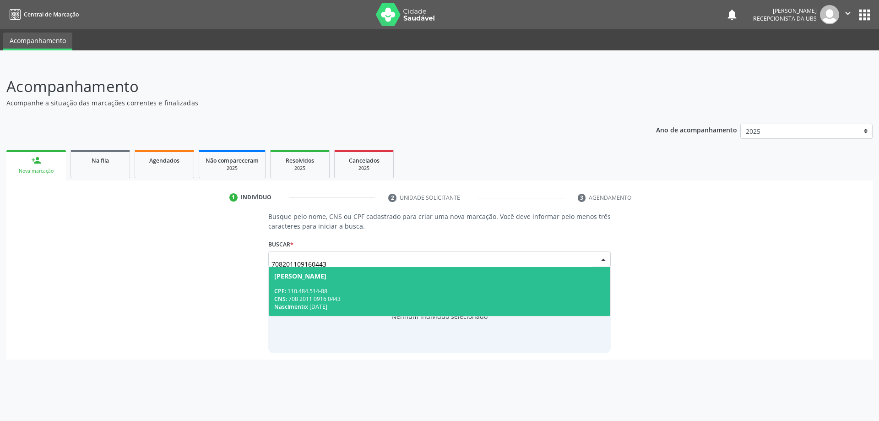
click at [363, 297] on div "CNS: 708 2011 0916 0443" at bounding box center [439, 299] width 331 height 8
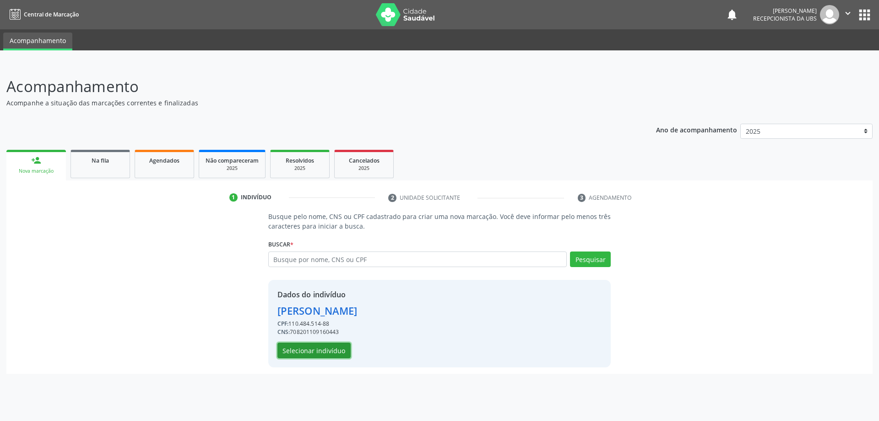
click at [291, 355] on button "Selecionar indivíduo" at bounding box center [314, 351] width 73 height 16
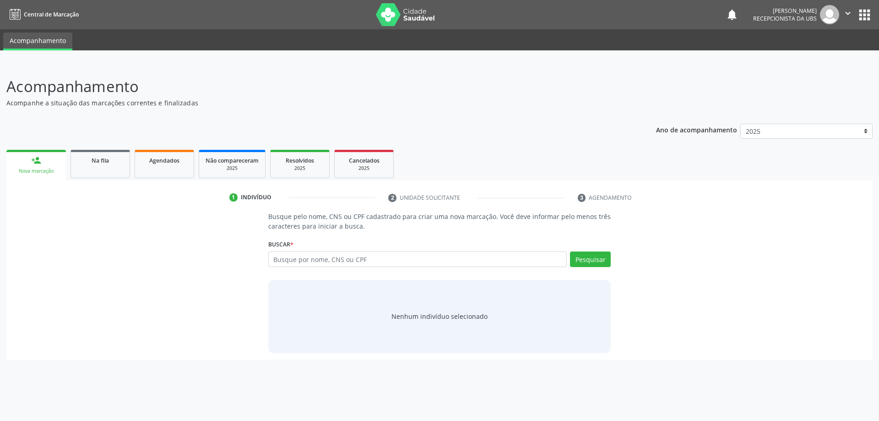
click at [66, 155] on ul "person_add Nova marcação Na fila Agendados Não compareceram 2025 Resolvidos 202…" at bounding box center [439, 163] width 867 height 33
click at [70, 162] on ul "person_add Nova marcação Na fila Agendados Não compareceram 2025 Resolvidos 202…" at bounding box center [439, 163] width 867 height 33
click at [73, 167] on link "Na fila" at bounding box center [101, 164] width 60 height 28
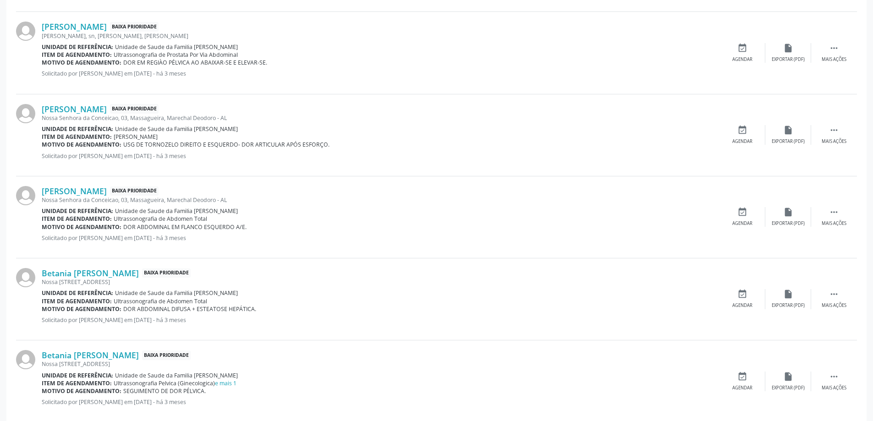
scroll to position [1139, 0]
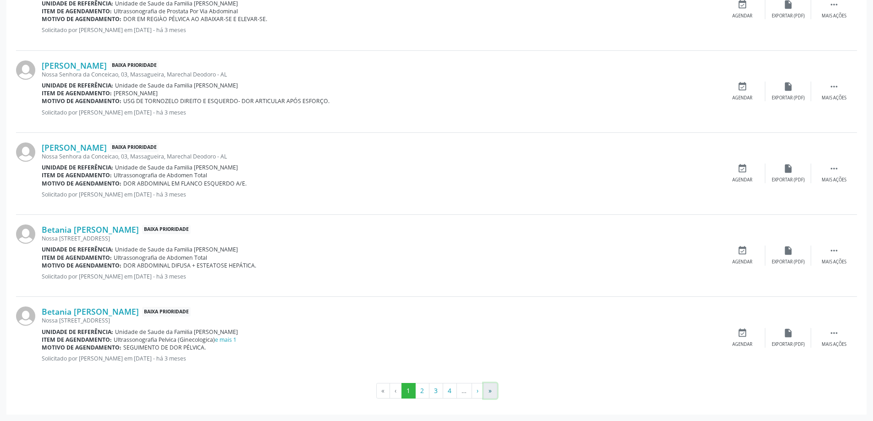
click at [484, 384] on button "»" at bounding box center [490, 391] width 14 height 16
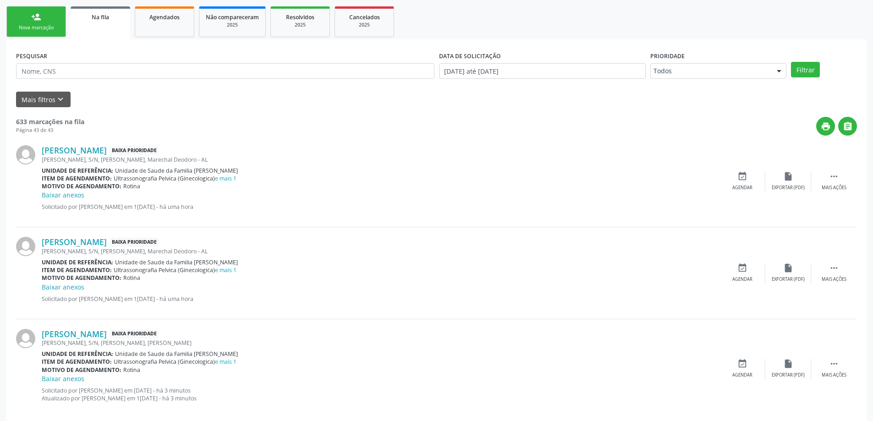
scroll to position [92, 0]
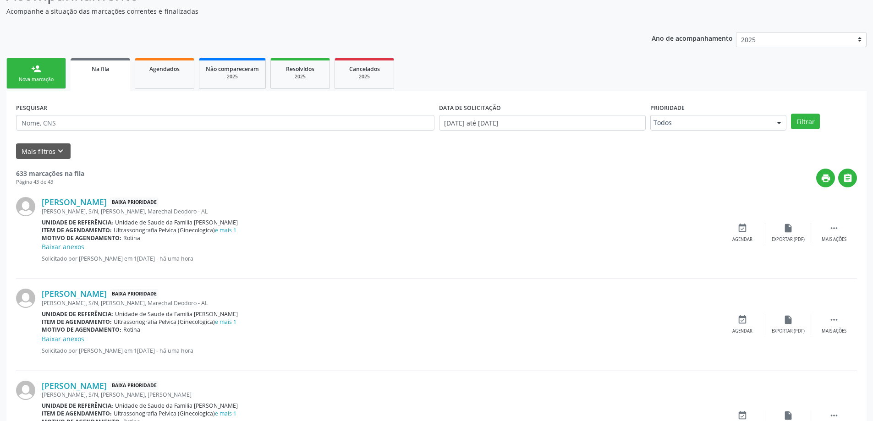
click at [57, 74] on link "person_add Nova marcação" at bounding box center [36, 73] width 60 height 31
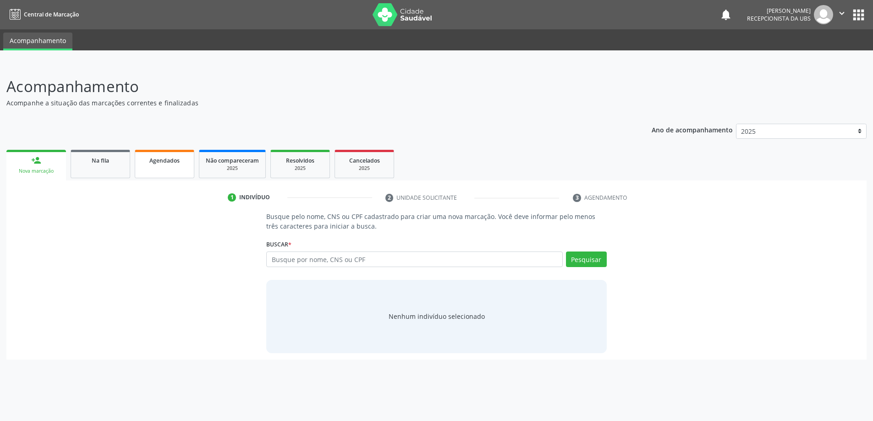
scroll to position [0, 0]
click at [344, 256] on input "text" at bounding box center [417, 259] width 299 height 16
type input "708201109160443"
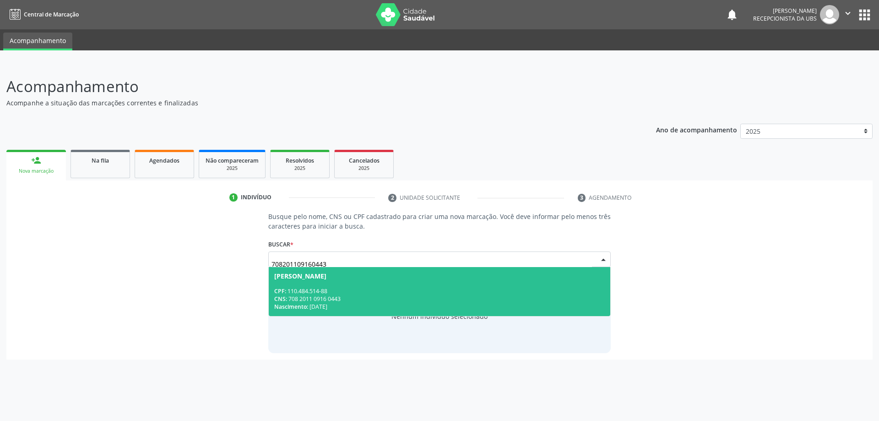
click at [331, 282] on span "Leandra Maria dos Santos CPF: 110.484.514-88 CNS: 708 2011 0916 0443 Nascimento…" at bounding box center [440, 291] width 342 height 49
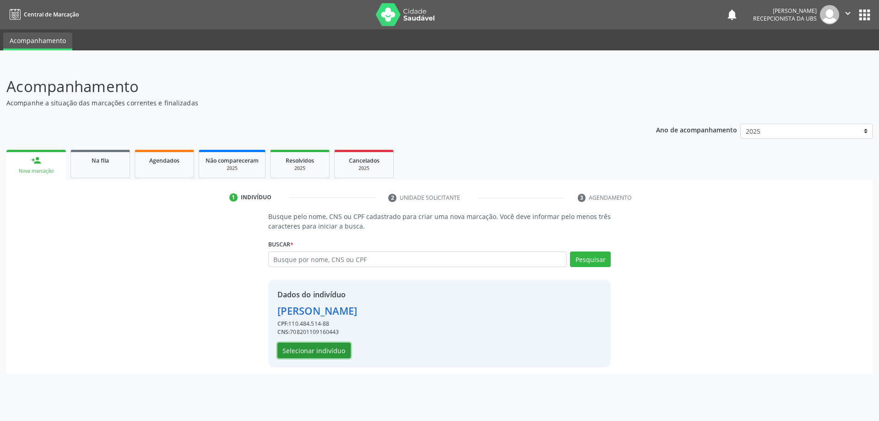
click at [340, 351] on button "Selecionar indivíduo" at bounding box center [314, 351] width 73 height 16
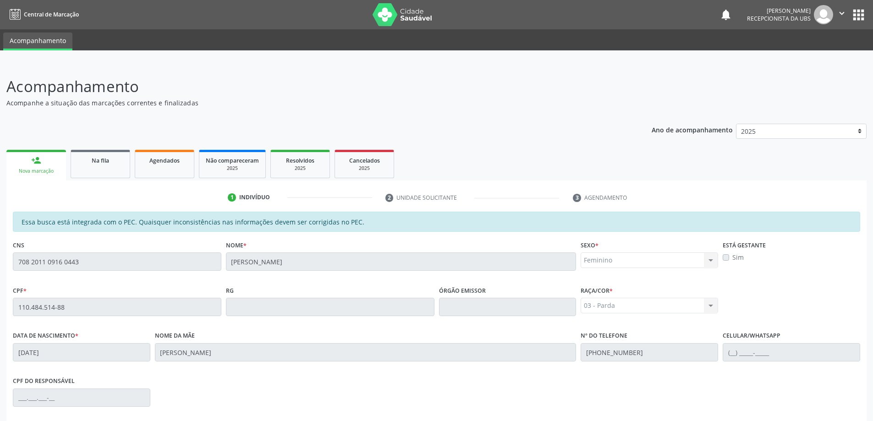
scroll to position [115, 0]
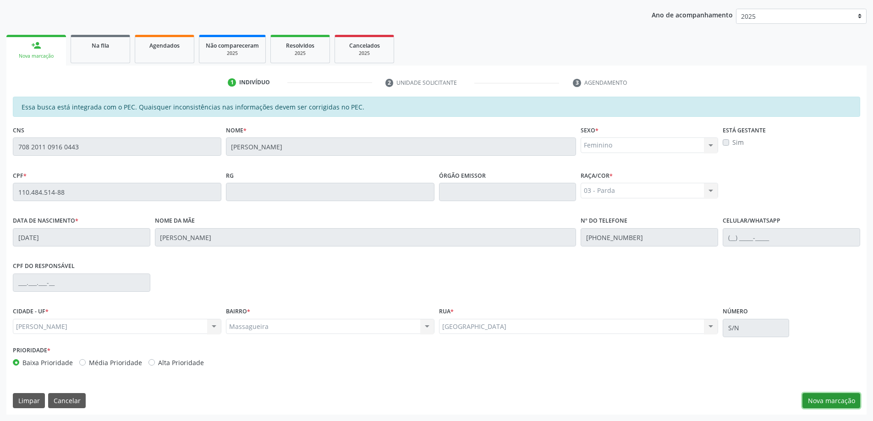
click at [812, 401] on button "Nova marcação" at bounding box center [831, 401] width 58 height 16
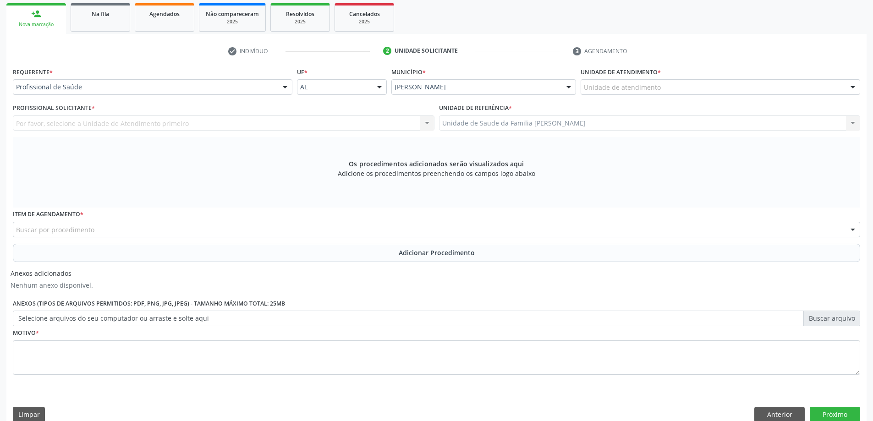
scroll to position [161, 0]
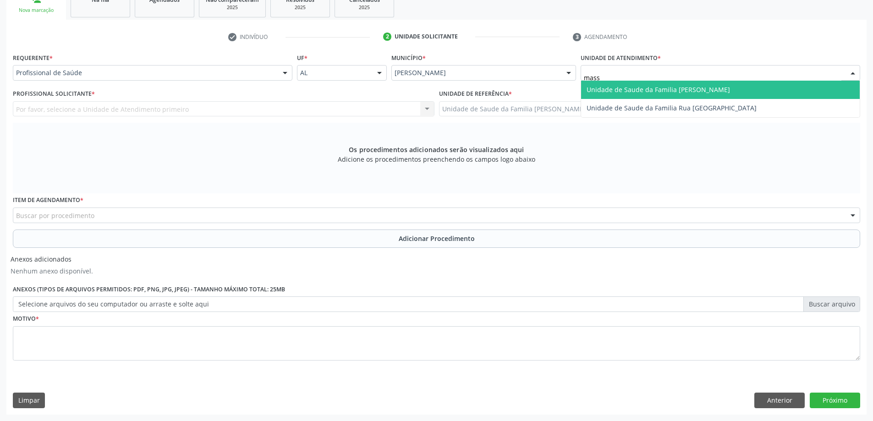
type input "massa"
click at [632, 90] on span "Unidade de Saude da Familia [PERSON_NAME]" at bounding box center [657, 89] width 143 height 9
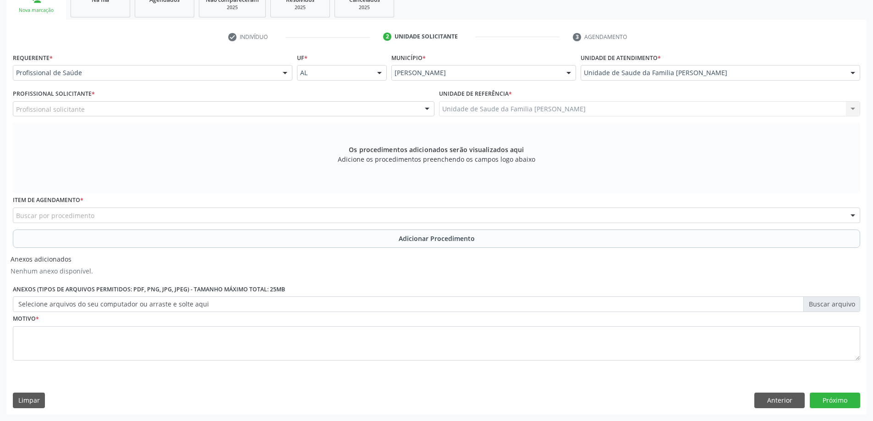
click at [166, 111] on div "Profissional solicitante" at bounding box center [223, 109] width 421 height 16
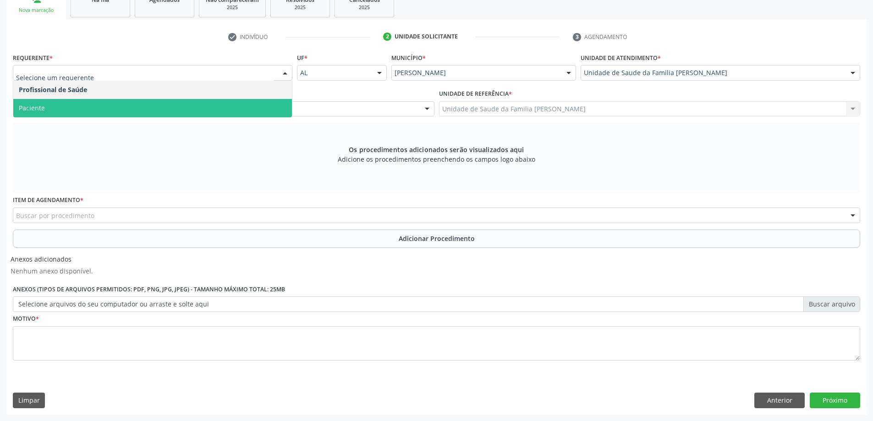
click at [203, 110] on span "Paciente" at bounding box center [152, 108] width 278 height 18
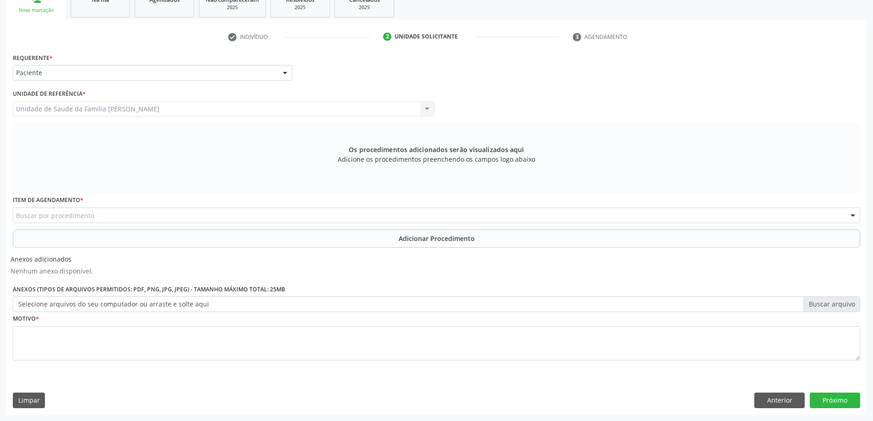
click at [146, 213] on div "Buscar por procedimento" at bounding box center [436, 215] width 847 height 16
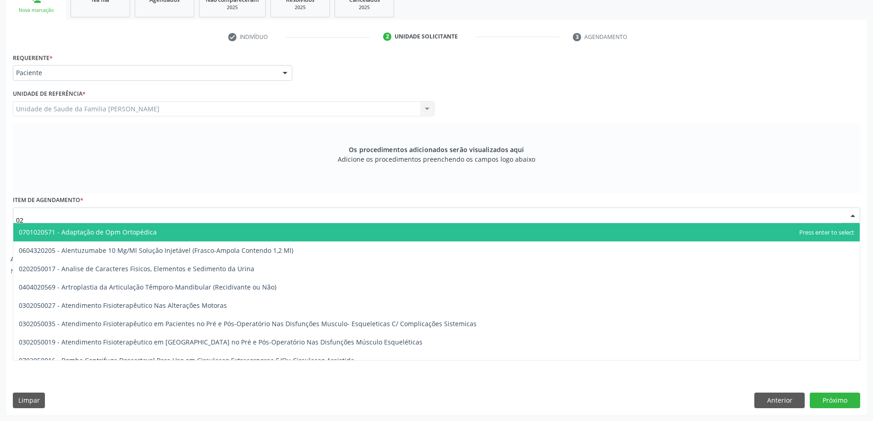
type input "0"
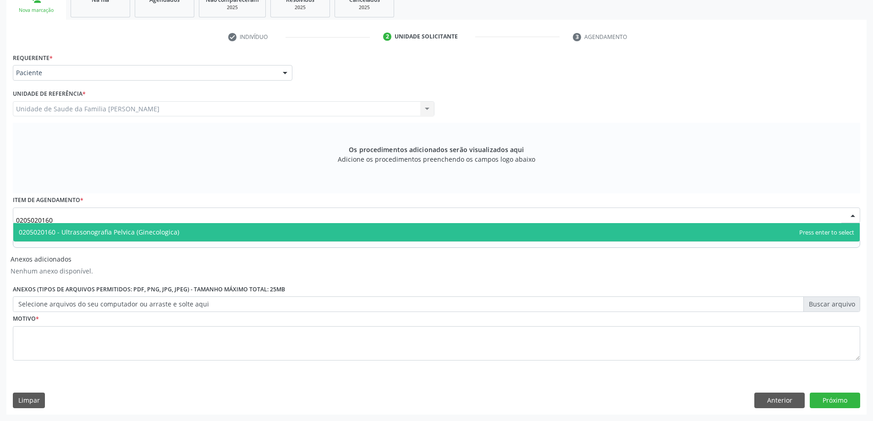
click at [82, 232] on span "0205020160 - Ultrassonografia Pelvica (Ginecologica)" at bounding box center [99, 232] width 160 height 9
type input "0205020160"
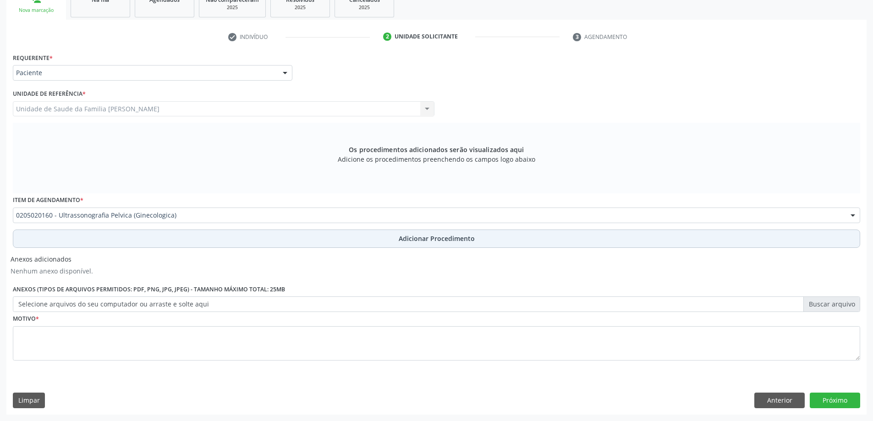
click at [90, 244] on button "Adicionar Procedimento" at bounding box center [436, 238] width 847 height 18
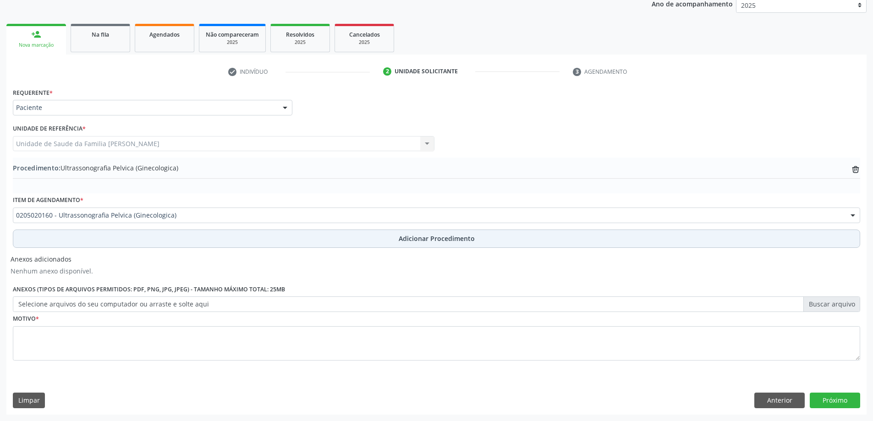
scroll to position [126, 0]
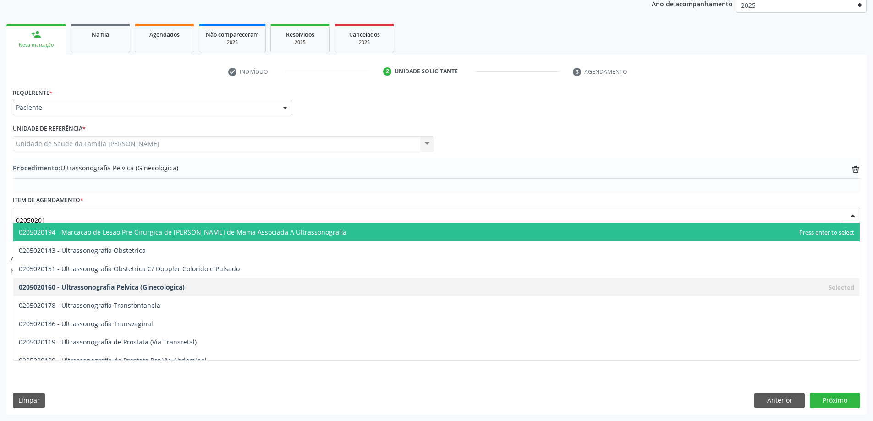
type input "020502018"
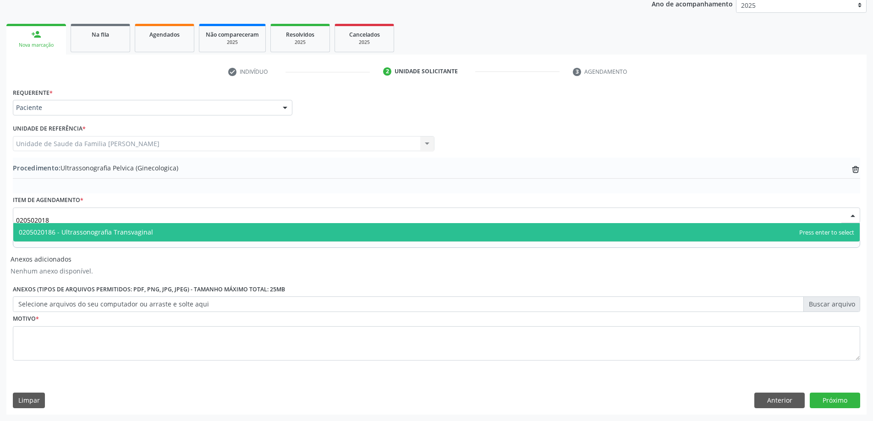
click at [116, 234] on span "0205020186 - Ultrassonografia Transvaginal" at bounding box center [86, 232] width 134 height 9
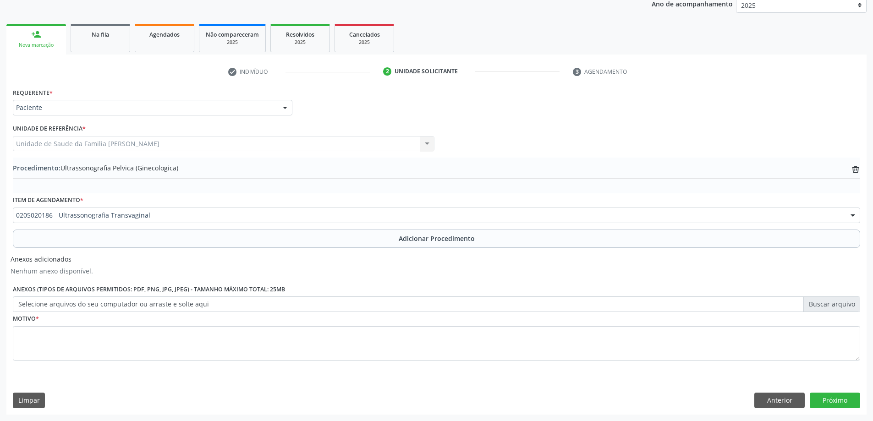
click at [116, 234] on button "Adicionar Procedimento" at bounding box center [436, 238] width 847 height 18
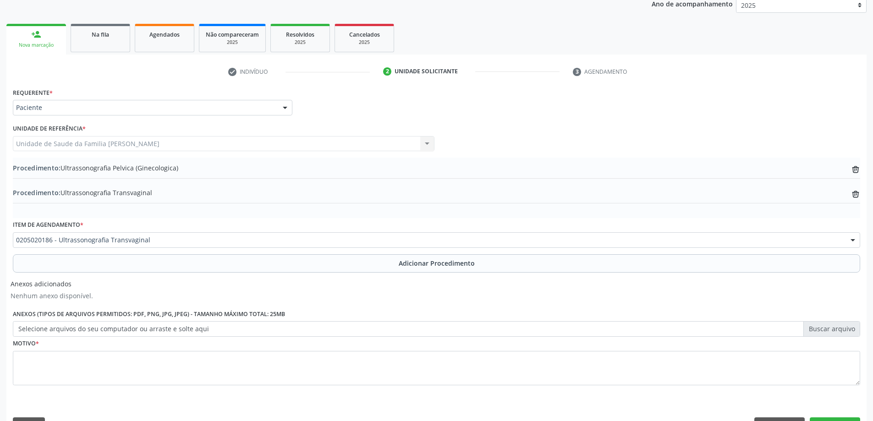
click at [35, 326] on label "Selecione arquivos do seu computador ou arraste e solte aqui" at bounding box center [436, 329] width 847 height 16
click at [35, 326] on input "Selecione arquivos do seu computador ou arraste e solte aqui" at bounding box center [436, 329] width 847 height 16
type input "C:\fakepath\WhatsApp Image 2025-10-13 at 10.21.38.jpeg"
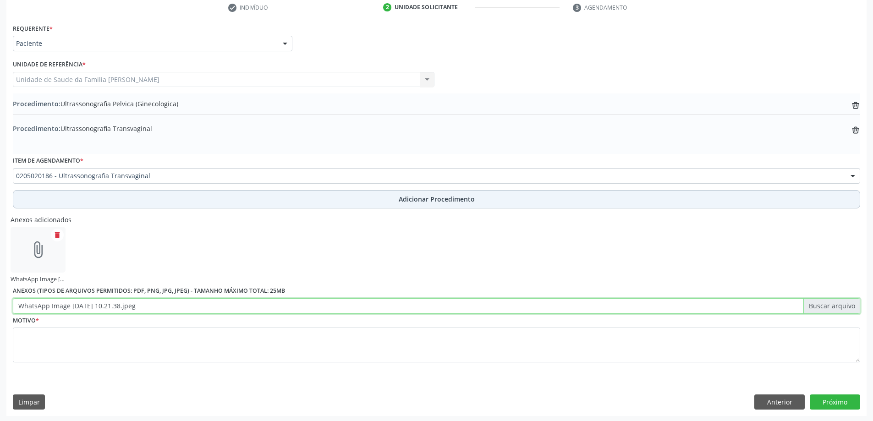
scroll to position [191, 0]
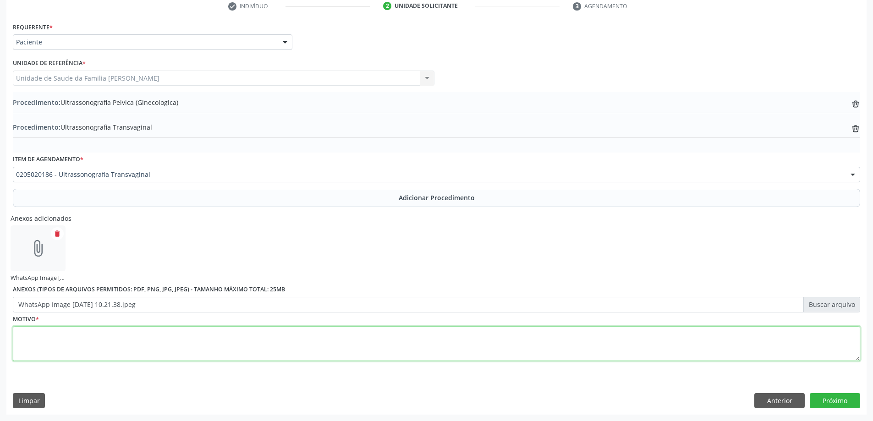
click at [150, 341] on textarea at bounding box center [436, 343] width 847 height 35
type textarea "N"
type textarea "a"
type textarea "Avaliação ginecologica"
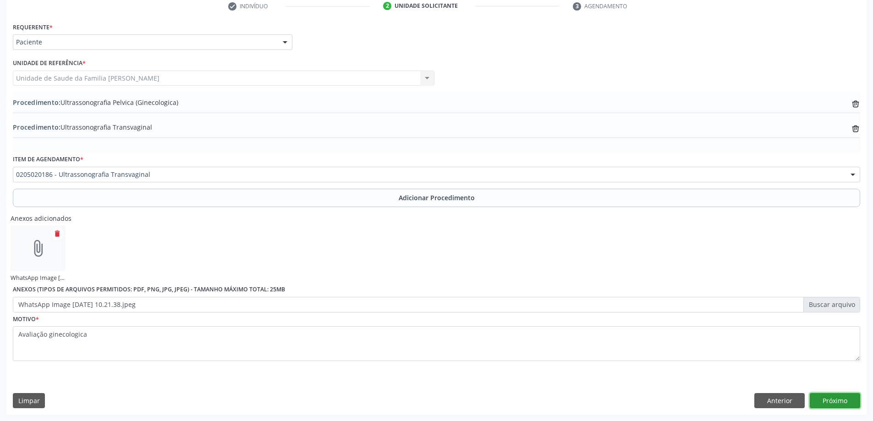
click at [813, 394] on button "Próximo" at bounding box center [834, 401] width 50 height 16
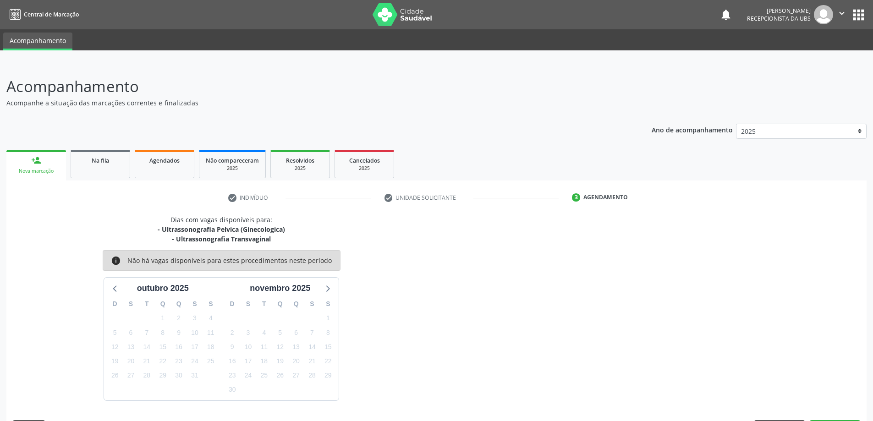
scroll to position [27, 0]
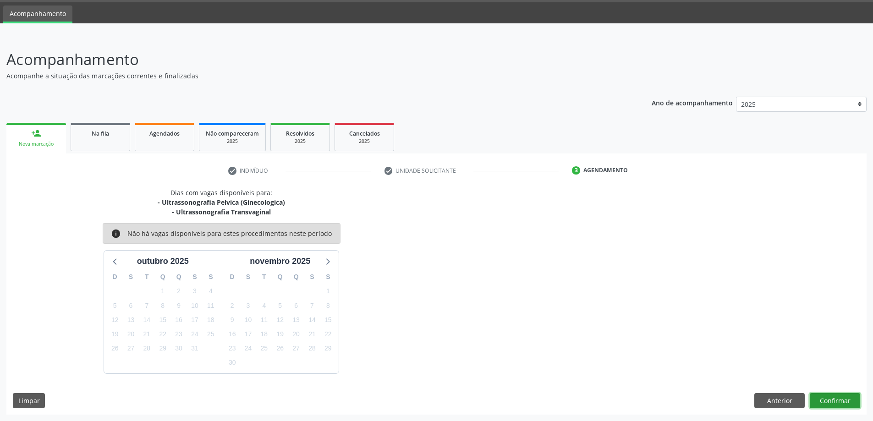
click at [837, 408] on button "Confirmar" at bounding box center [834, 401] width 50 height 16
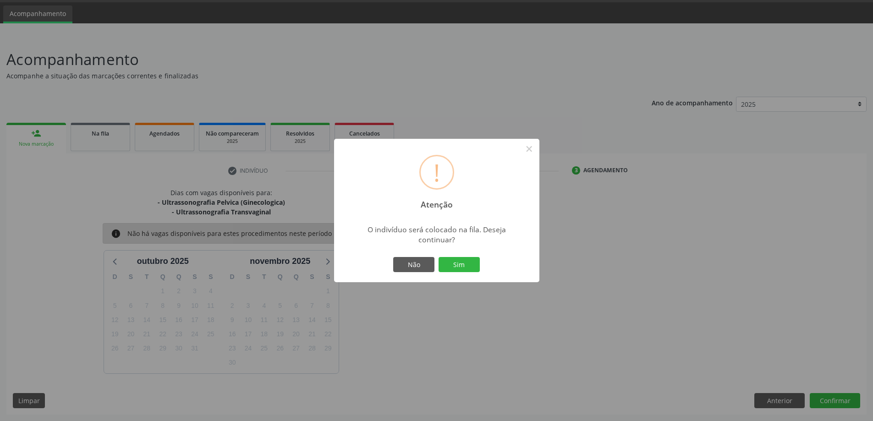
click at [449, 273] on div "Não Sim" at bounding box center [436, 264] width 91 height 19
click at [449, 269] on button "Sim" at bounding box center [458, 265] width 41 height 16
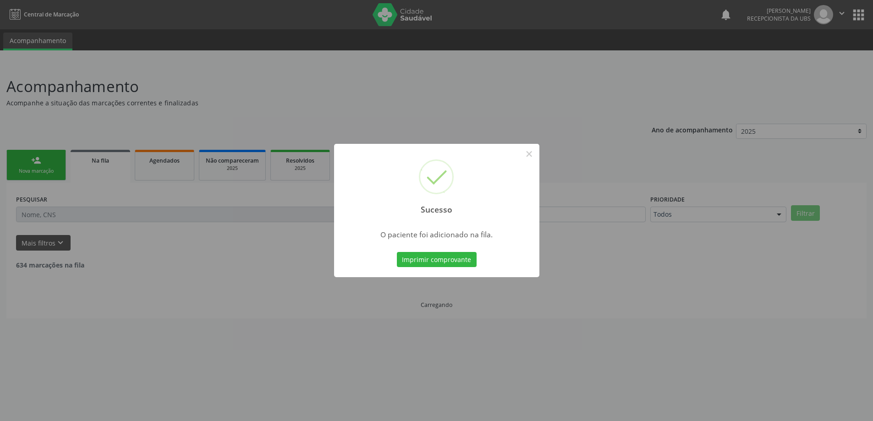
scroll to position [0, 0]
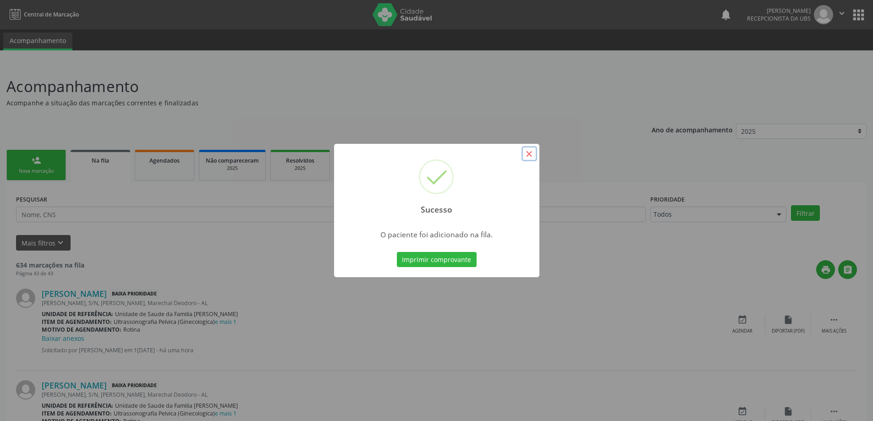
click at [523, 157] on button "×" at bounding box center [529, 154] width 16 height 16
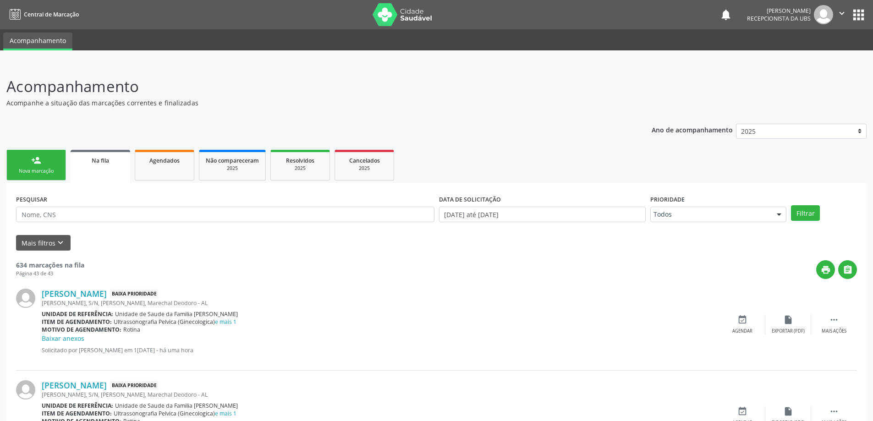
click at [58, 170] on div "Nova marcação" at bounding box center [36, 171] width 46 height 7
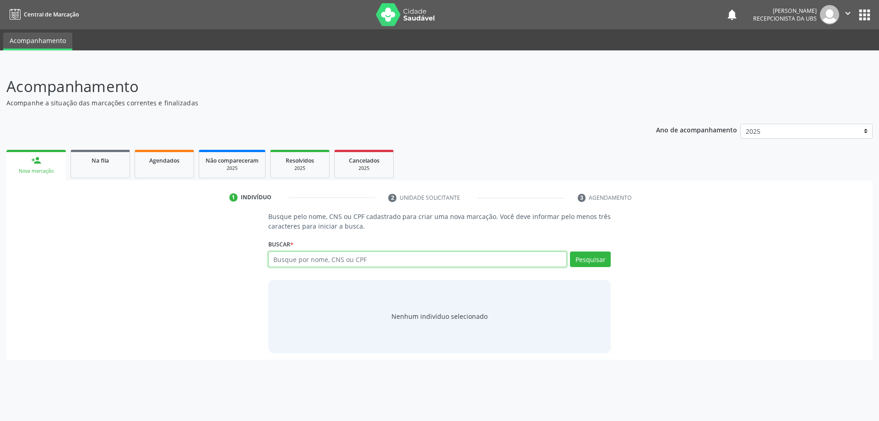
click at [304, 258] on input "text" at bounding box center [417, 259] width 299 height 16
type input "708406785286766"
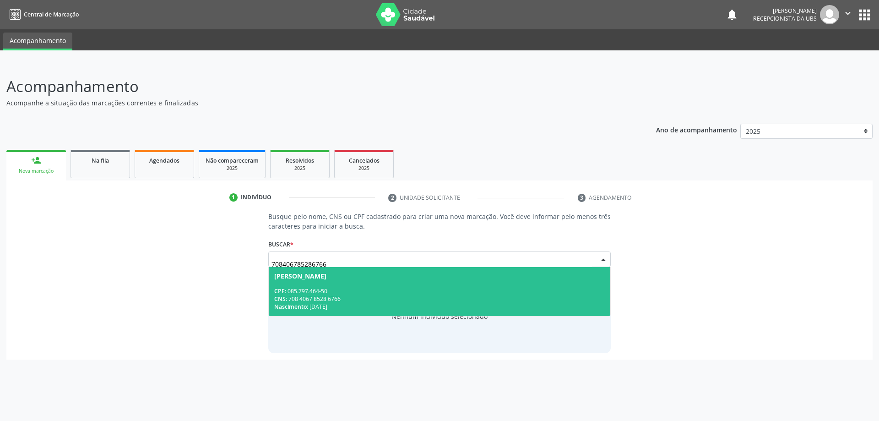
click at [295, 305] on span "Nascimento:" at bounding box center [291, 307] width 34 height 8
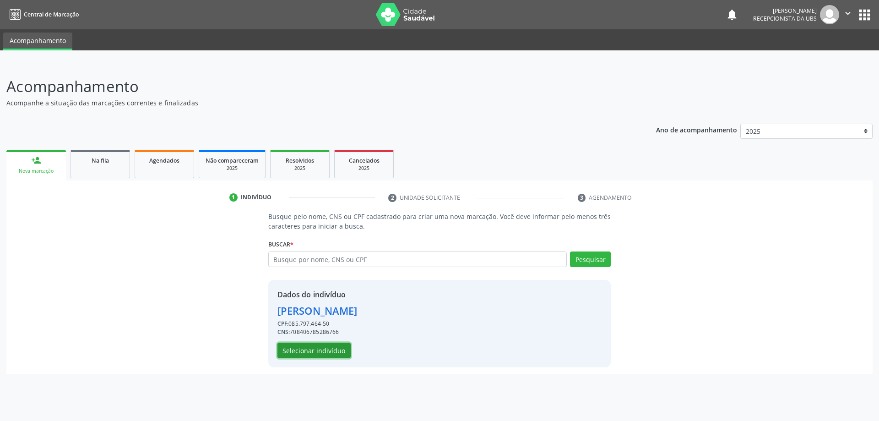
click at [314, 346] on button "Selecionar indivíduo" at bounding box center [314, 351] width 73 height 16
